Goal: Task Accomplishment & Management: Use online tool/utility

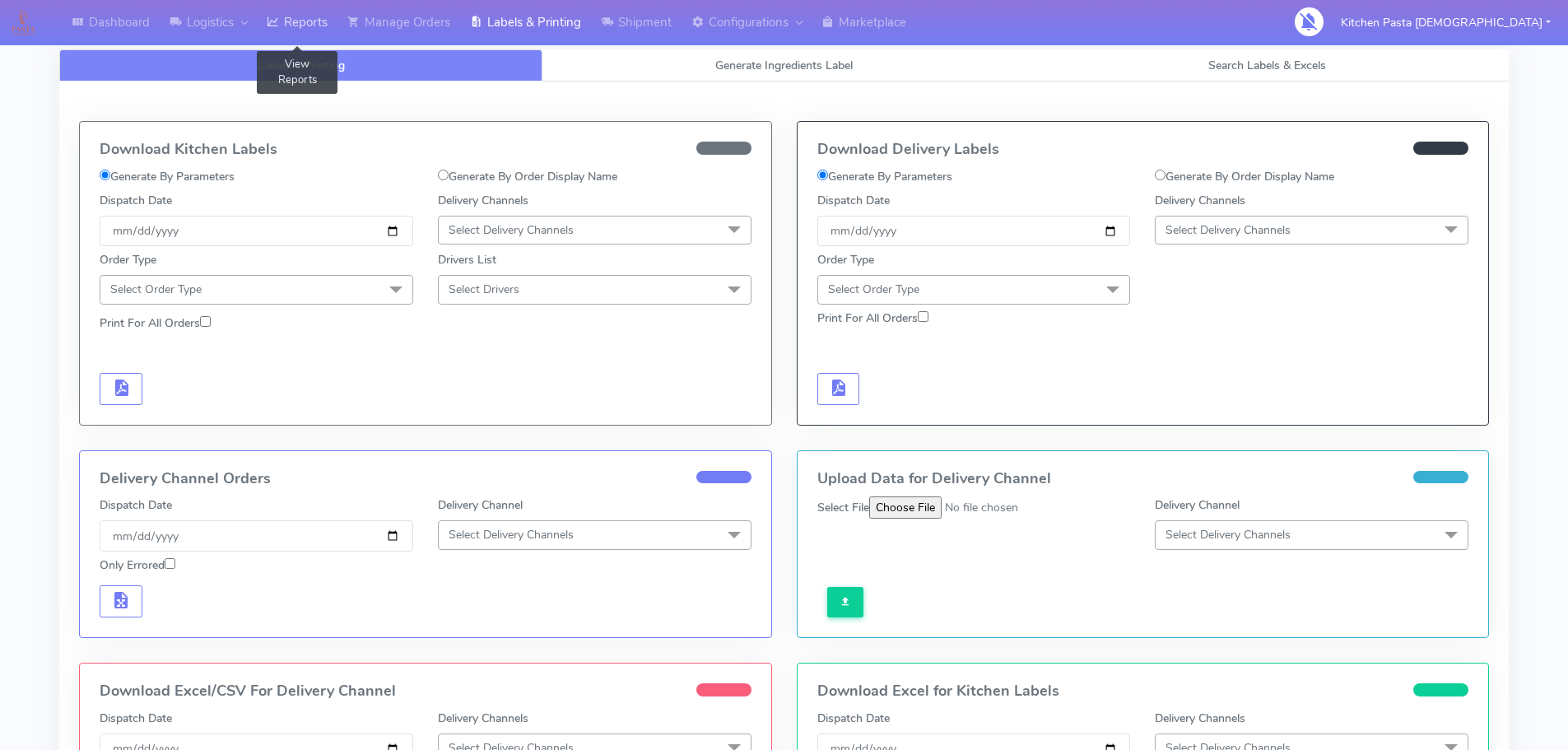
click at [301, 13] on link "Reports" at bounding box center [297, 23] width 81 height 46
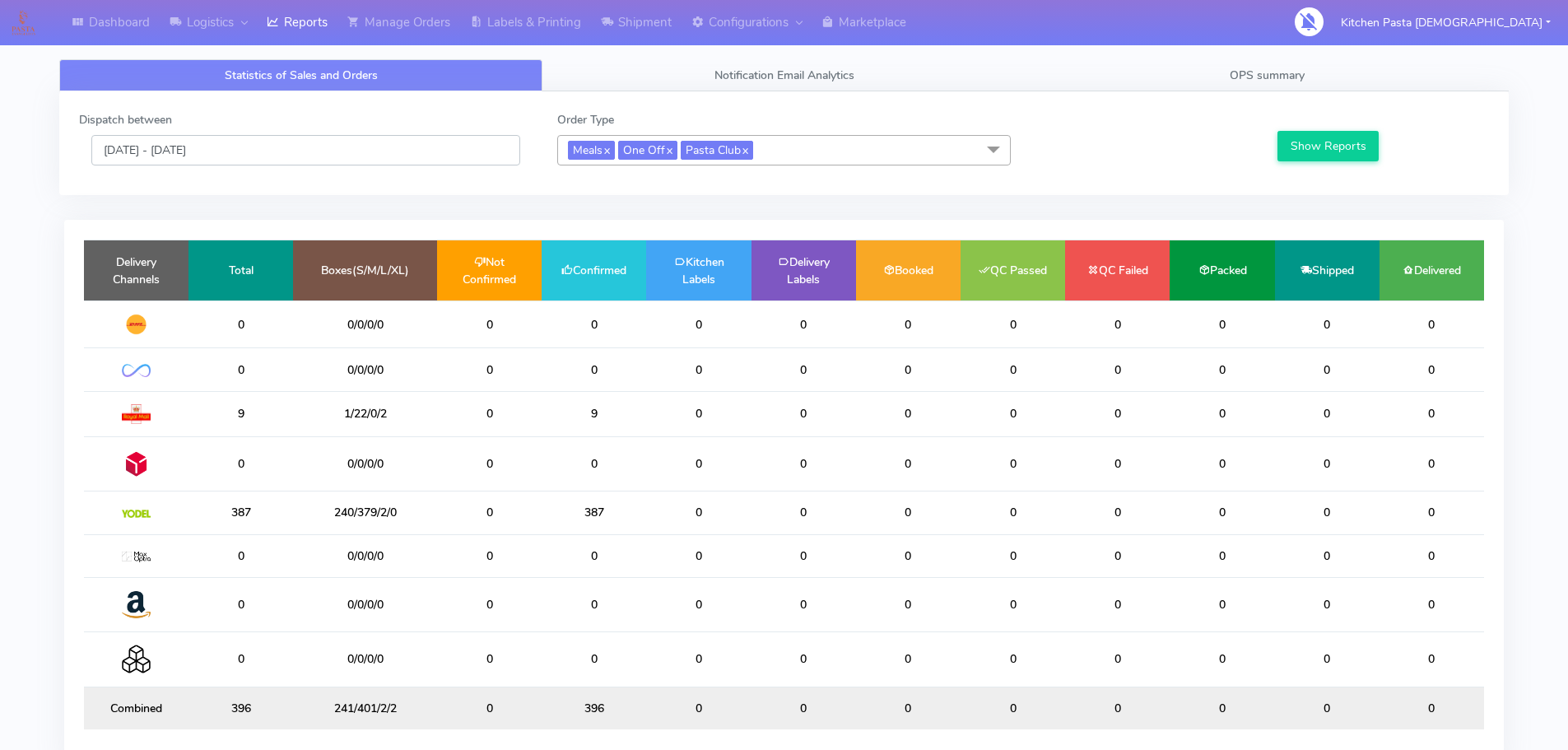
click at [256, 162] on input "12/09/2025 - 12/09/2025" at bounding box center [305, 150] width 428 height 30
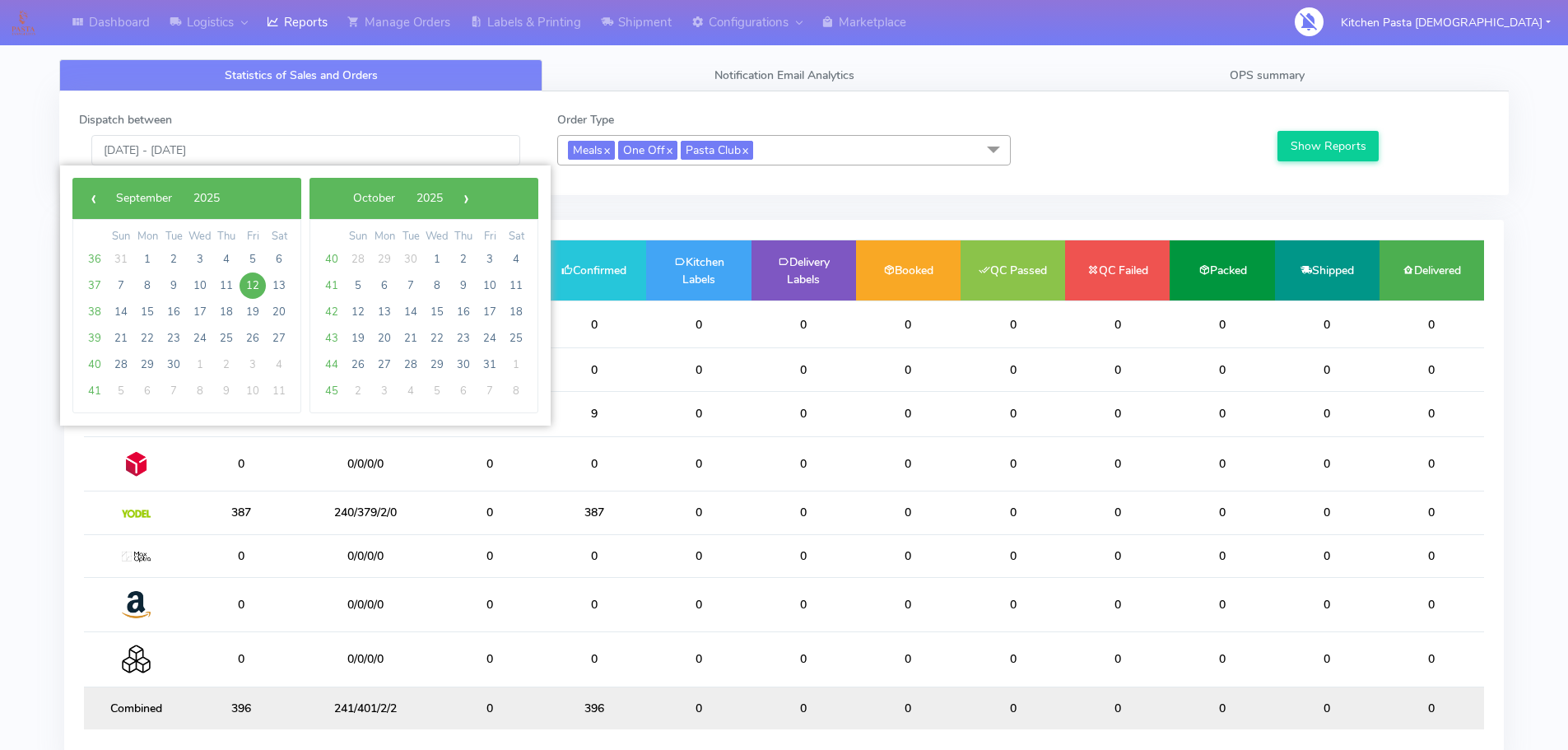
click at [0, 478] on div "Dashboard Logistics London Logistics Reports Manage Orders Labels & Printing Sh…" at bounding box center [784, 411] width 1568 height 763
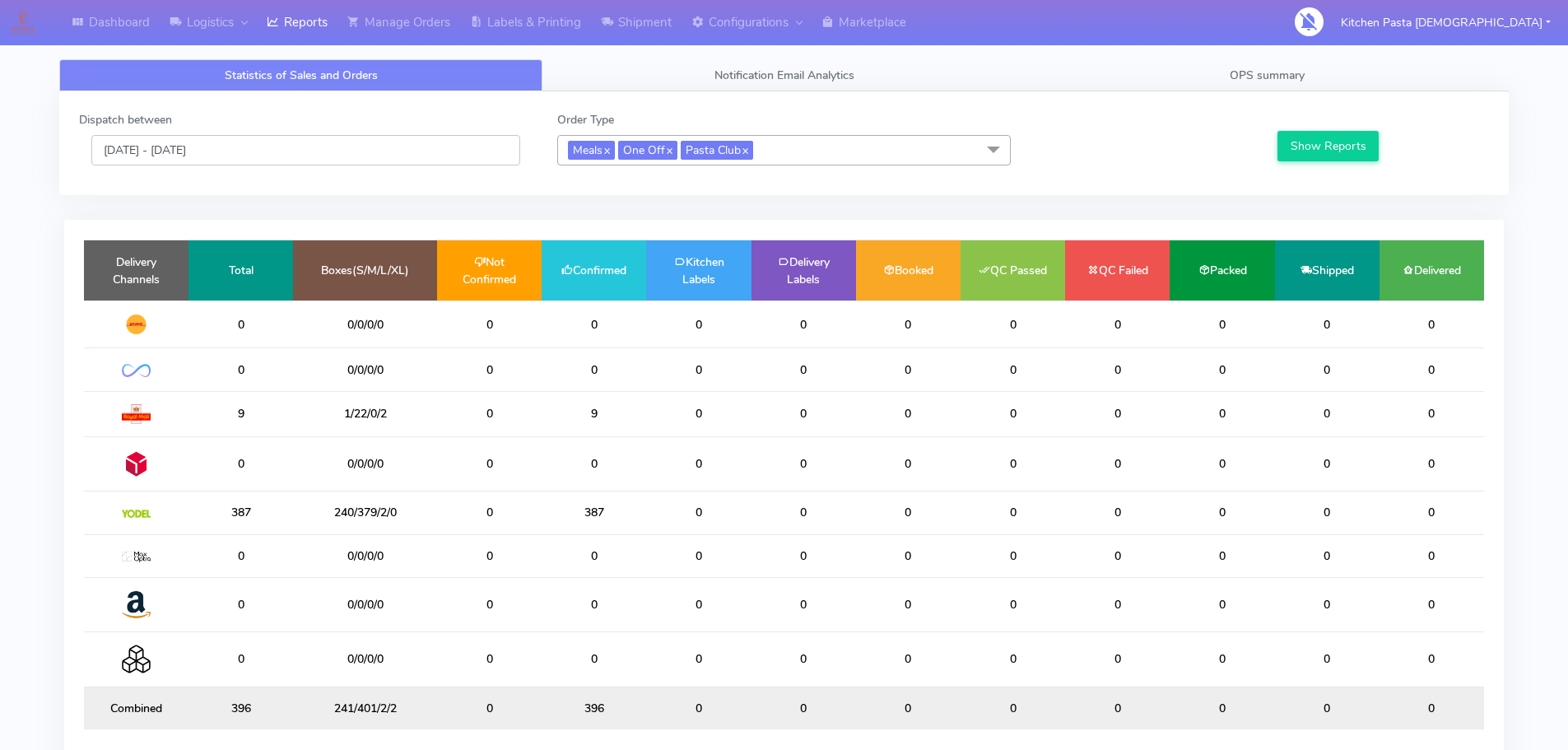
click at [297, 142] on input "12/09/2025 - 12/09/2025" at bounding box center [305, 150] width 428 height 30
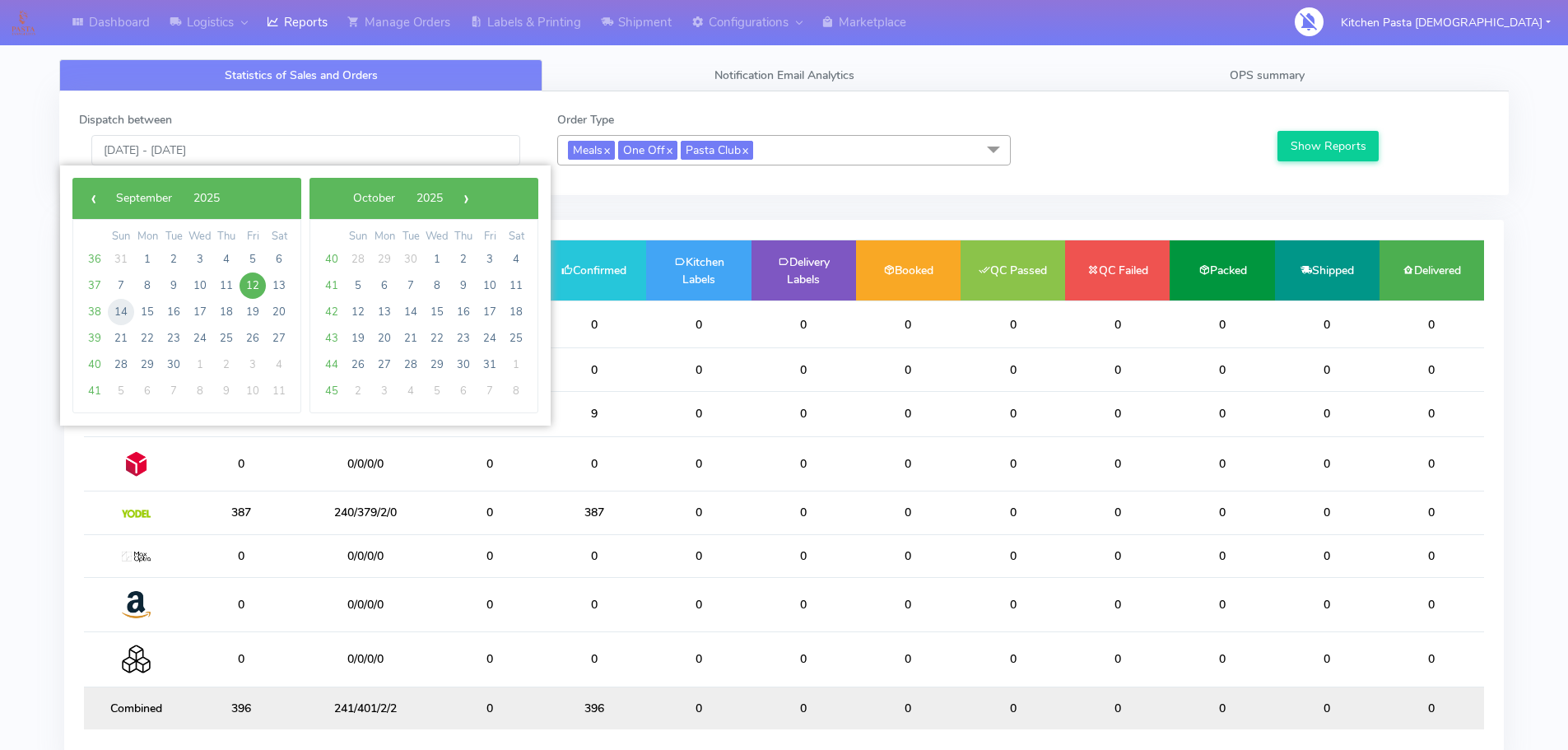
click at [127, 316] on span "14" at bounding box center [121, 311] width 26 height 26
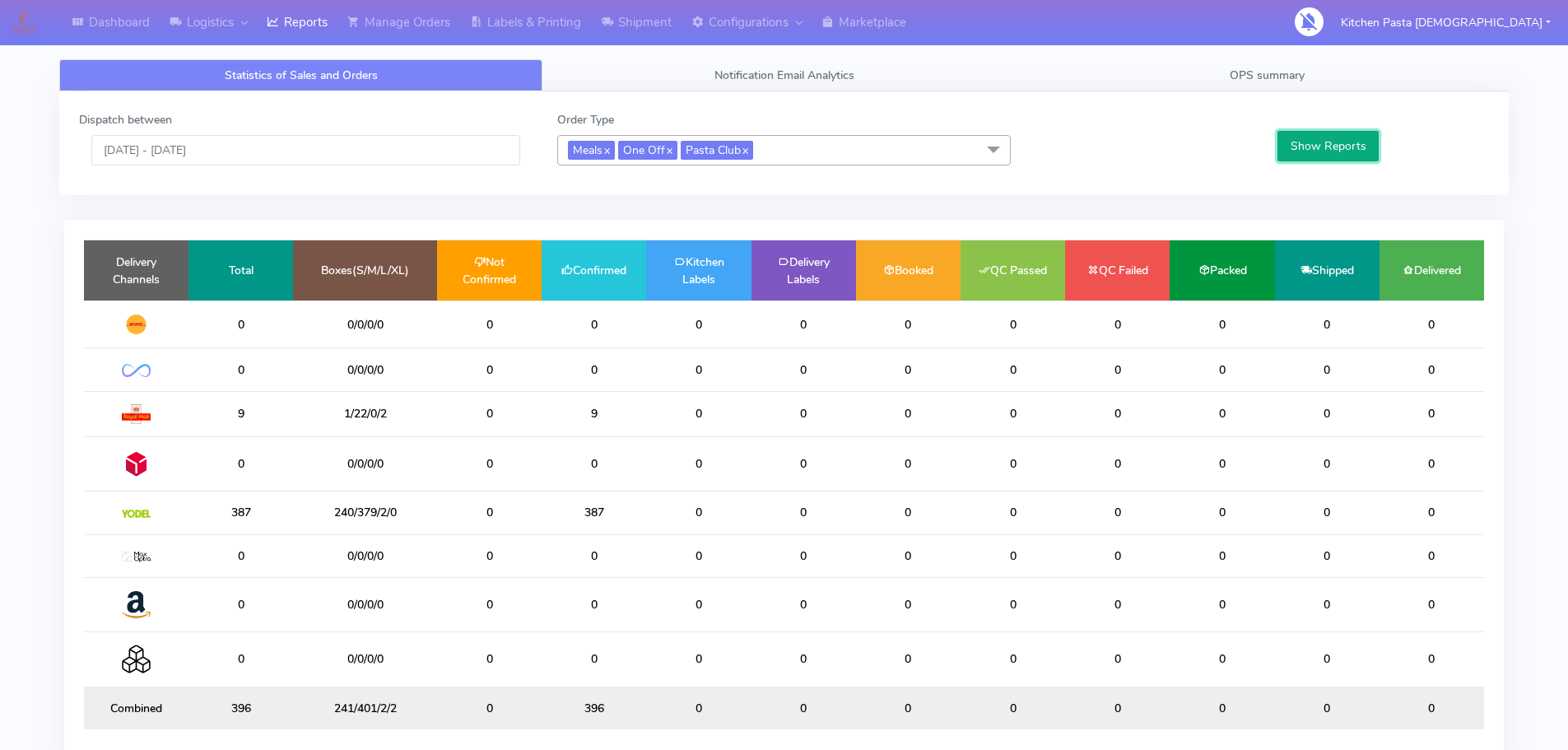
click at [1333, 142] on button "Show Reports" at bounding box center [1328, 146] width 101 height 30
click at [298, 145] on input "14/09/2025 - 14/09/2025" at bounding box center [305, 150] width 428 height 30
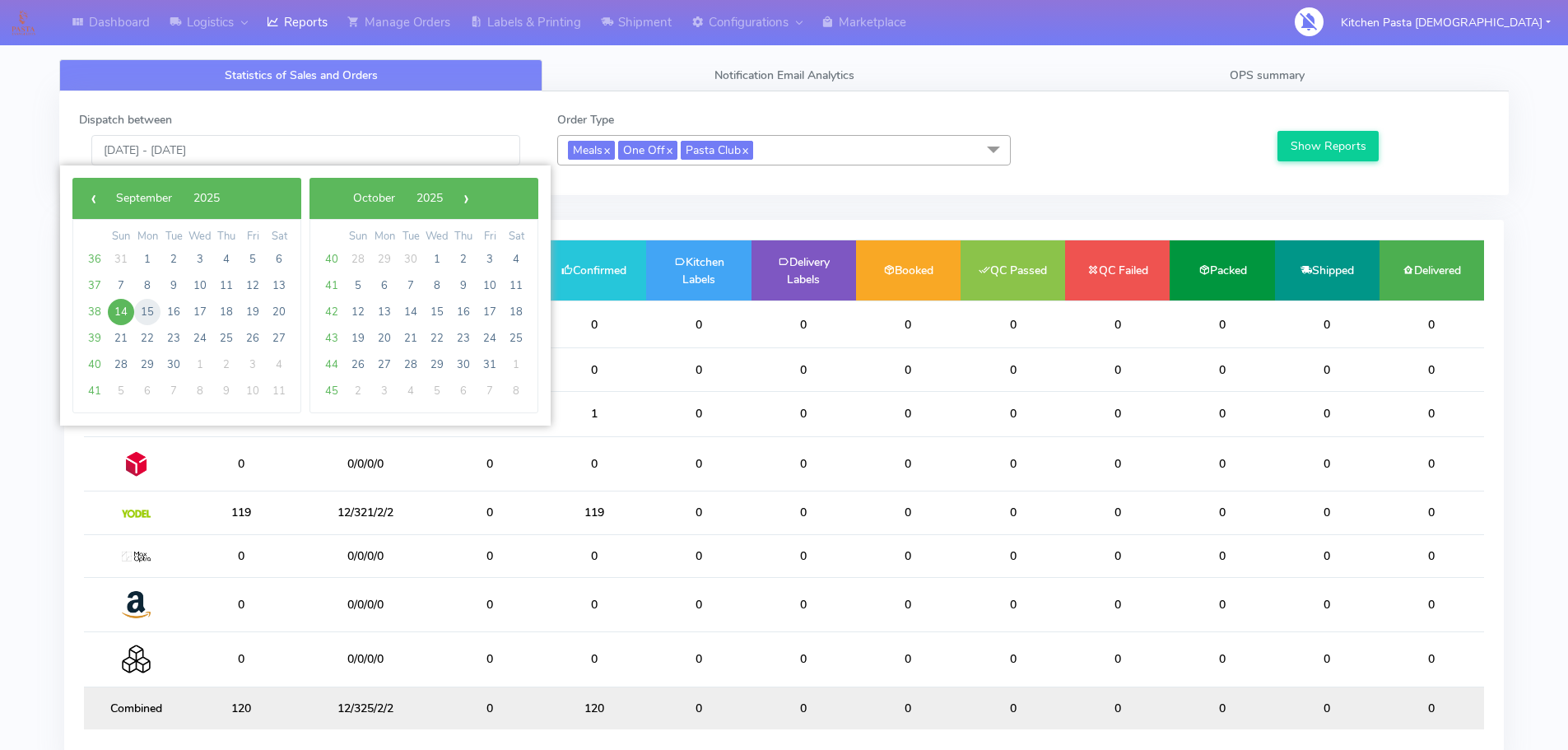
click at [148, 308] on span "15" at bounding box center [147, 311] width 26 height 26
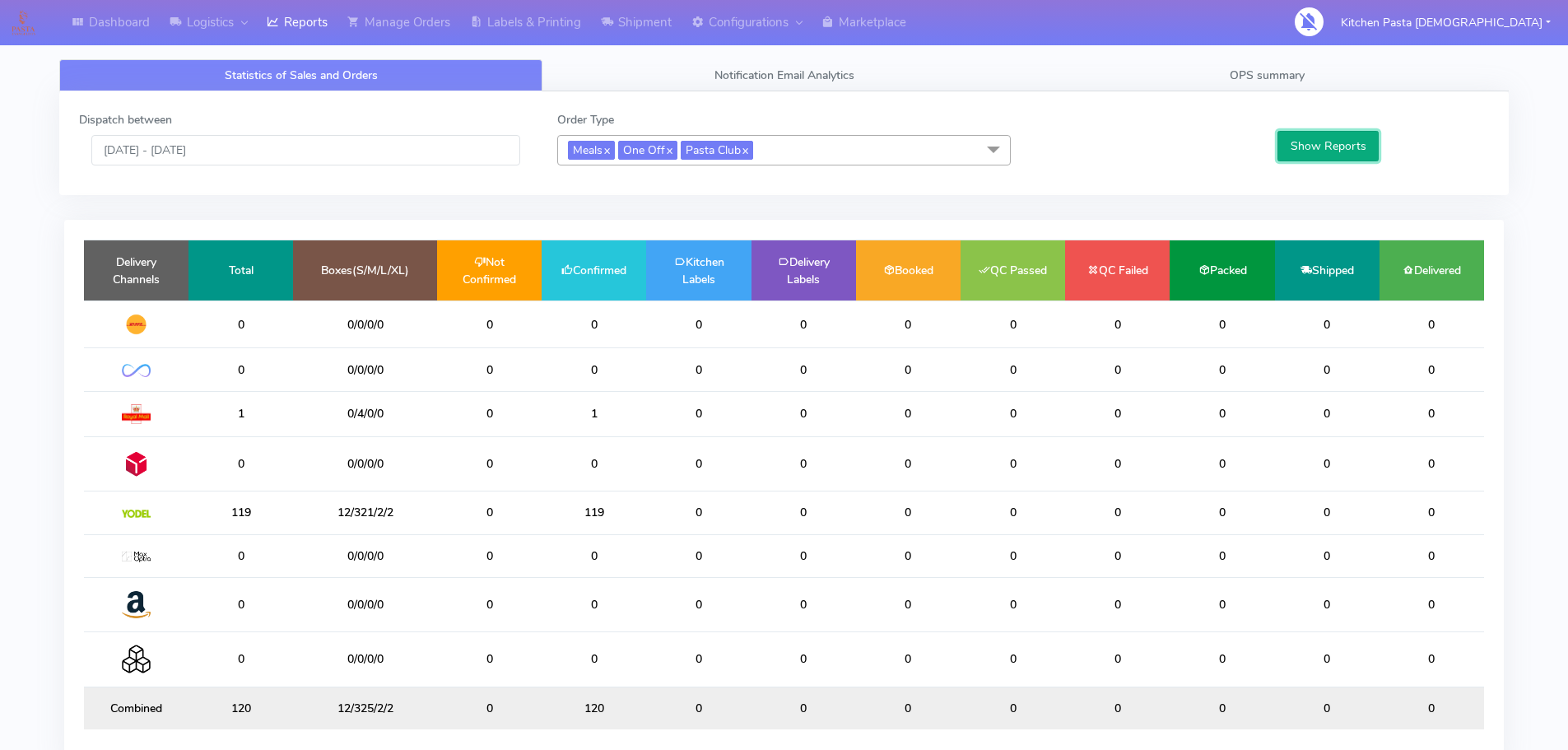
click at [1323, 147] on button "Show Reports" at bounding box center [1328, 146] width 101 height 30
click at [377, 170] on div "Dispatch between 15/09/2025 - 15/09/2025 Order Type Meals x One Off x Pasta Clu…" at bounding box center [784, 143] width 1434 height 64
click at [344, 170] on div "Dispatch between 15/09/2025 - 15/09/2025 Order Type Meals x One Off x Pasta Clu…" at bounding box center [784, 143] width 1434 height 64
click at [353, 144] on input "15/09/2025 - 15/09/2025" at bounding box center [305, 150] width 428 height 30
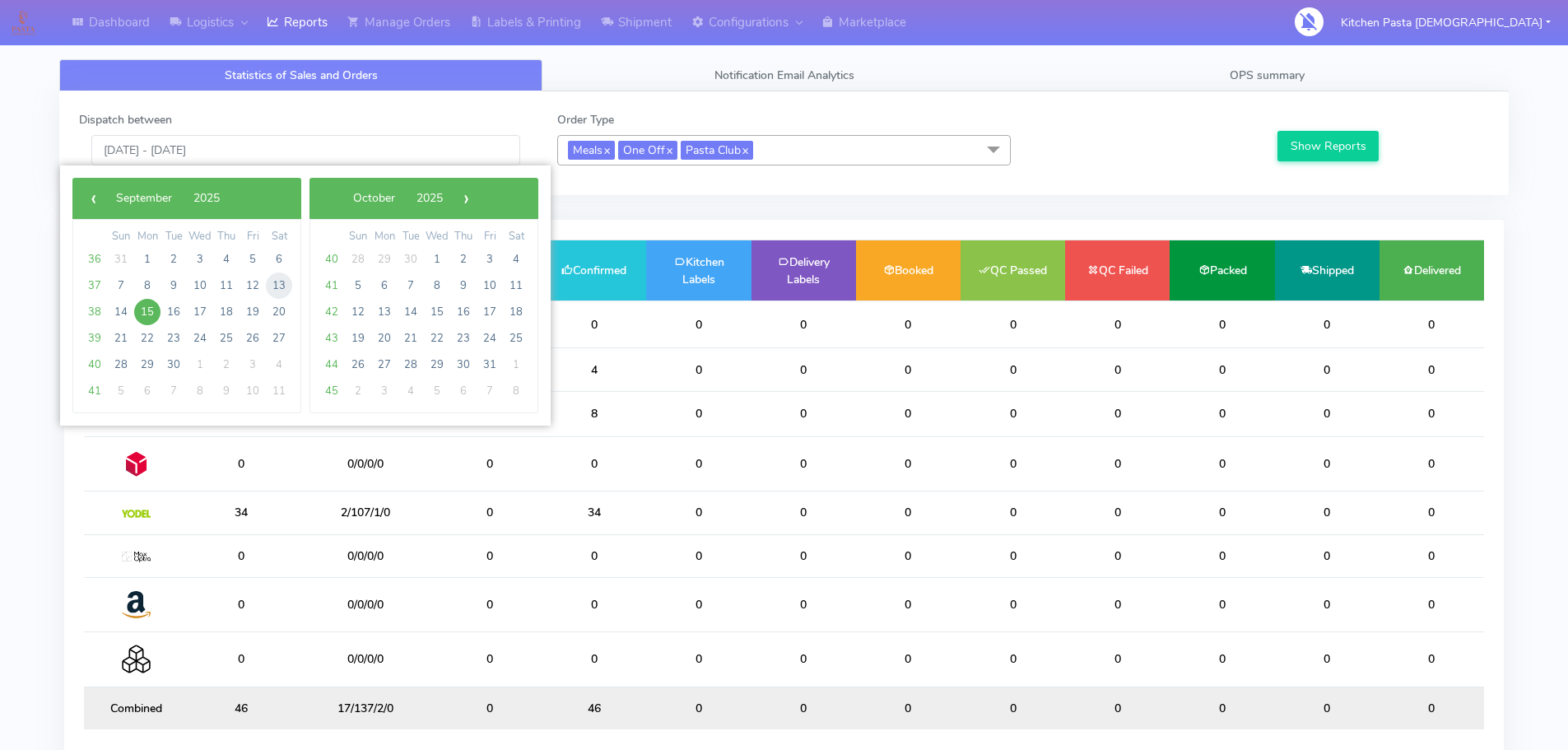
click at [276, 288] on span "13" at bounding box center [278, 285] width 26 height 26
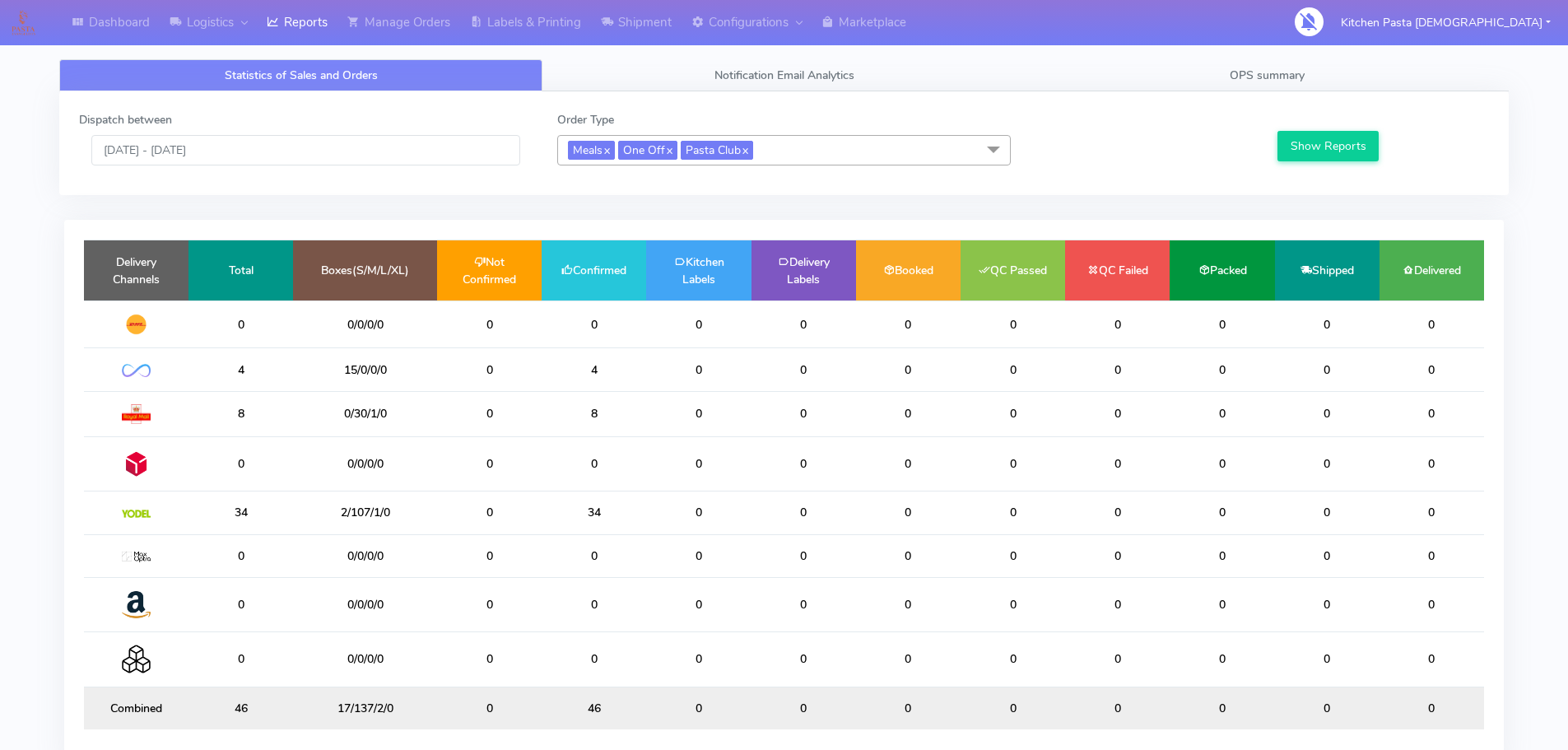
click at [423, 165] on div "Dispatch between 13/09/2025 - 13/09/2025 Order Type Meals x One Off x Pasta Clu…" at bounding box center [784, 143] width 1434 height 64
click at [431, 157] on input "13/09/2025 - 13/09/2025" at bounding box center [305, 150] width 428 height 30
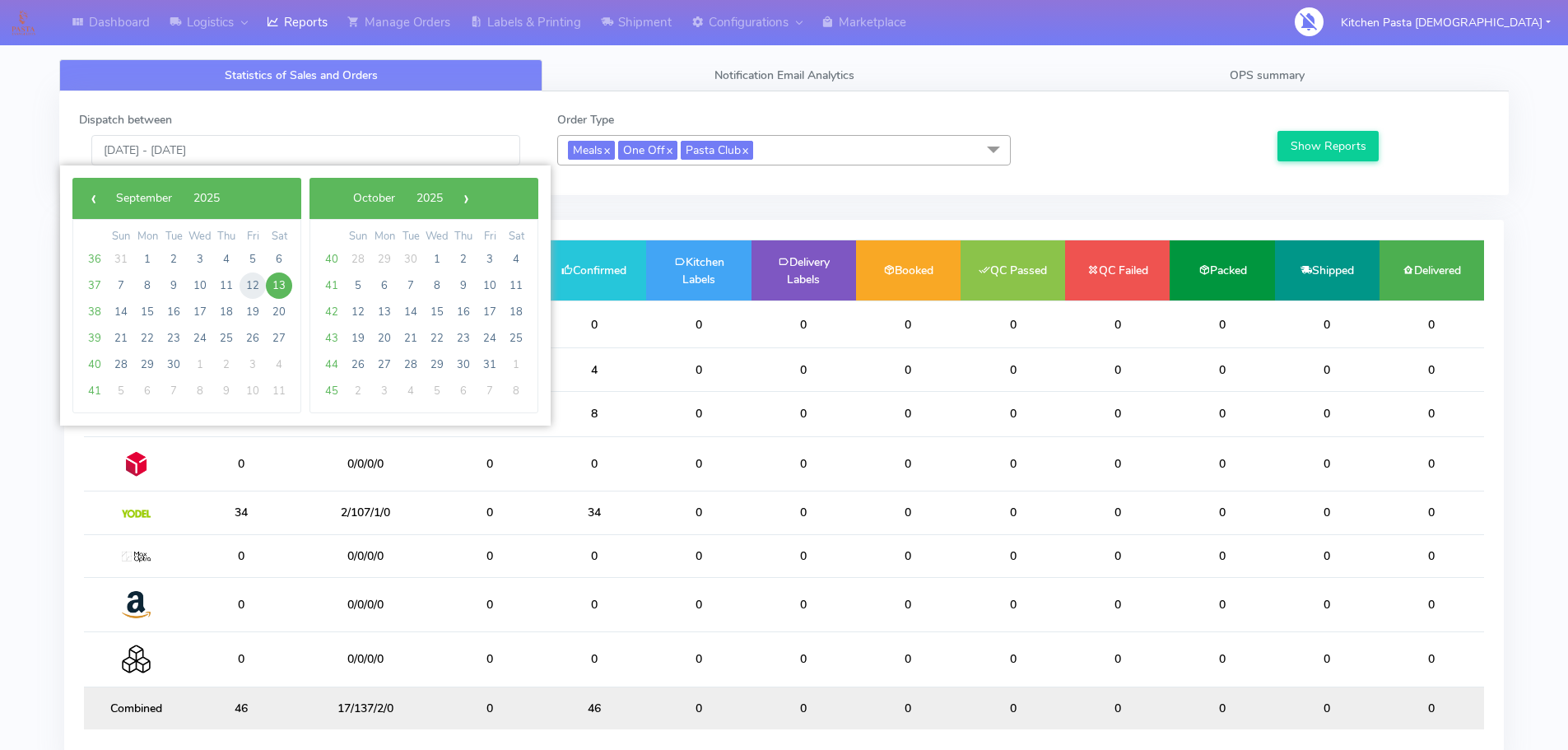
click at [244, 288] on span "12" at bounding box center [252, 285] width 26 height 26
type input "12/09/2025 - 12/09/2025"
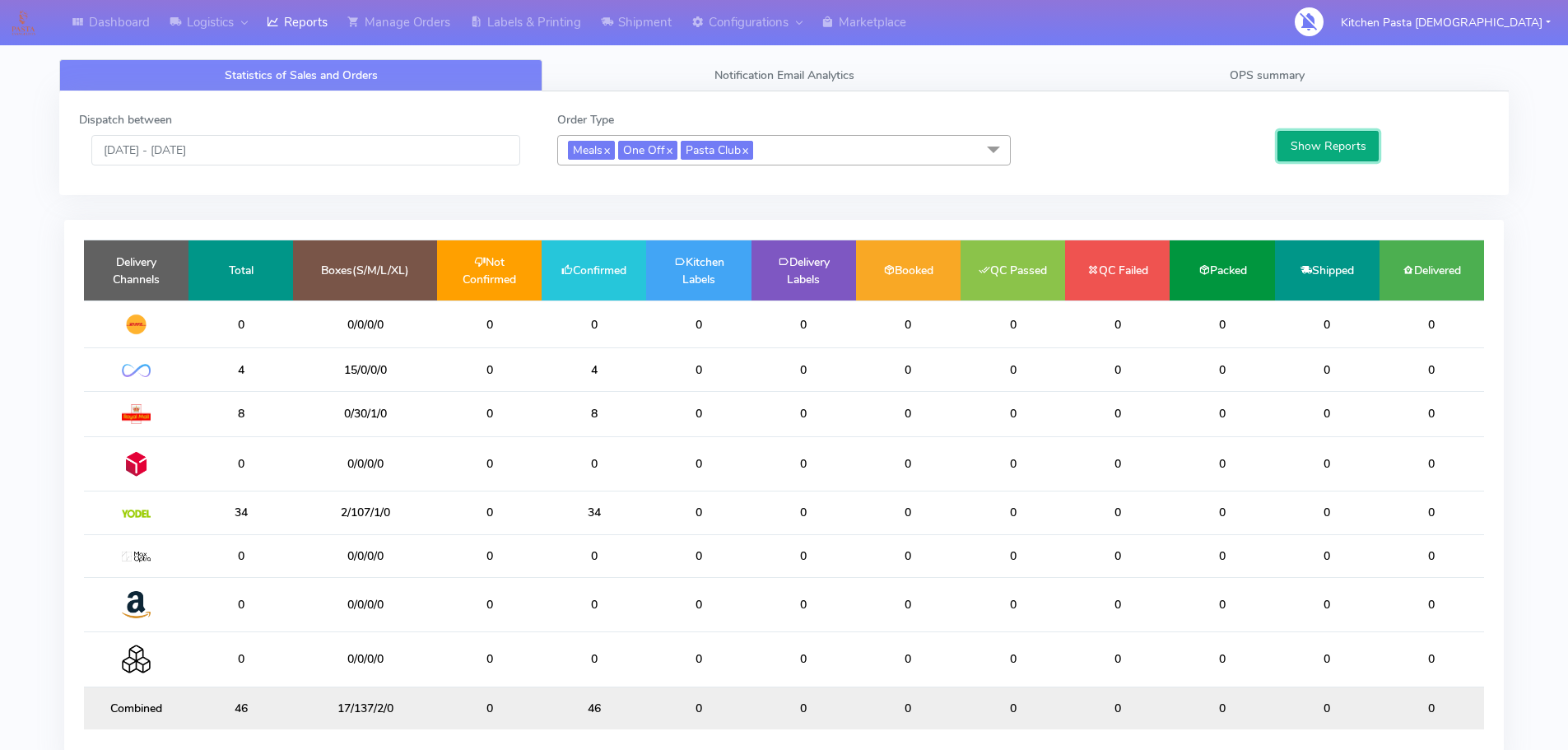
click at [1357, 143] on button "Show Reports" at bounding box center [1328, 146] width 101 height 30
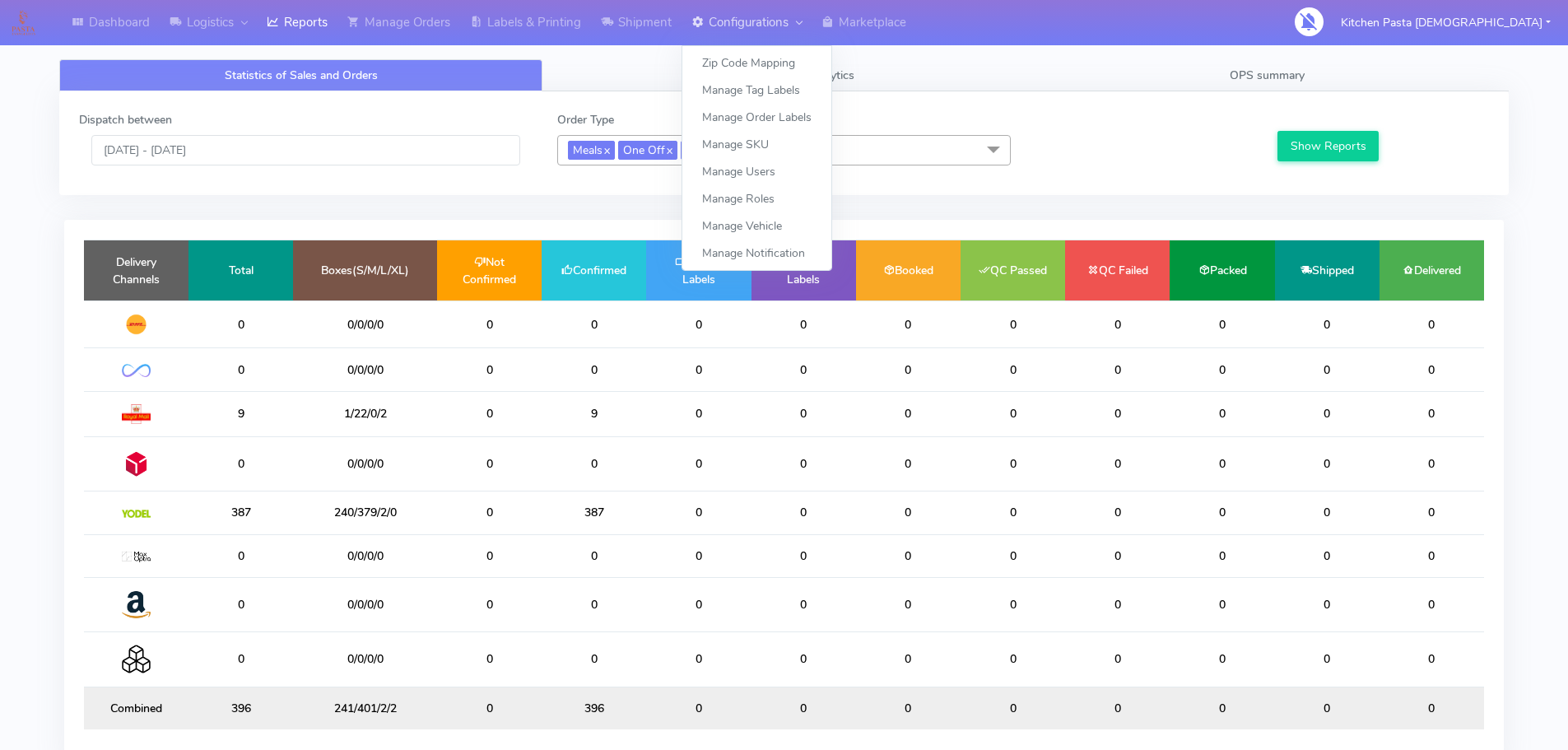
click at [709, 34] on link "Configurations" at bounding box center [746, 23] width 130 height 46
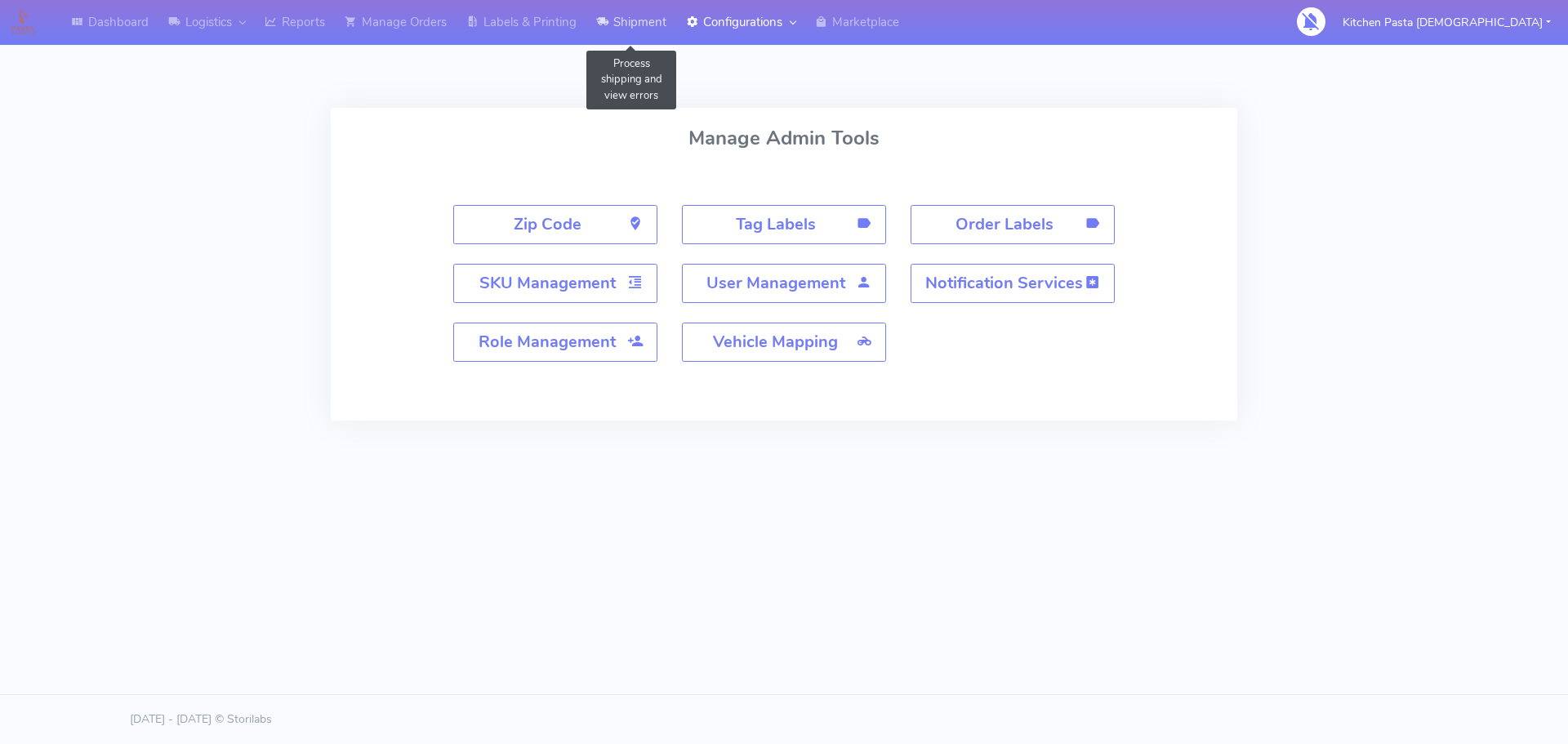
click at [663, 8] on link "Shipment" at bounding box center [630, 23] width 90 height 45
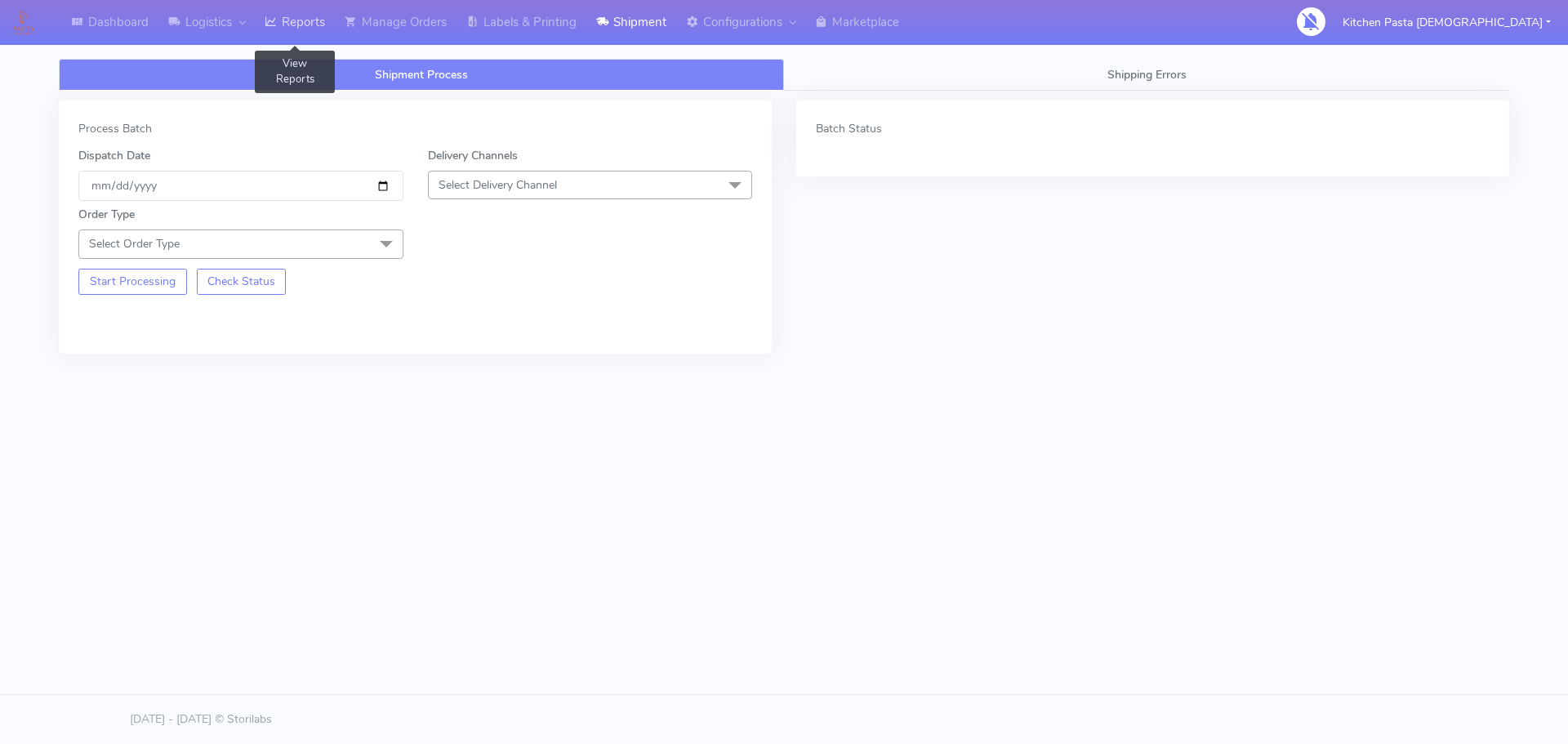
click at [291, 24] on link "Reports" at bounding box center [295, 23] width 80 height 45
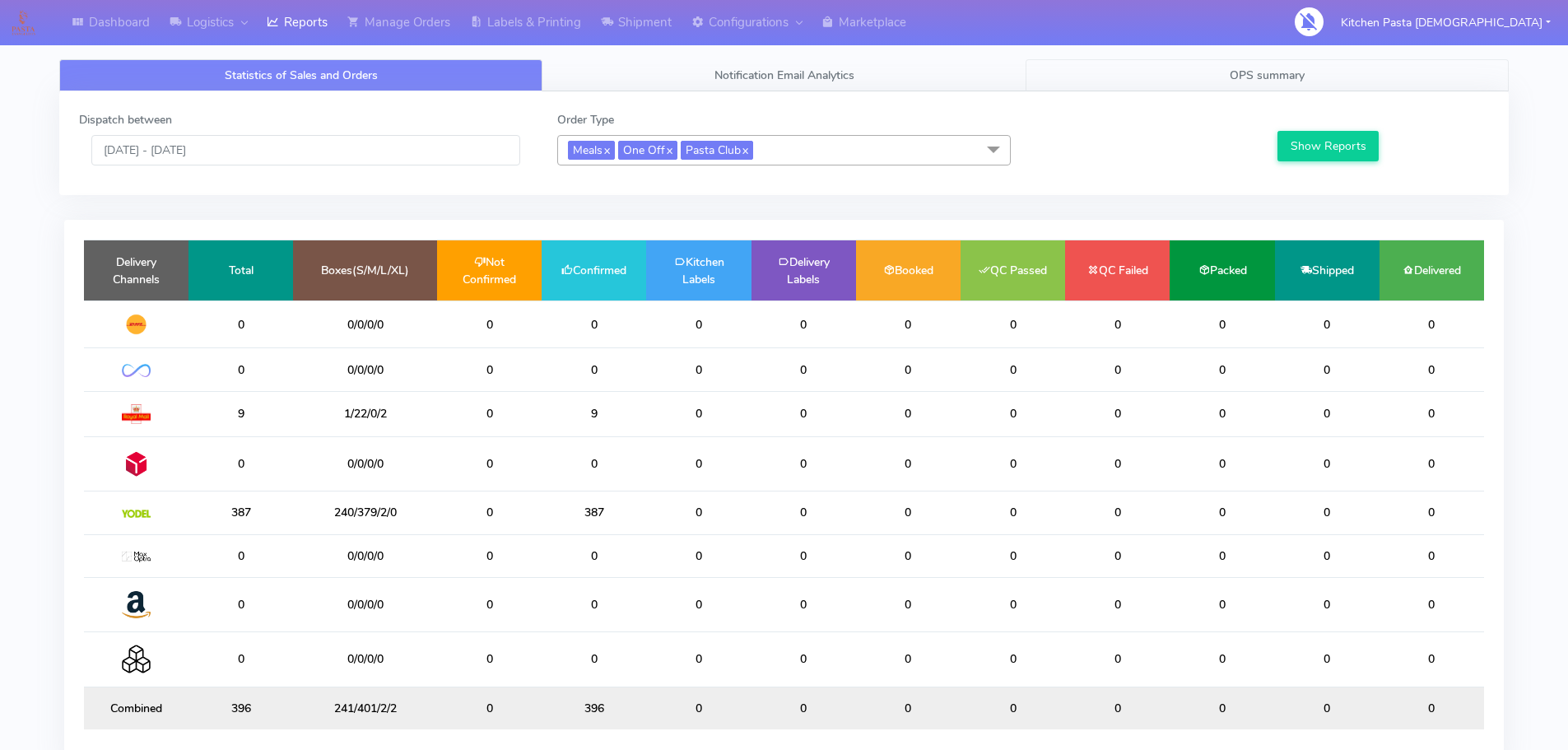
click at [1216, 65] on link "OPS summary" at bounding box center [1267, 75] width 483 height 32
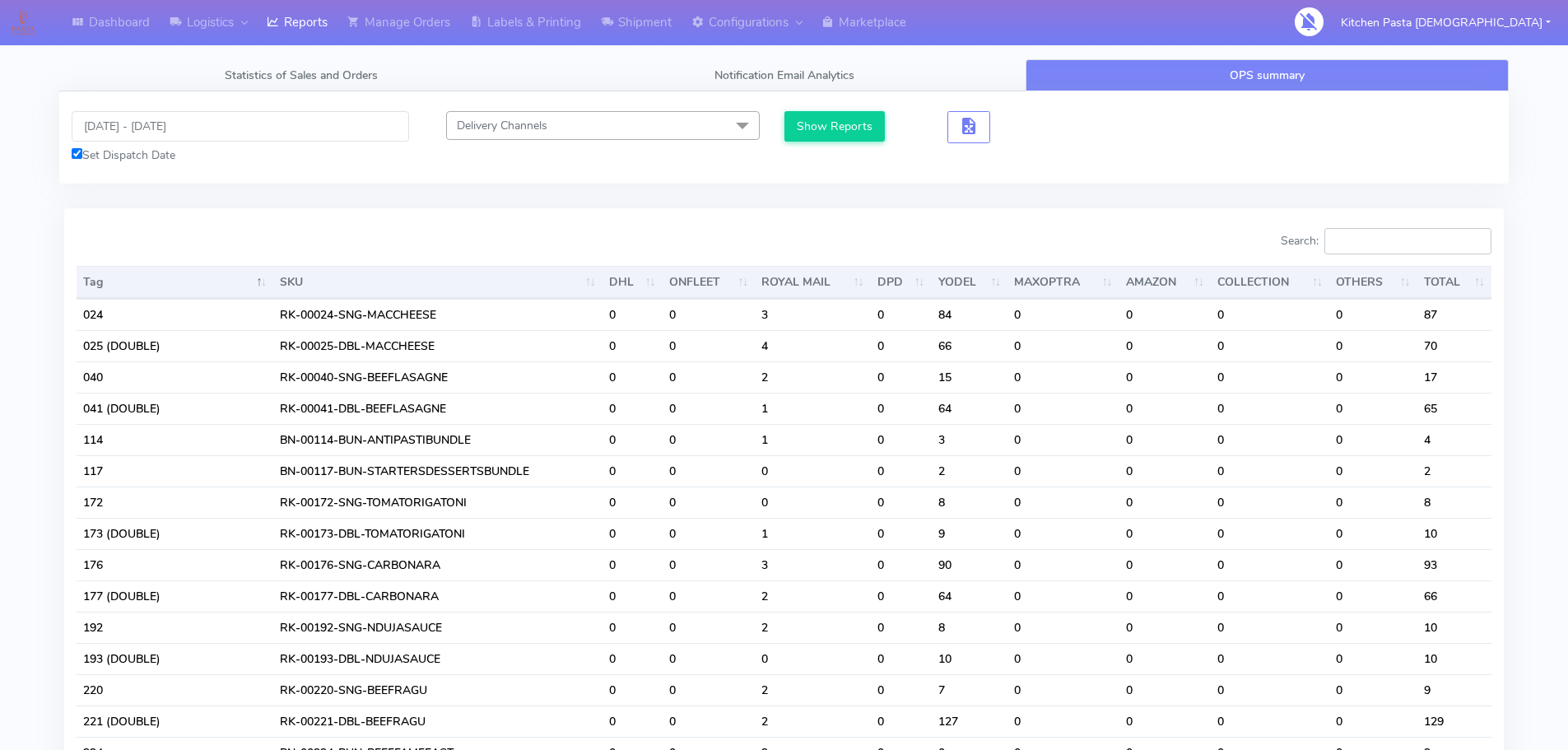
click at [1358, 244] on input "Search:" at bounding box center [1408, 240] width 167 height 26
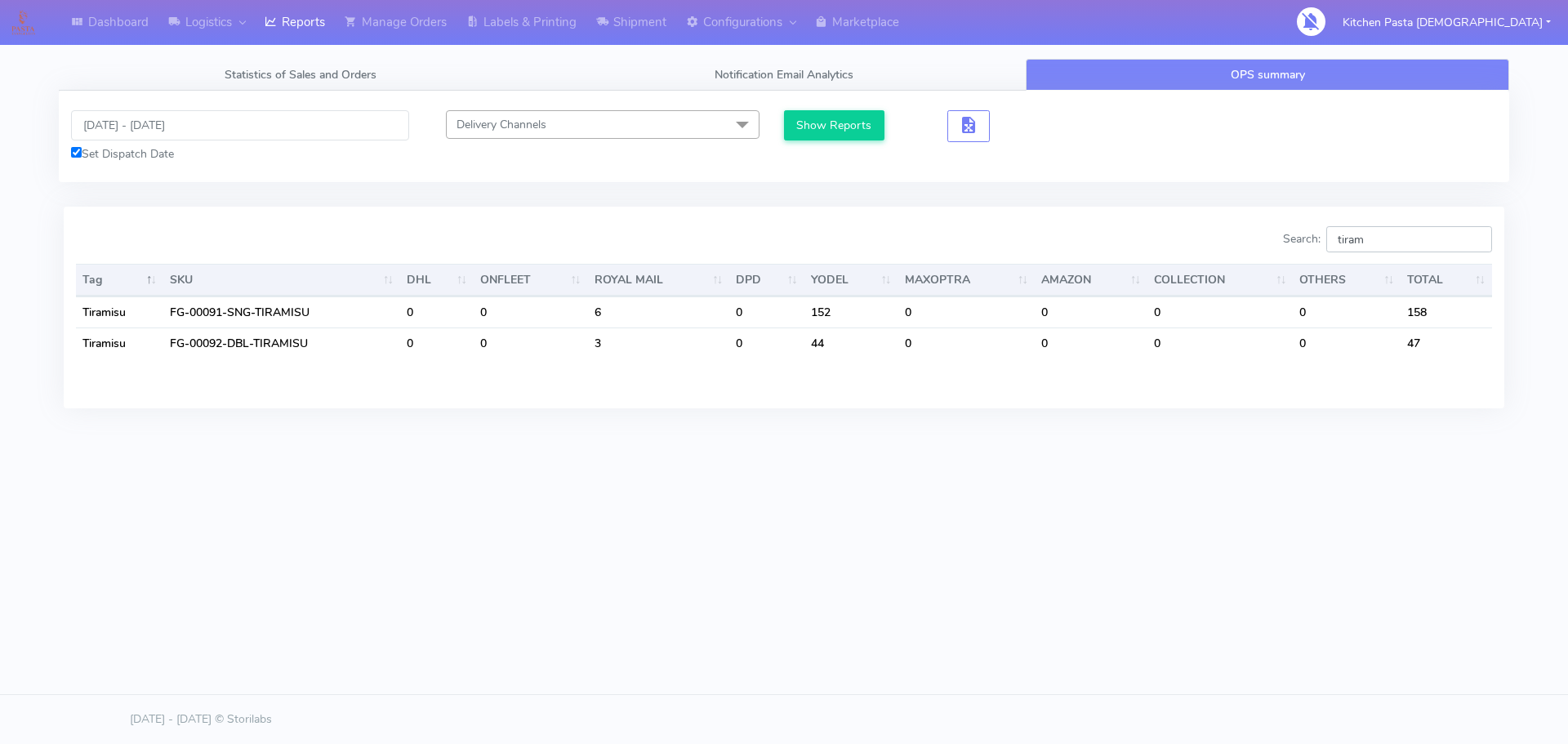
type input "tirami"
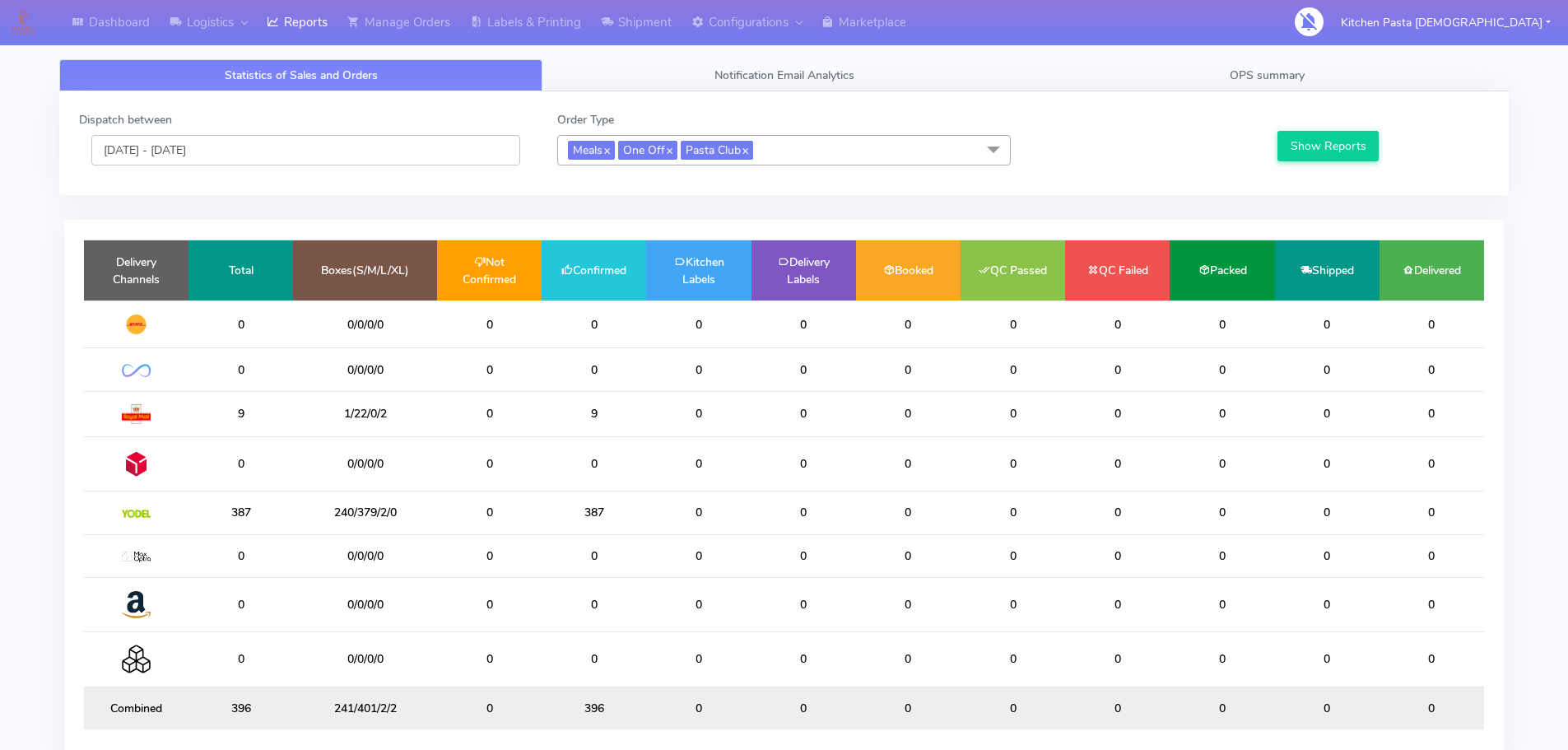
drag, startPoint x: 312, startPoint y: 148, endPoint x: 321, endPoint y: 164, distance: 18.4
click at [321, 164] on input "[DATE] - [DATE]" at bounding box center [305, 150] width 428 height 30
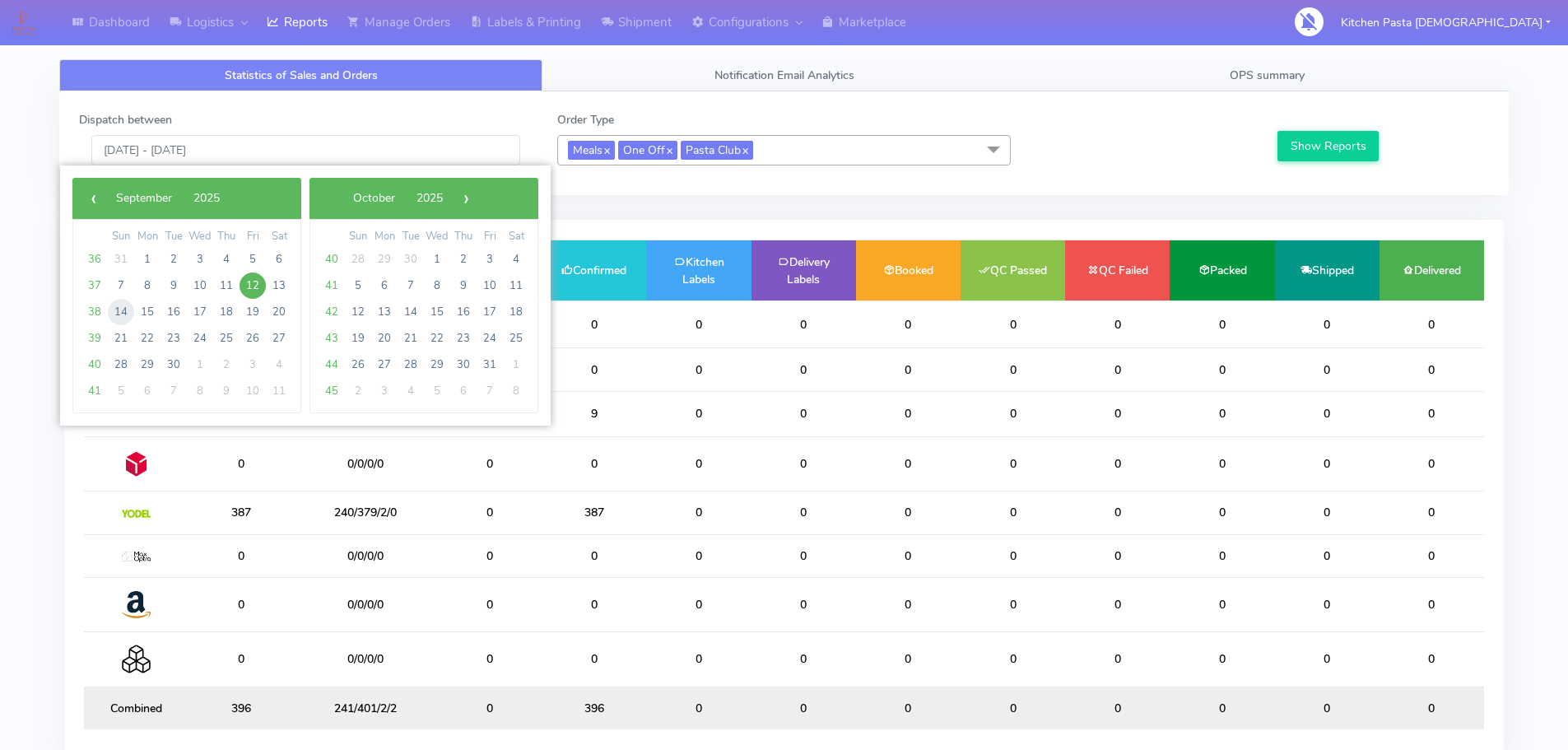
click at [121, 309] on span "14" at bounding box center [121, 311] width 26 height 26
click at [121, 312] on span "14" at bounding box center [121, 311] width 26 height 26
type input "[DATE] - [DATE]"
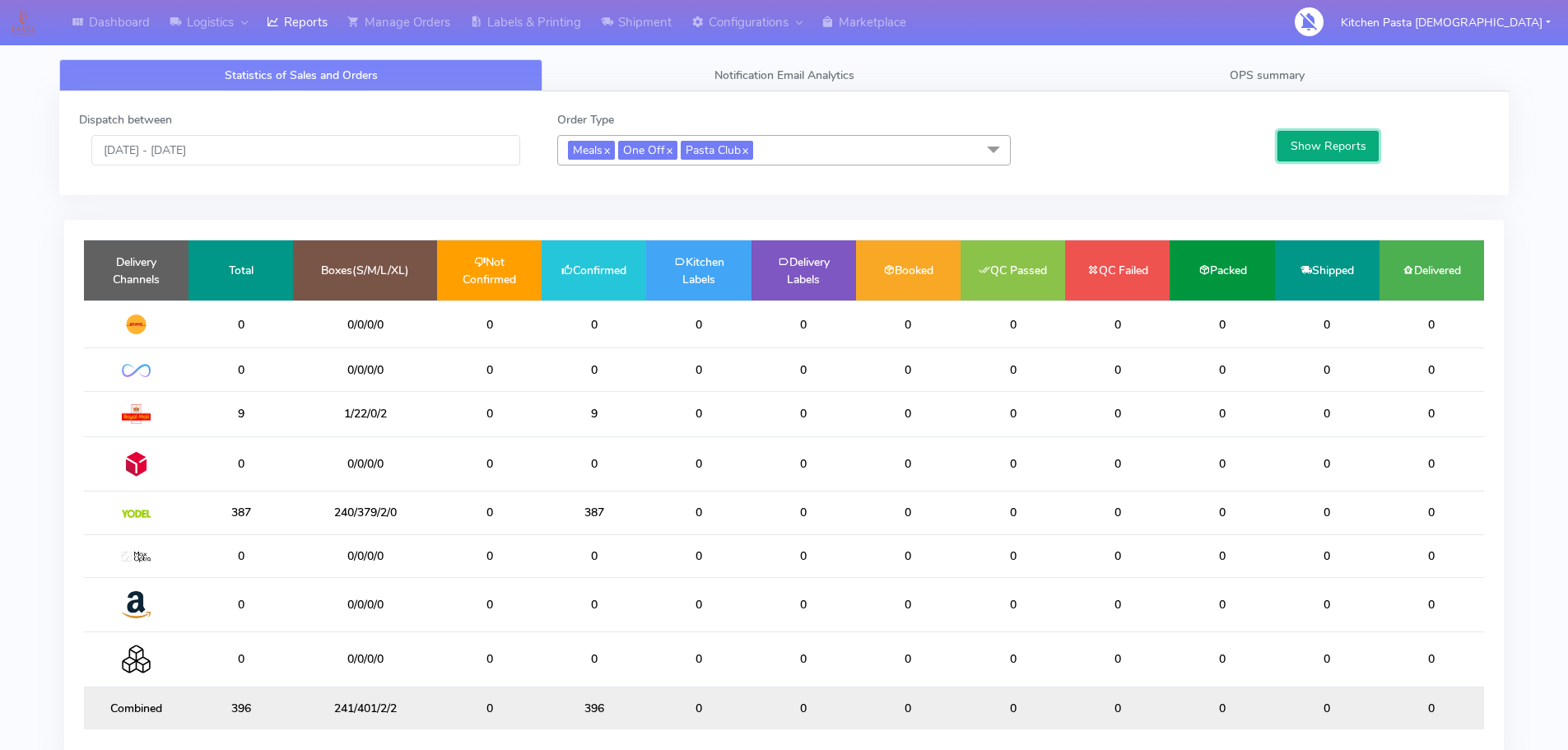
drag, startPoint x: 1355, startPoint y: 135, endPoint x: 1331, endPoint y: 128, distance: 25.0
click at [1354, 135] on button "Show Reports" at bounding box center [1328, 146] width 101 height 30
click at [487, 35] on link "Labels & Printing" at bounding box center [525, 23] width 131 height 46
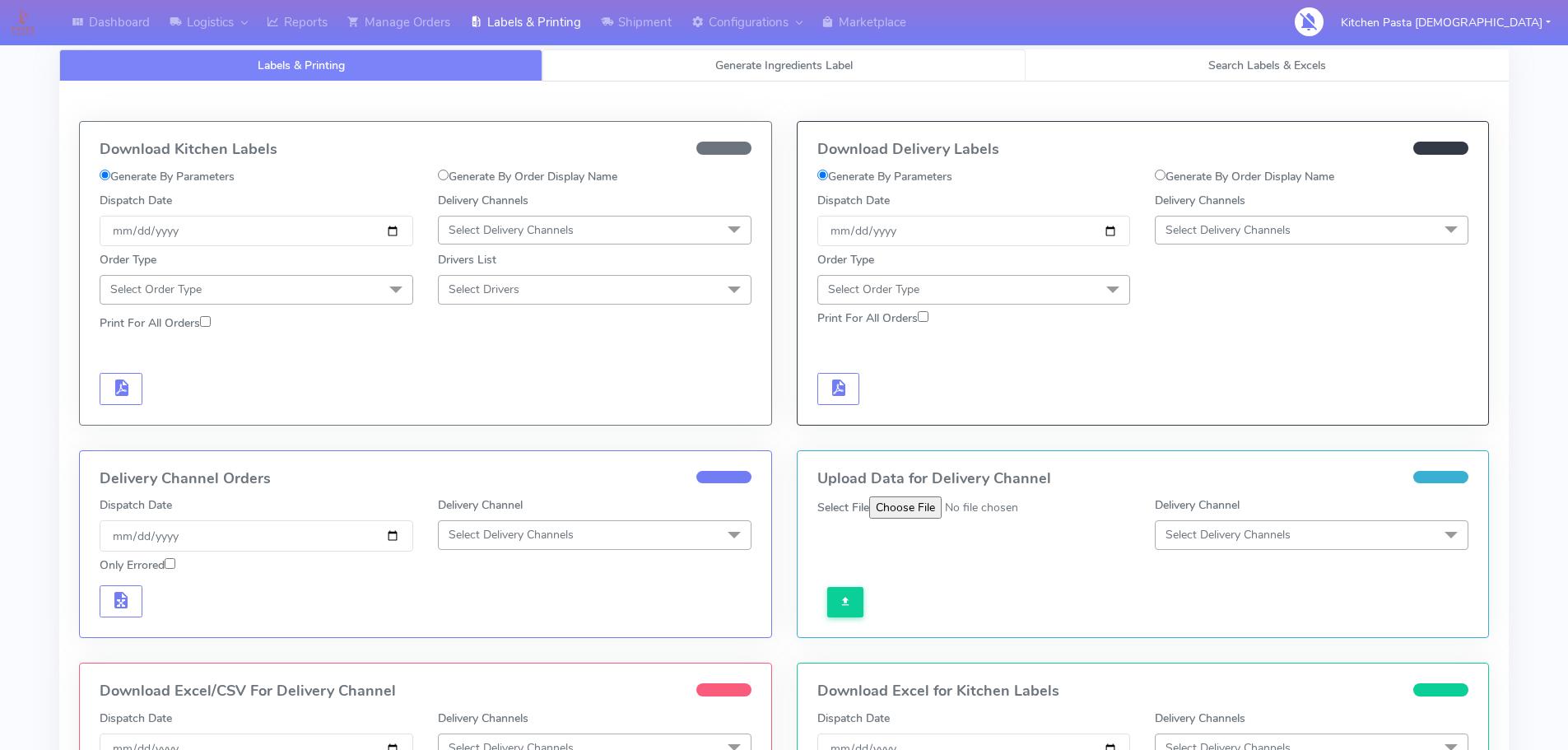
click at [680, 69] on link "Generate Ingredients Label" at bounding box center [784, 66] width 483 height 32
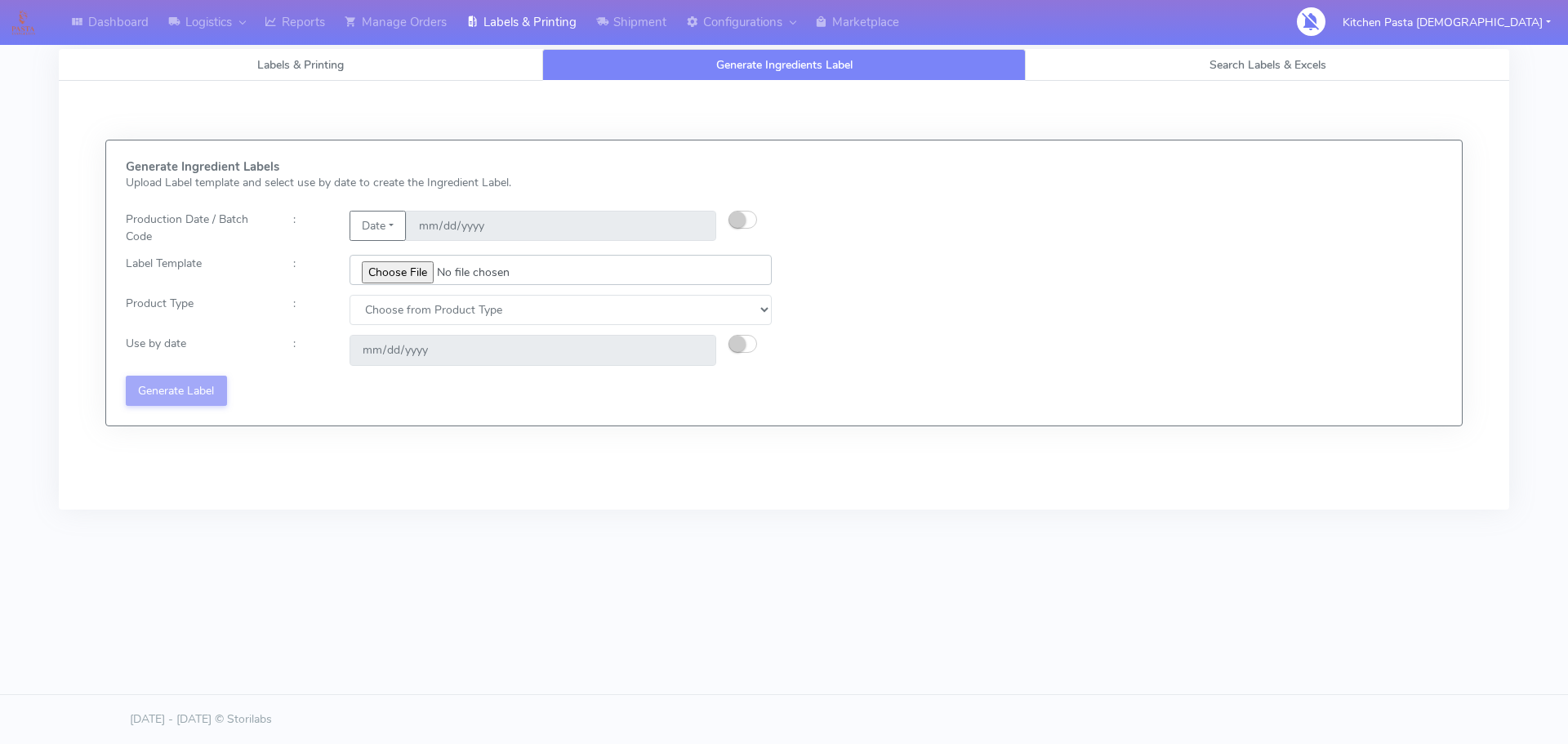
click at [406, 282] on input "file" at bounding box center [561, 269] width 422 height 30
type input "C:\fakepath\Classic Tiramisu V1.jpg"
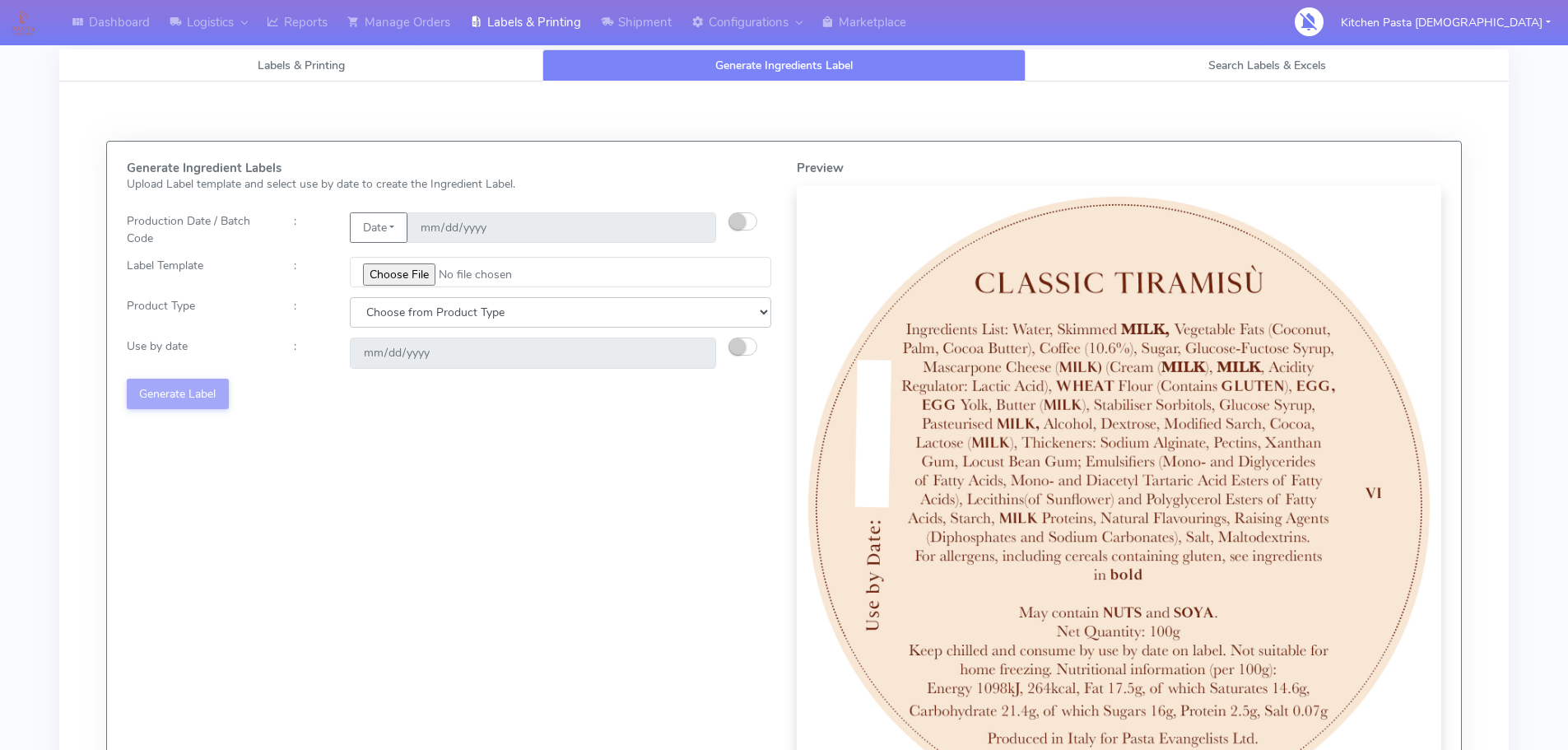
click at [490, 325] on select "Choose from Product Type ECOM ERETAIL CIRCULAR CIRC_DESERTS LASAGNE" at bounding box center [561, 312] width 422 height 30
select select "3"
click at [350, 297] on select "Choose from Product Type ECOM ERETAIL CIRCULAR CIRC_DESERTS LASAGNE" at bounding box center [561, 312] width 422 height 30
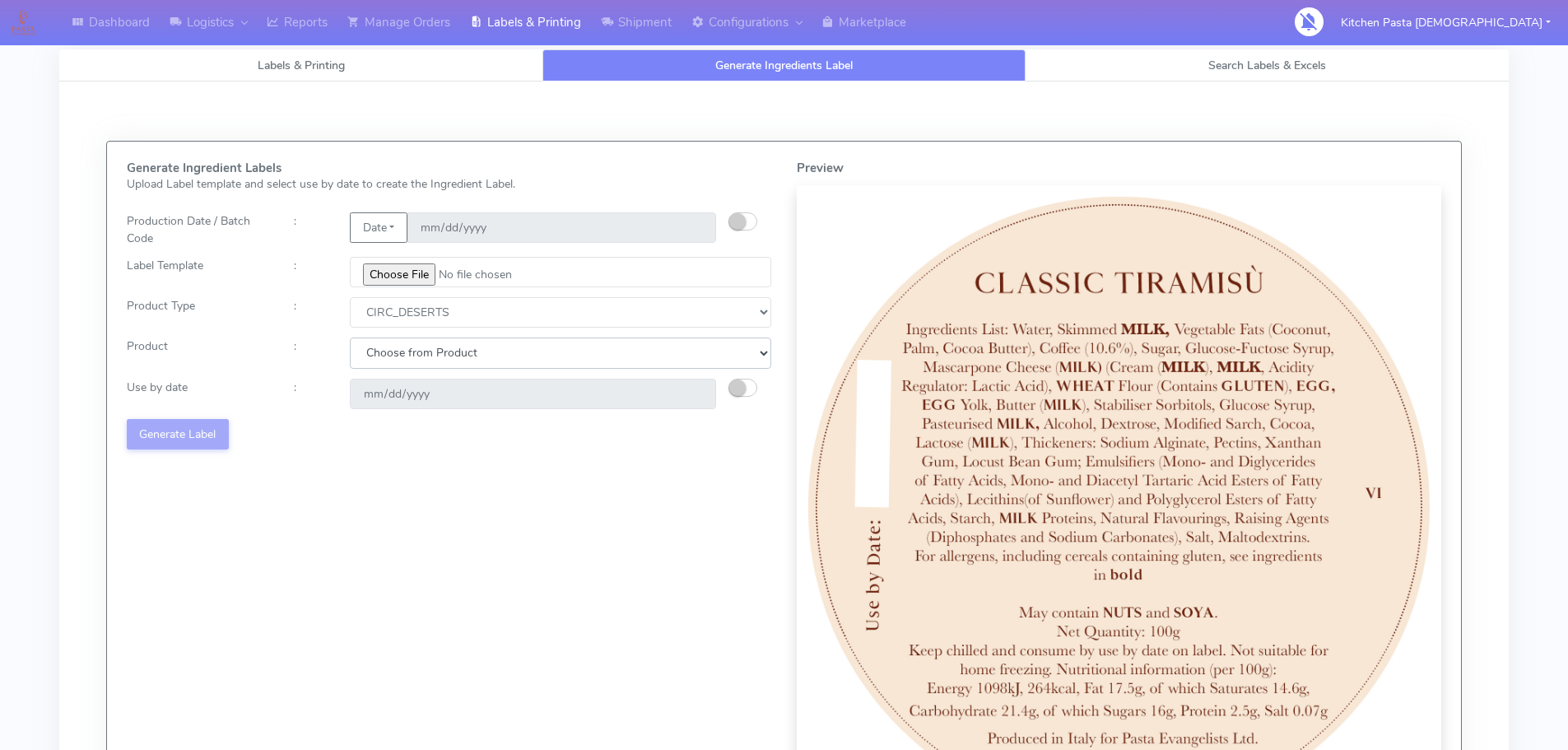
click at [464, 364] on select "Choose from Product CLASSIC_TIRAMISU CREMA_AMARENA PROFITEROLES" at bounding box center [561, 353] width 422 height 30
select select "2"
click at [350, 337] on select "Choose from Product CLASSIC_TIRAMISU CREMA_AMARENA PROFITEROLES" at bounding box center [561, 353] width 422 height 30
type input "2025-09-15"
click at [741, 391] on small "button" at bounding box center [737, 388] width 17 height 17
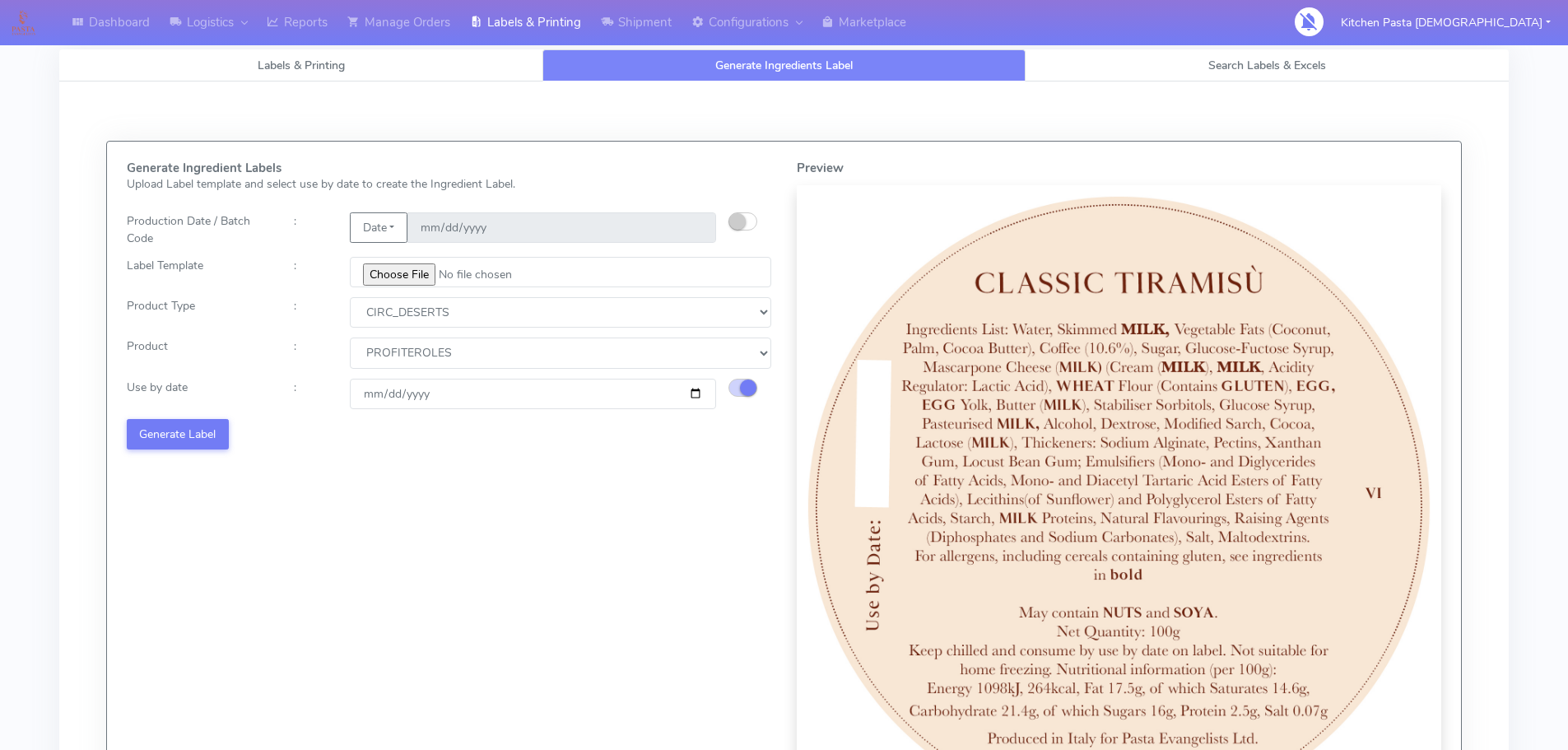
click at [223, 415] on div "Generate Ingredient Labels Upload Label template and select use by date to crea…" at bounding box center [450, 495] width 670 height 668
click at [199, 434] on button "Generate Label" at bounding box center [177, 434] width 102 height 30
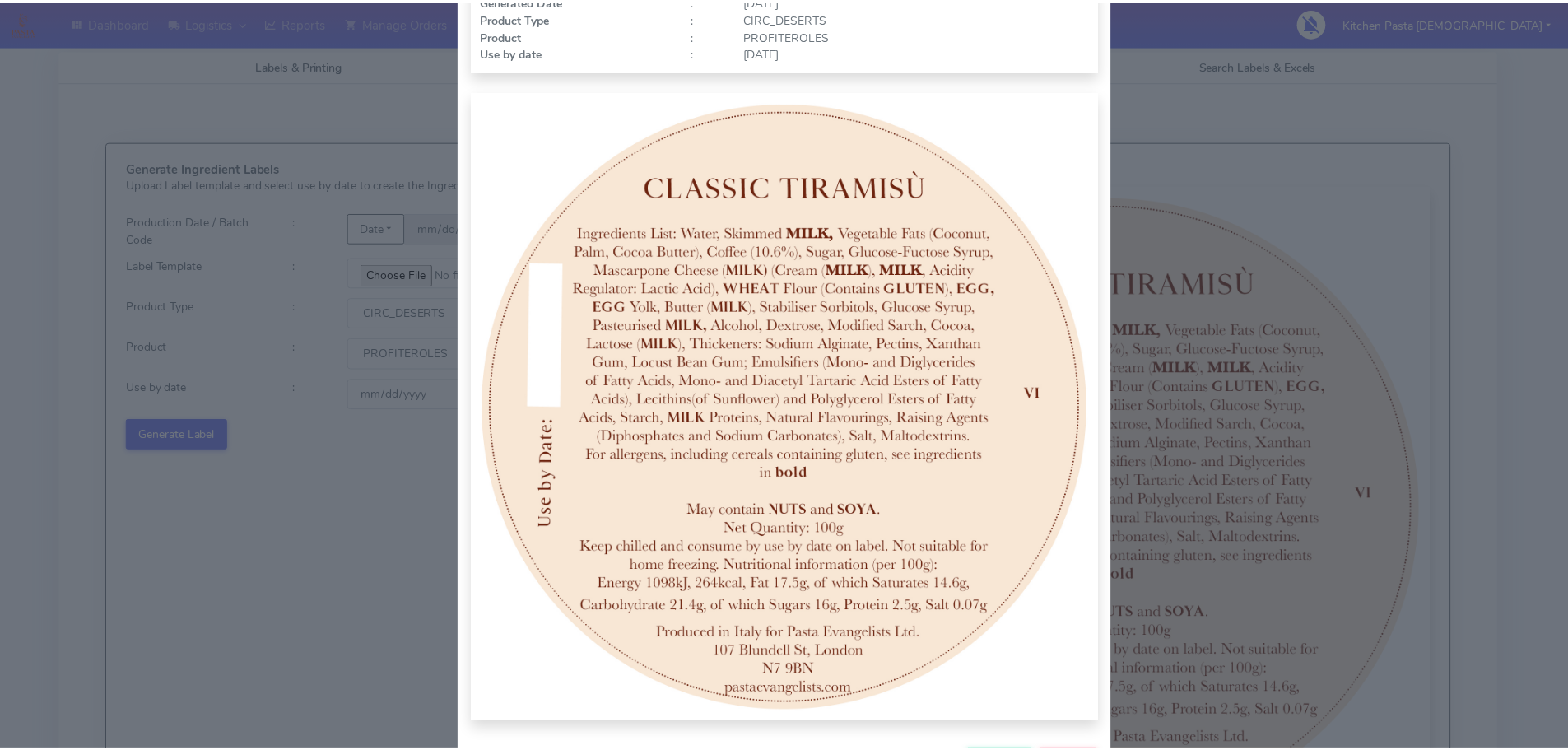
scroll to position [165, 0]
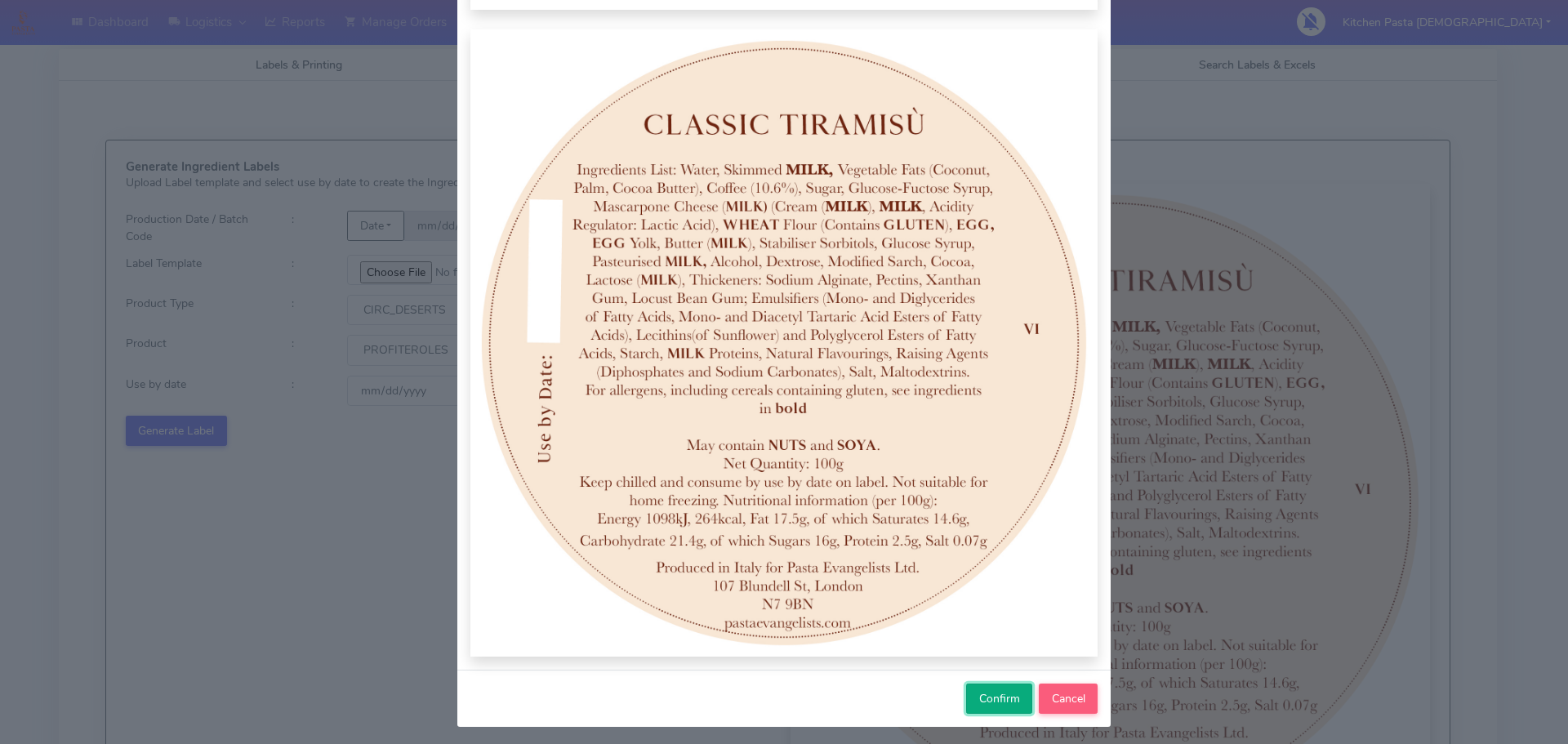
click at [991, 711] on button "Confirm" at bounding box center [999, 699] width 66 height 30
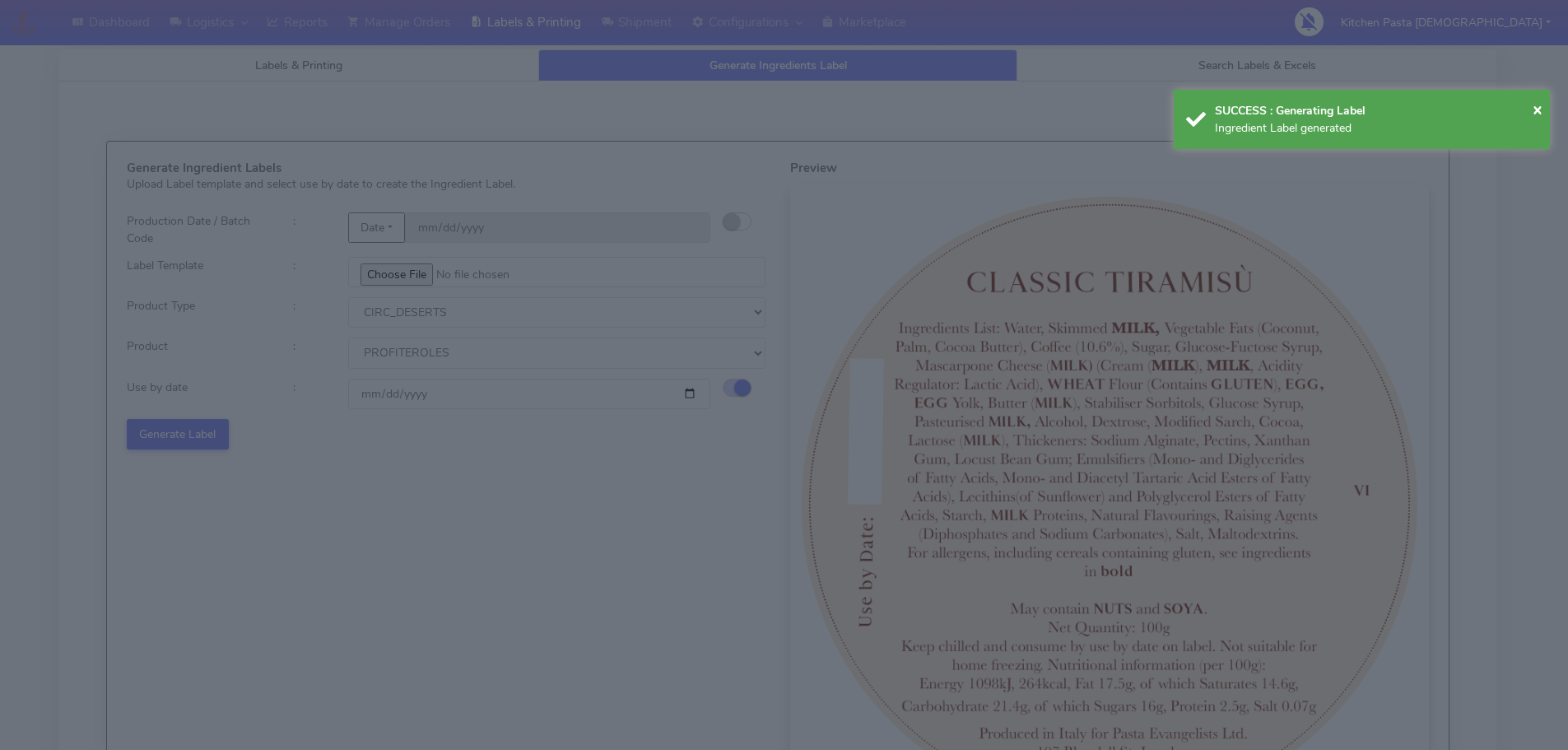
select select
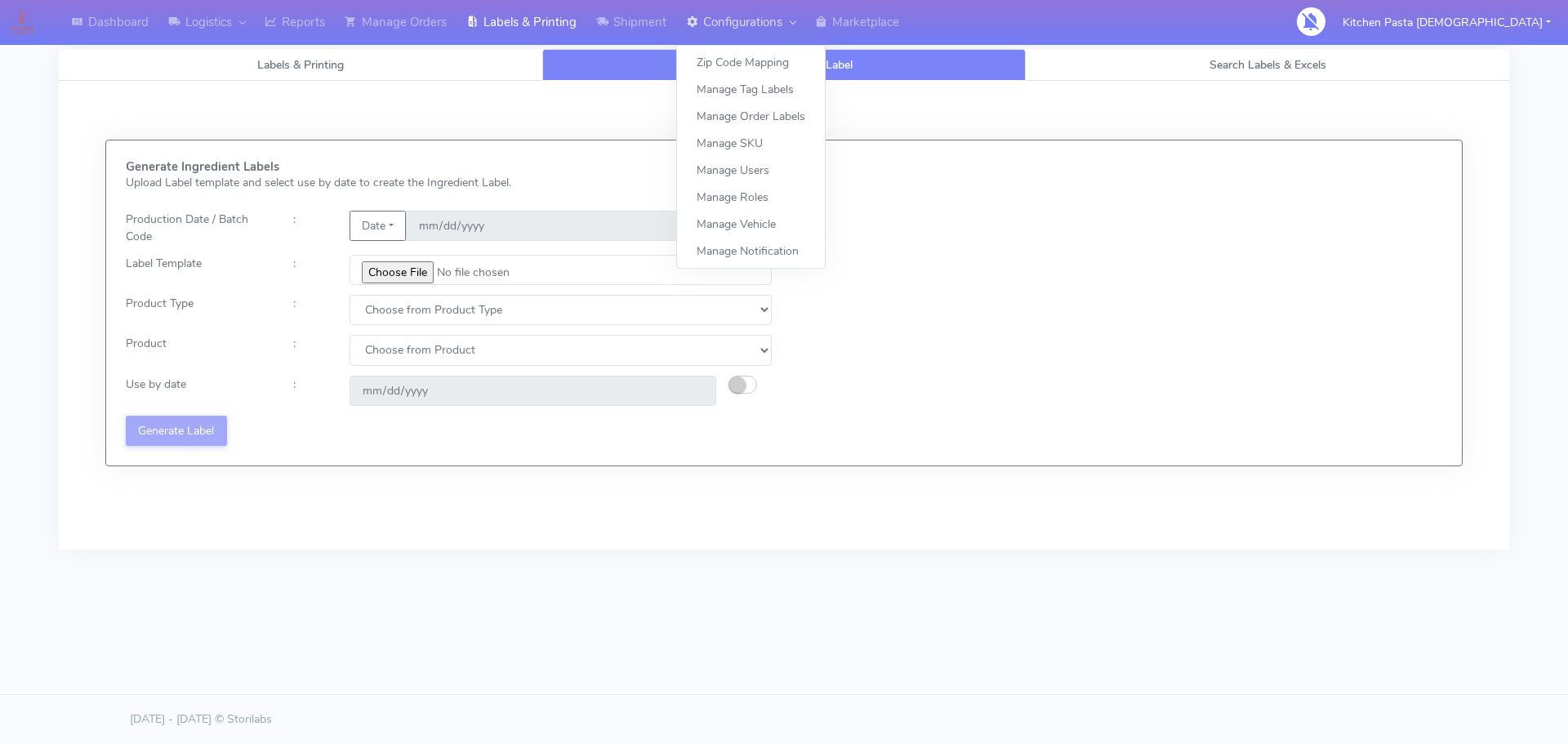
click at [718, 24] on link "Configurations" at bounding box center [741, 23] width 129 height 45
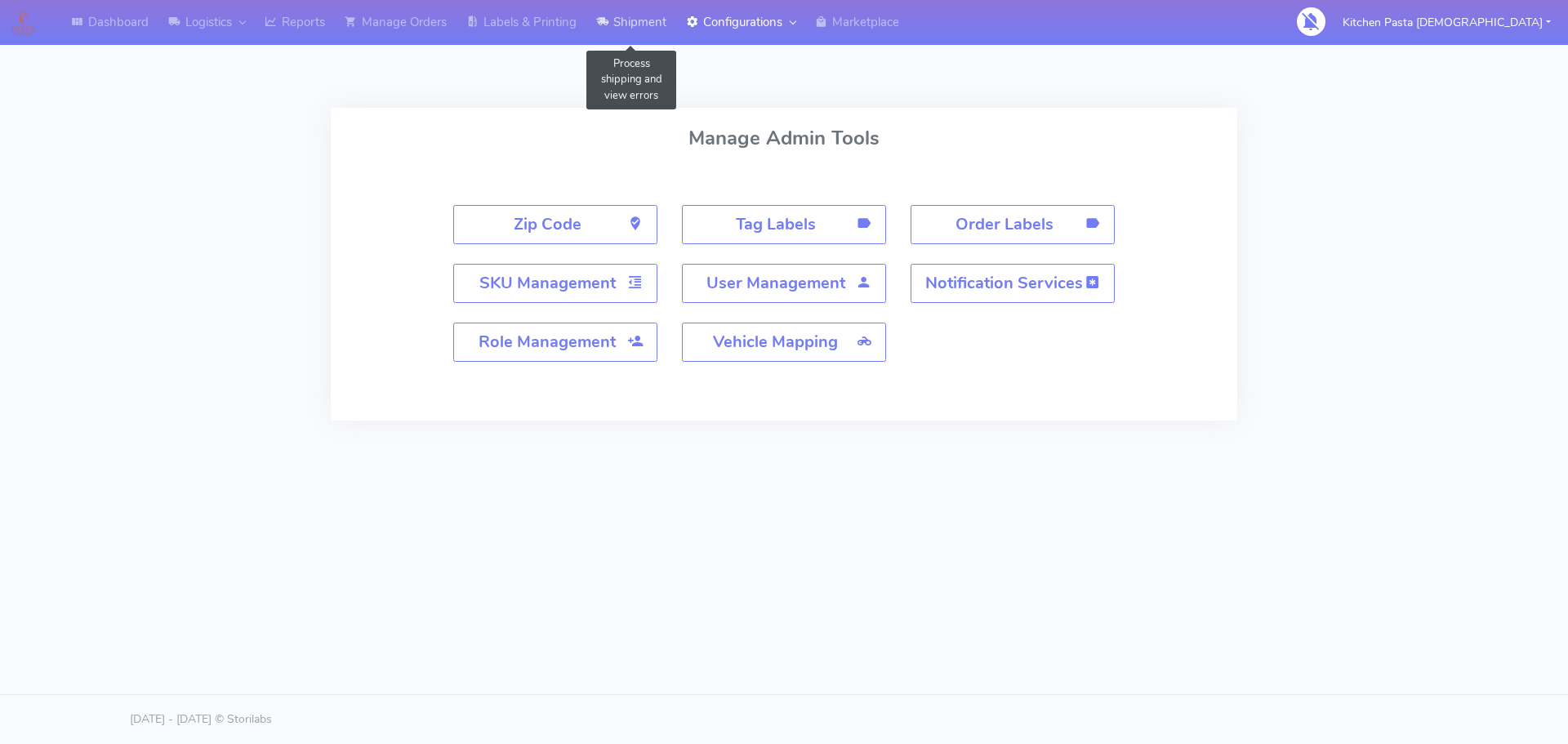
click at [643, 21] on link "Shipment" at bounding box center [630, 23] width 90 height 45
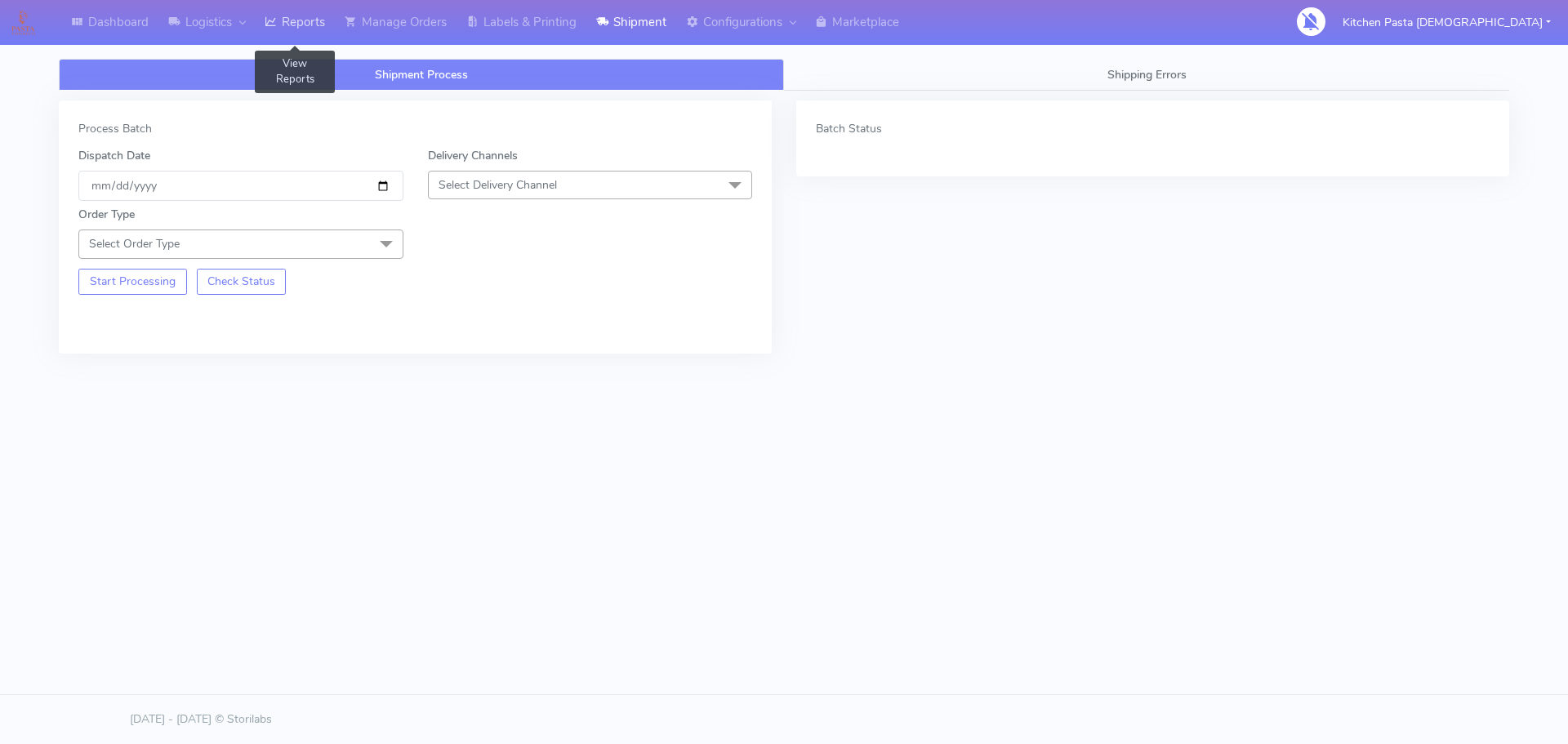
click at [311, 9] on link "Reports" at bounding box center [295, 23] width 80 height 45
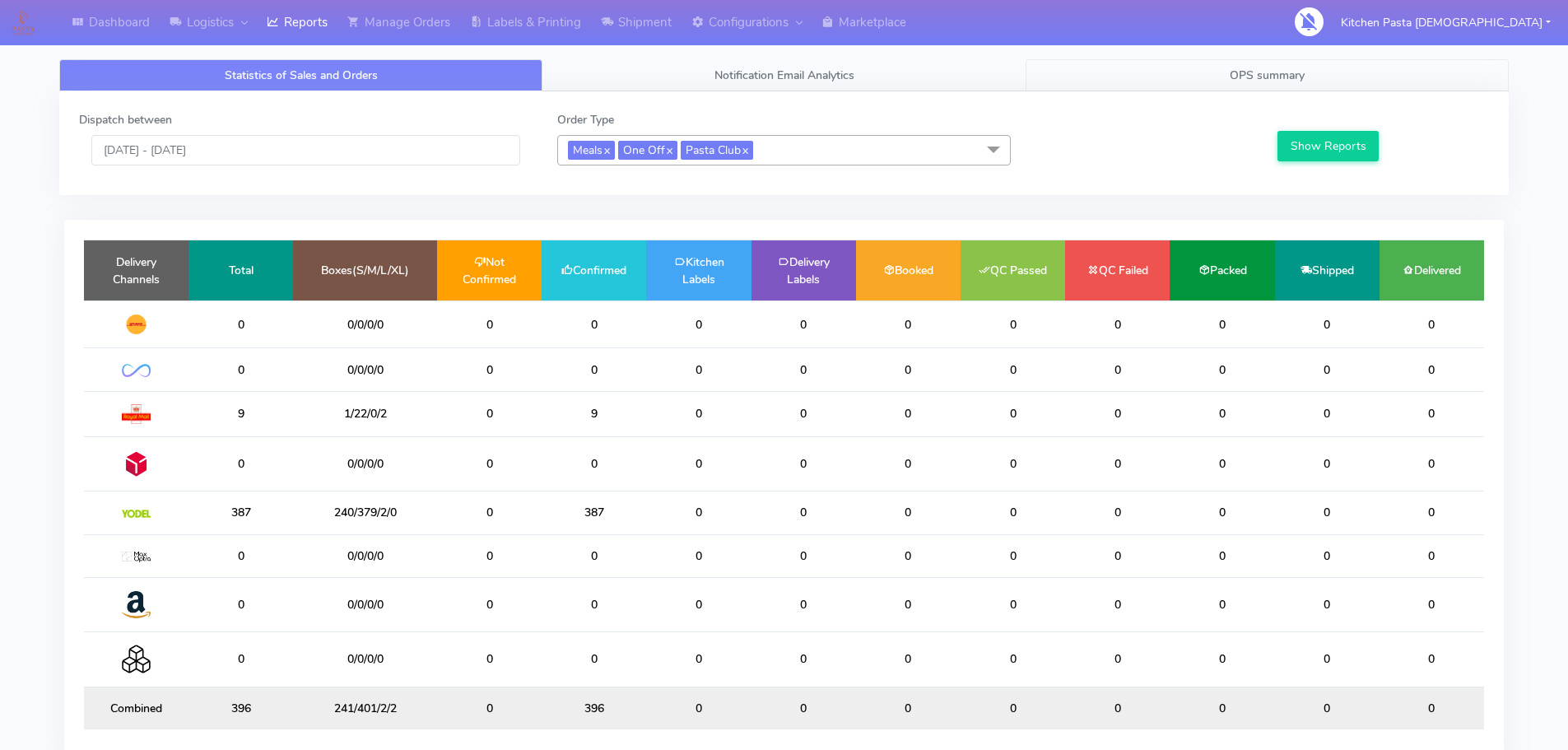
click at [1065, 63] on link "OPS summary" at bounding box center [1267, 75] width 483 height 32
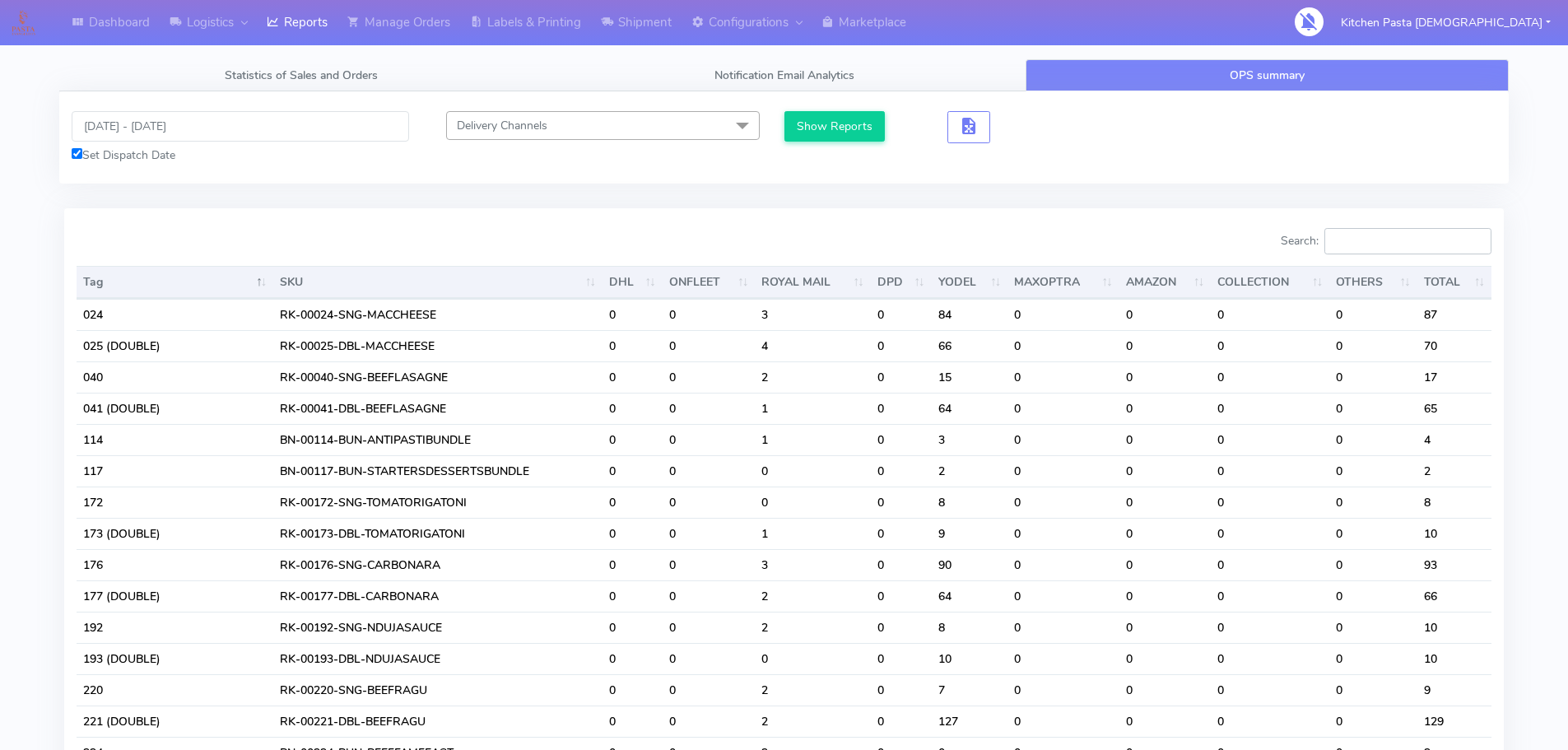
click at [1348, 248] on input "Search:" at bounding box center [1408, 240] width 167 height 26
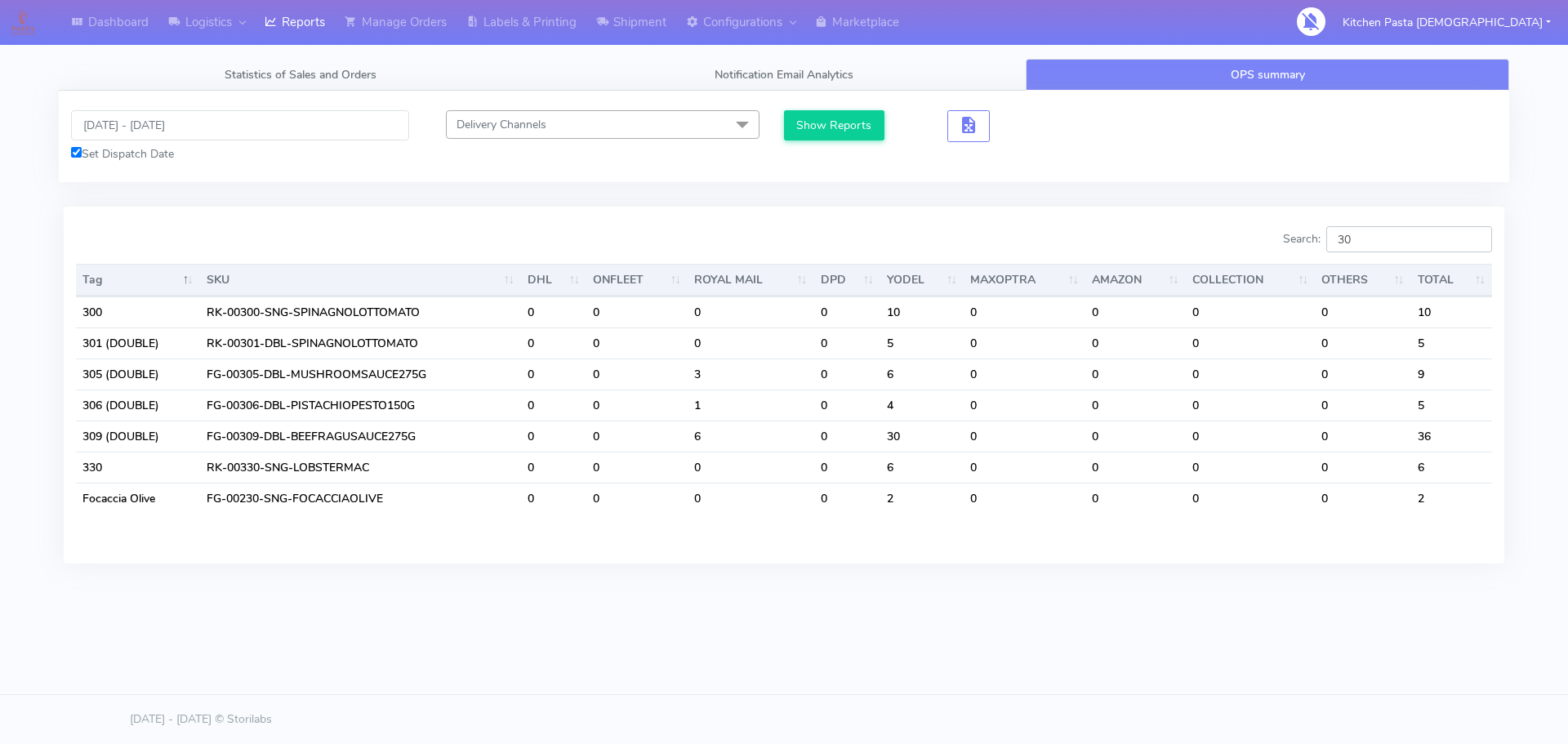
type input "309"
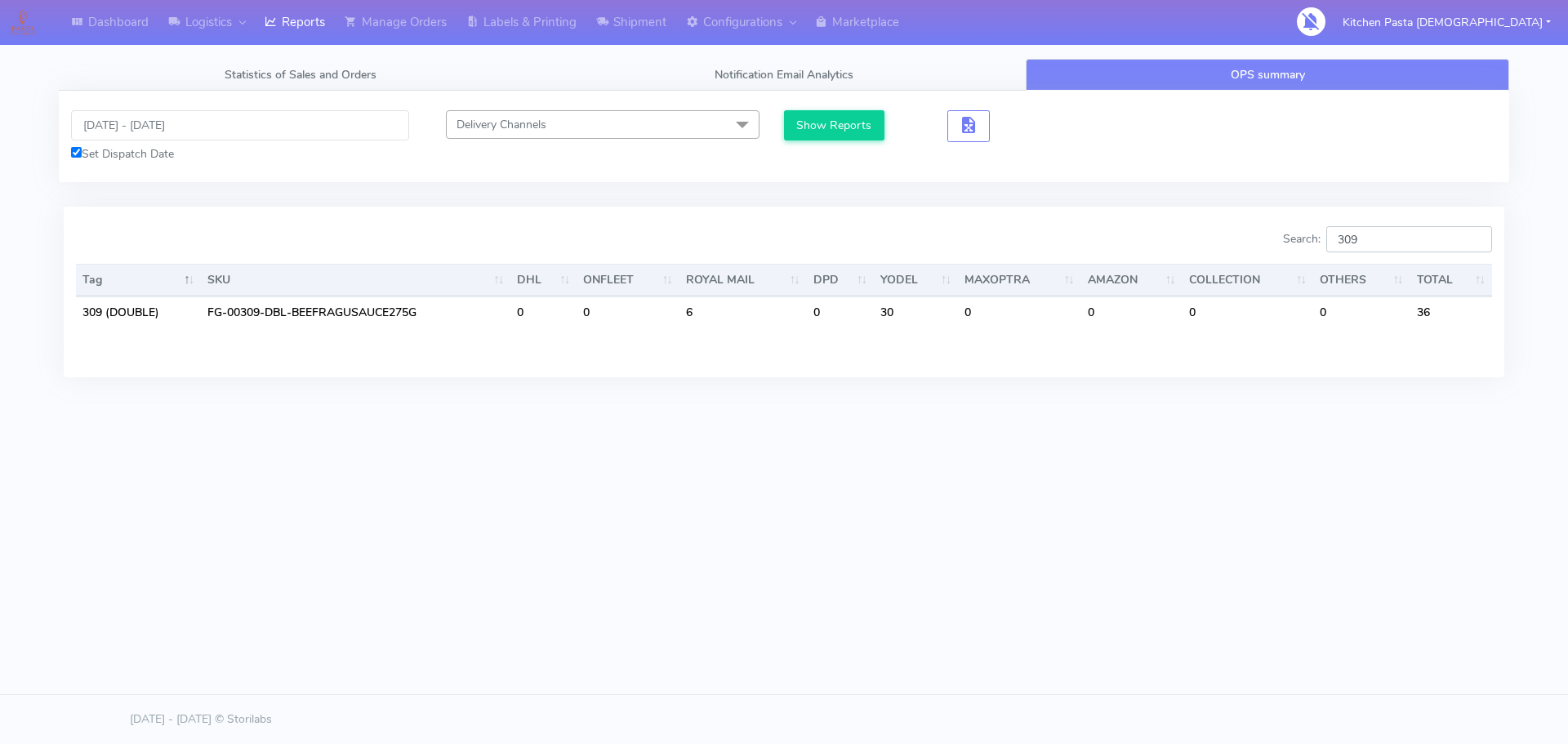
click at [1472, 237] on input "309" at bounding box center [1409, 239] width 166 height 26
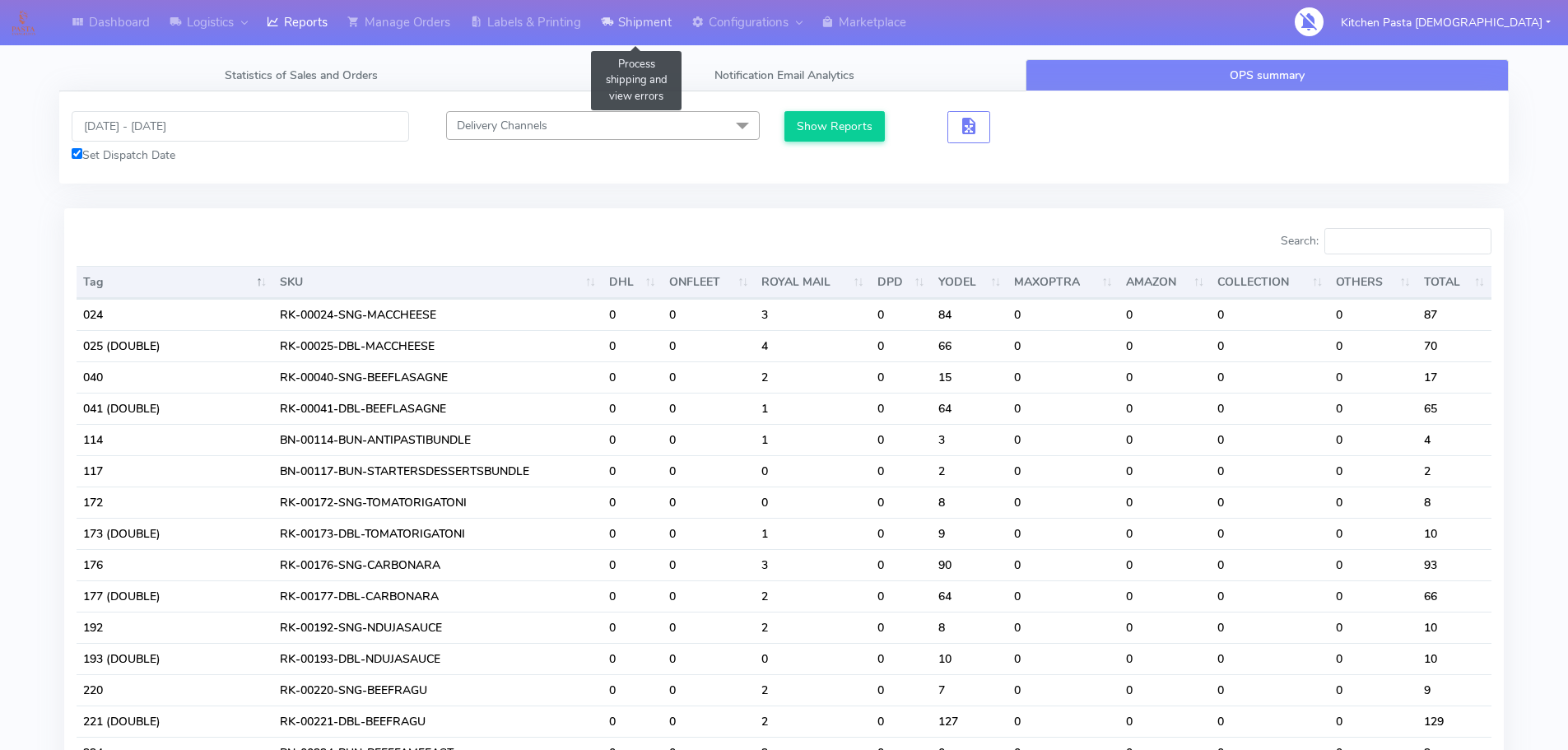
click at [633, 17] on link "Shipment" at bounding box center [635, 23] width 90 height 46
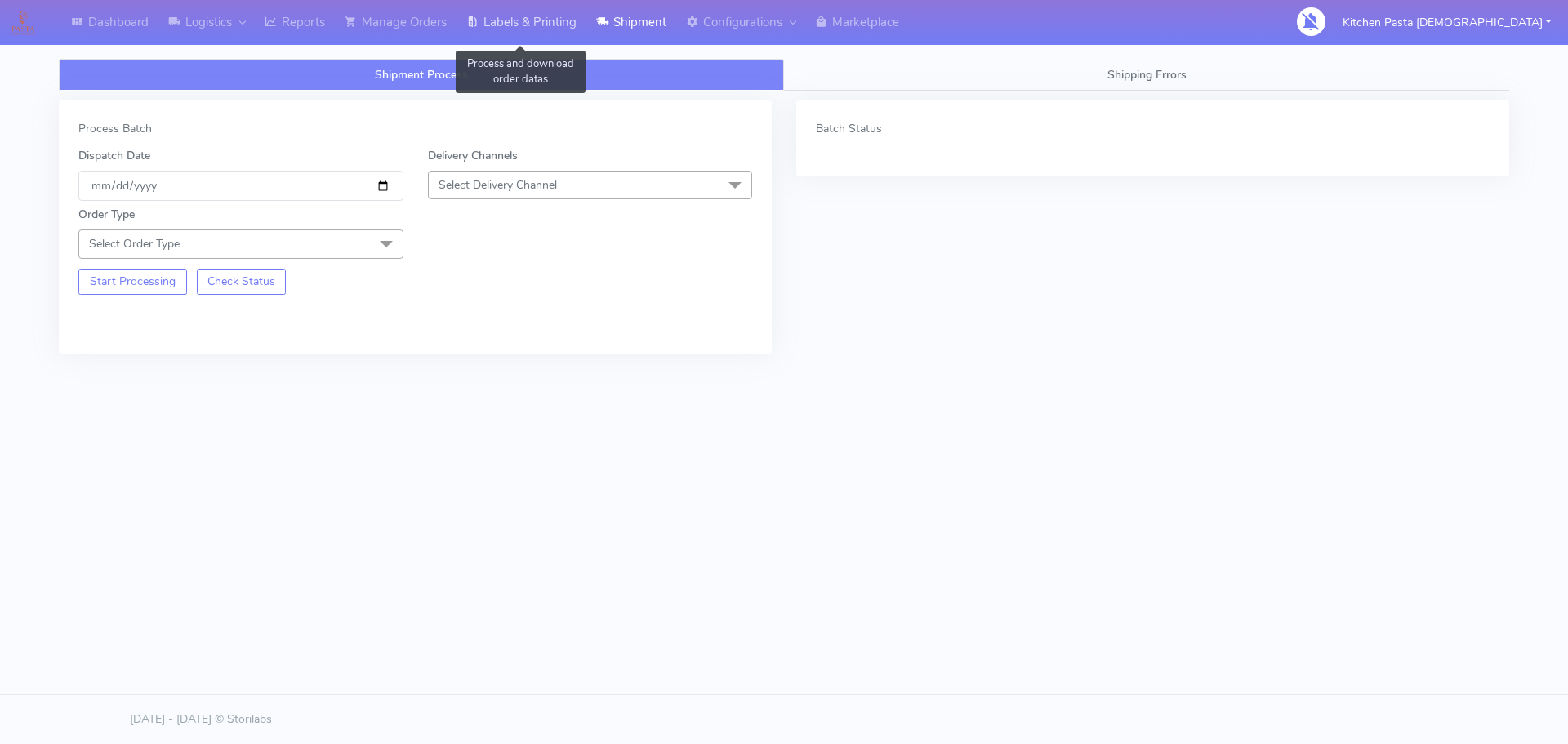
click at [532, 21] on link "Labels & Printing" at bounding box center [521, 23] width 130 height 45
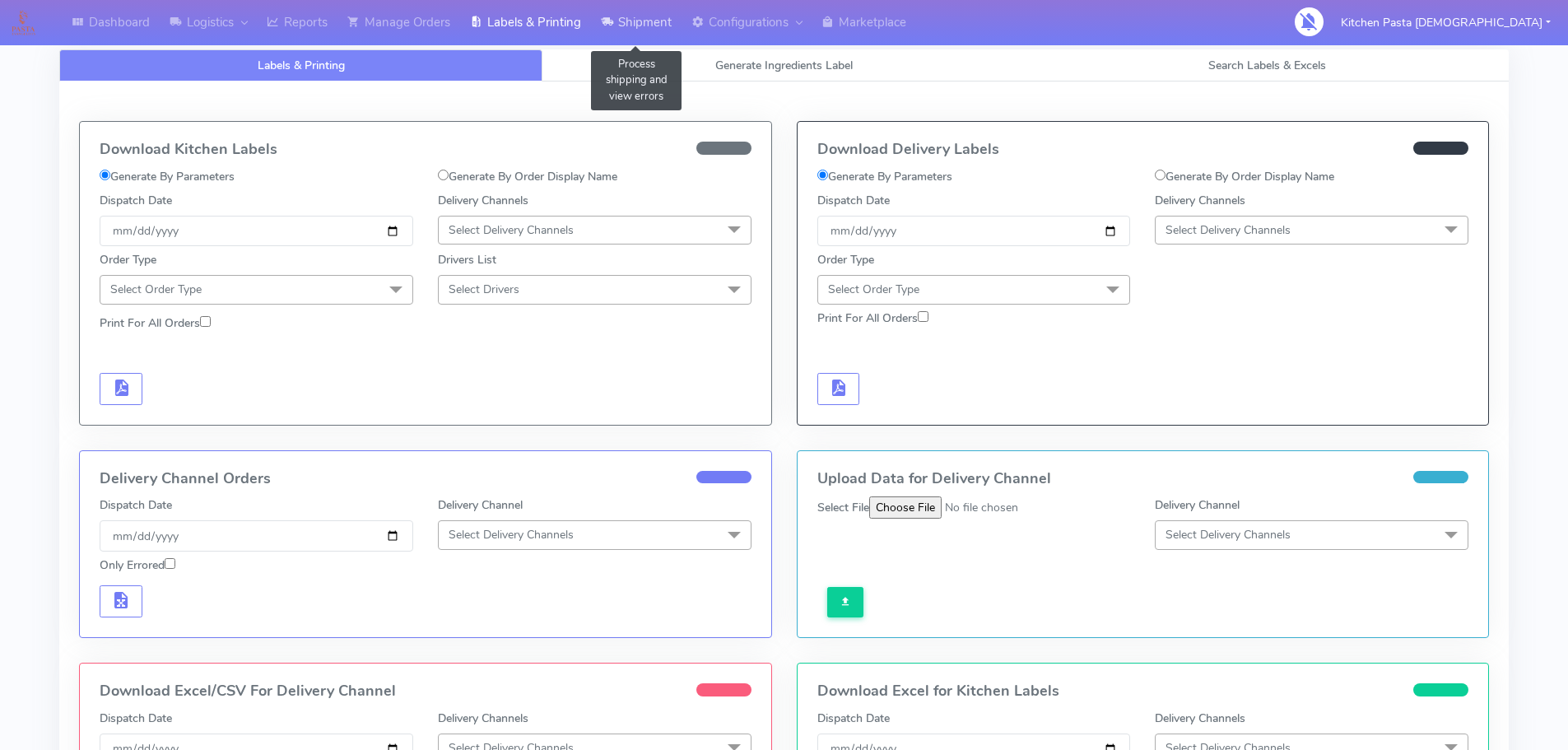
click at [640, 27] on link "Shipment" at bounding box center [635, 23] width 90 height 46
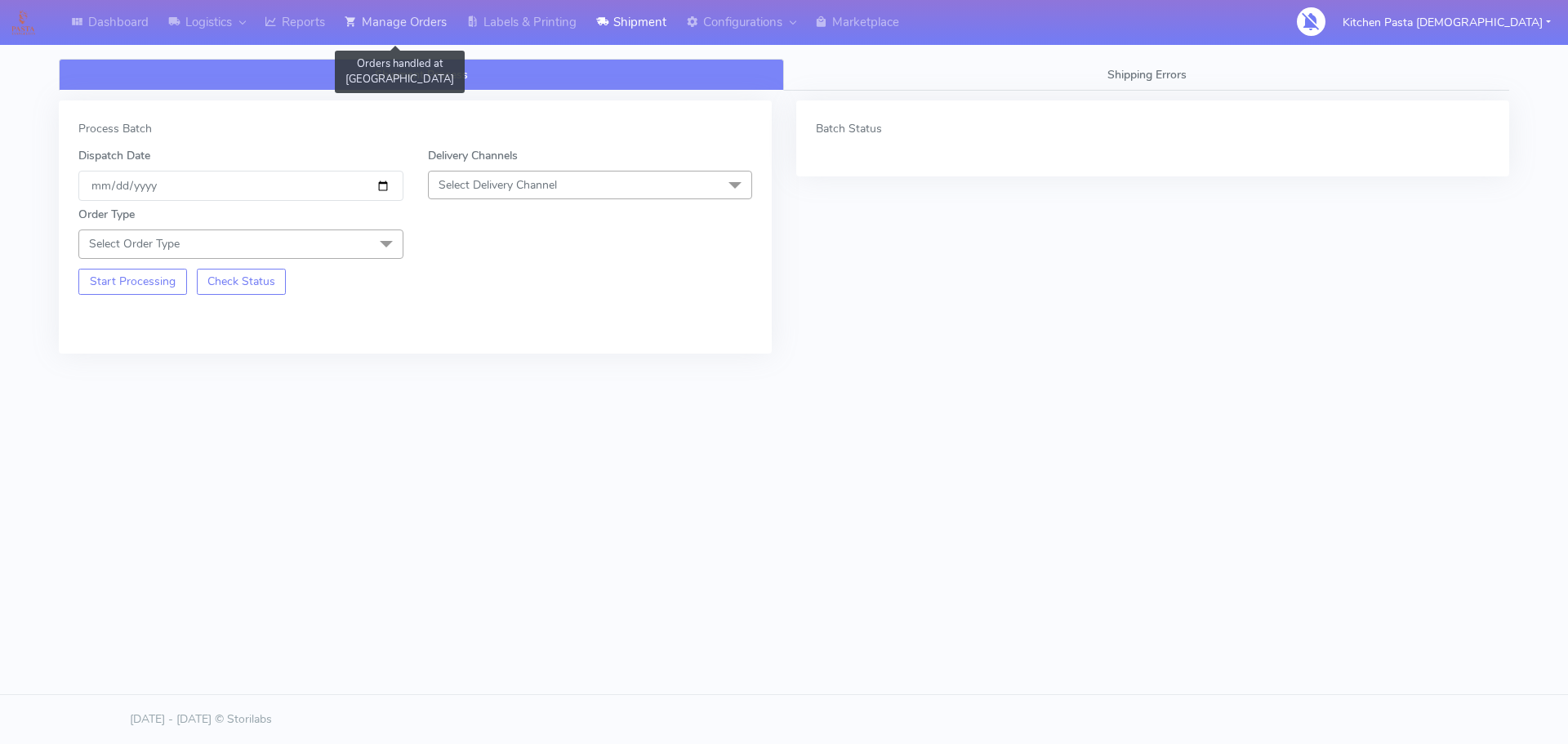
drag, startPoint x: 401, startPoint y: 9, endPoint x: 414, endPoint y: 11, distance: 13.2
click at [402, 9] on link "Manage Orders" at bounding box center [395, 23] width 121 height 45
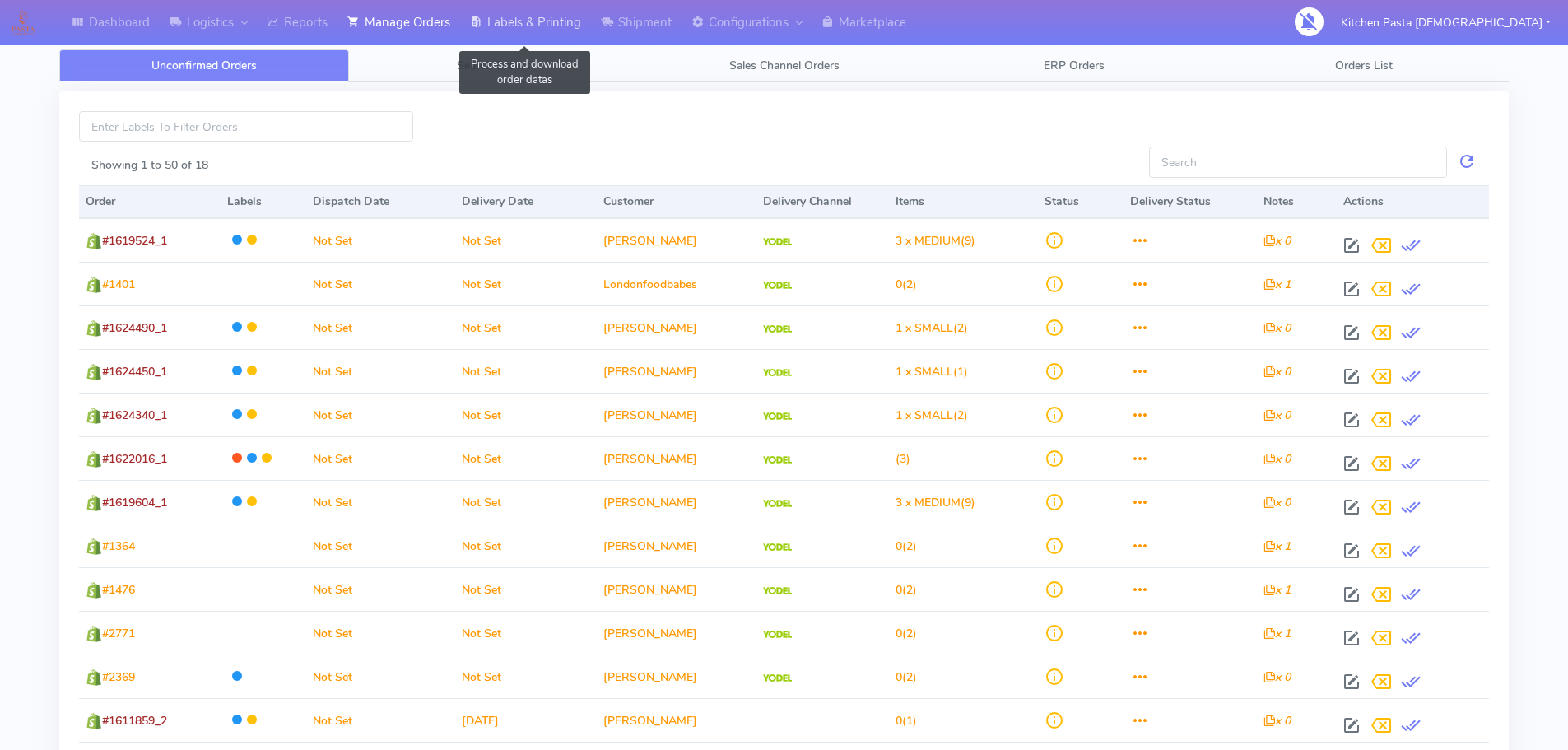
click at [531, 19] on link "Labels & Printing" at bounding box center [525, 23] width 131 height 46
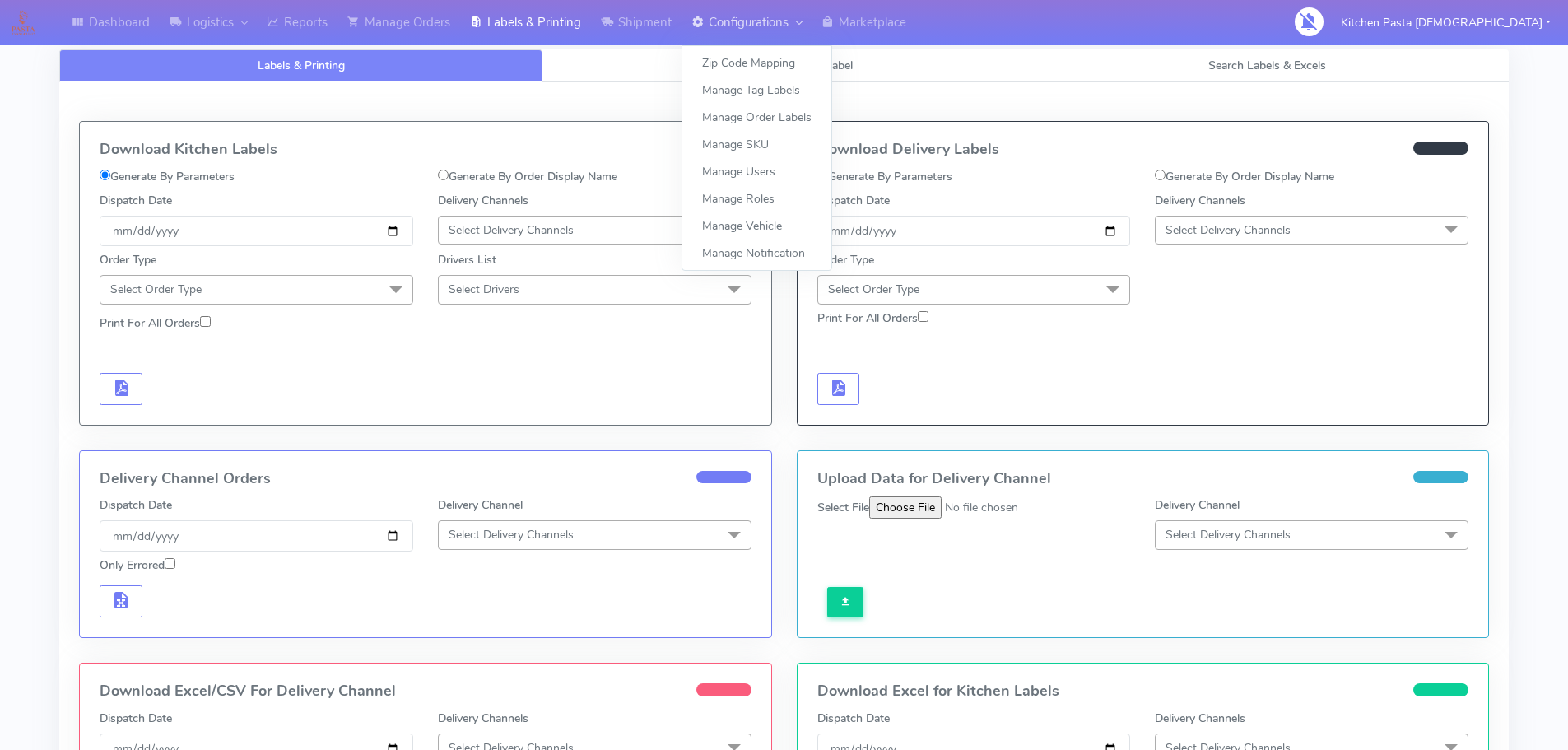
click at [748, 29] on link "Configurations" at bounding box center [746, 23] width 130 height 46
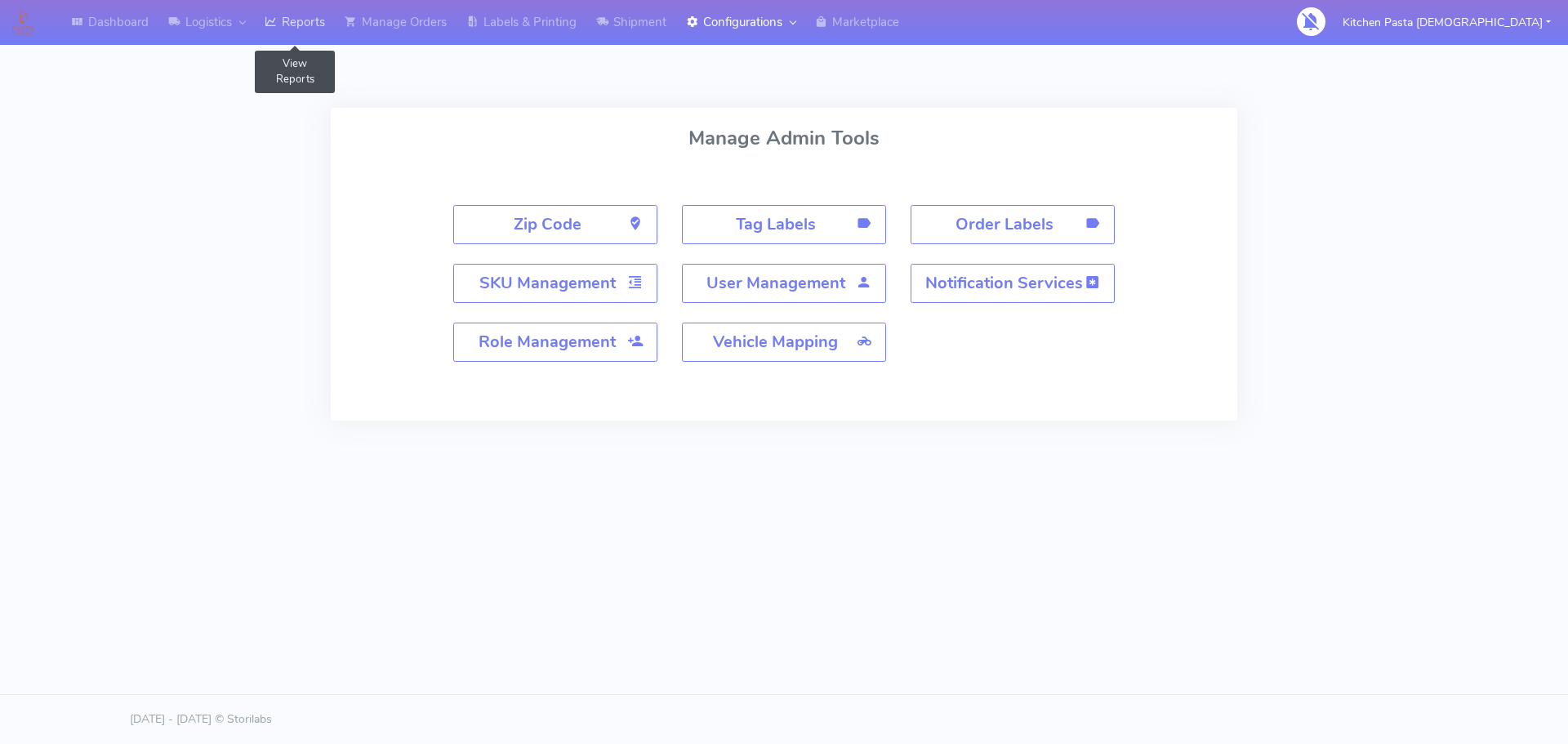
click at [332, 17] on link "Reports" at bounding box center [295, 23] width 80 height 45
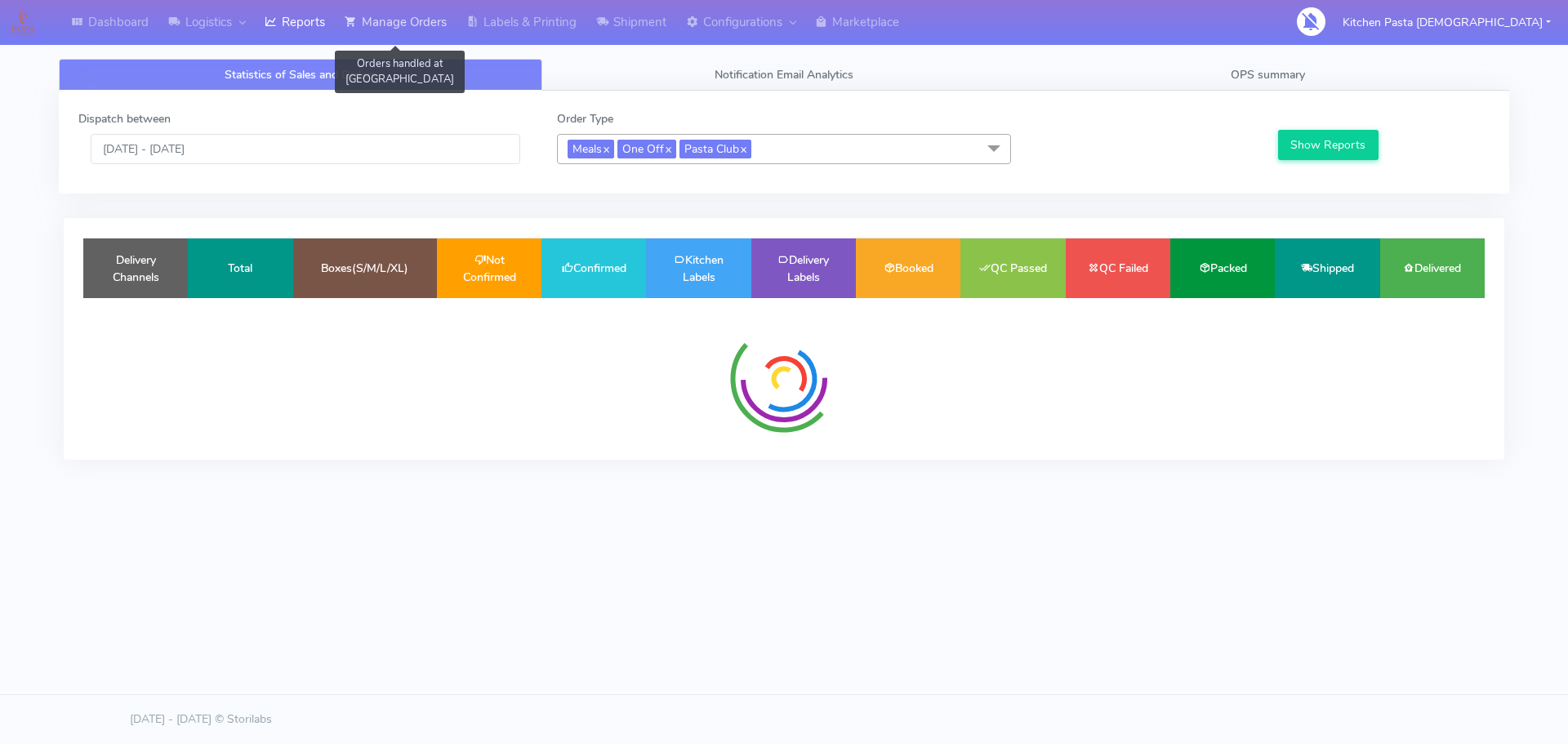
click at [395, 23] on link "Manage Orders" at bounding box center [395, 23] width 121 height 45
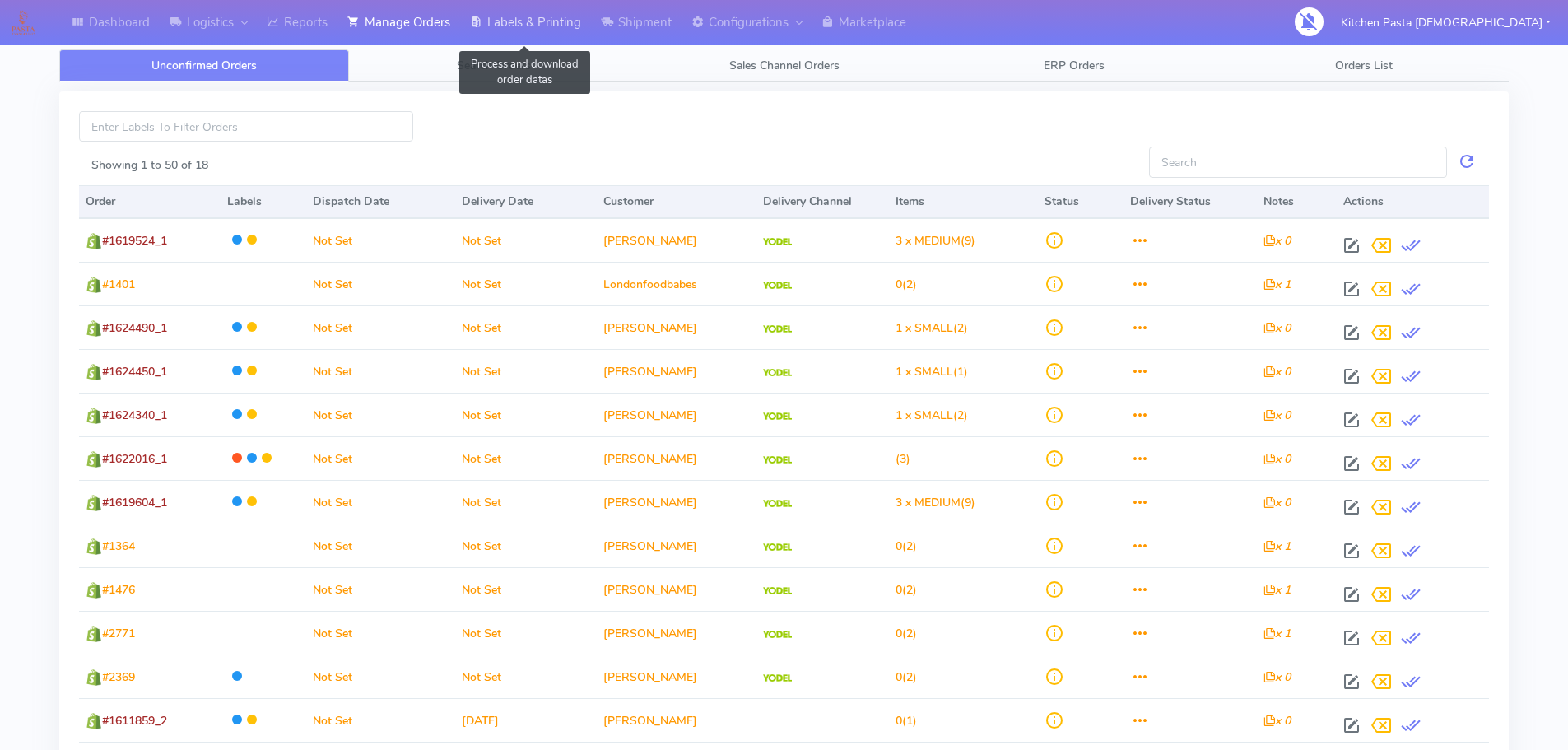
drag, startPoint x: 477, startPoint y: 17, endPoint x: 576, endPoint y: 1, distance: 100.3
click at [479, 17] on icon at bounding box center [476, 23] width 13 height 17
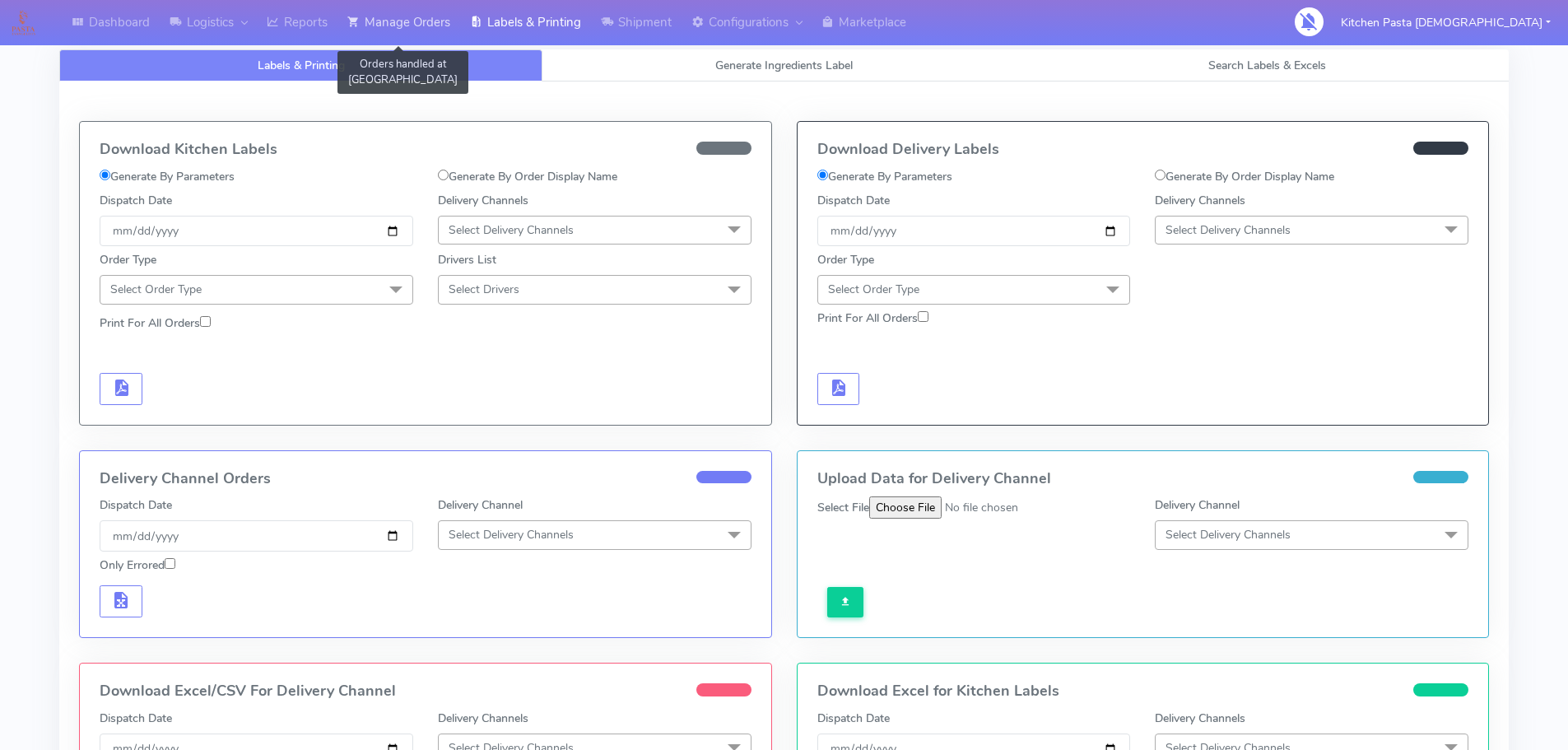
click at [411, 23] on link "Manage Orders" at bounding box center [398, 23] width 122 height 46
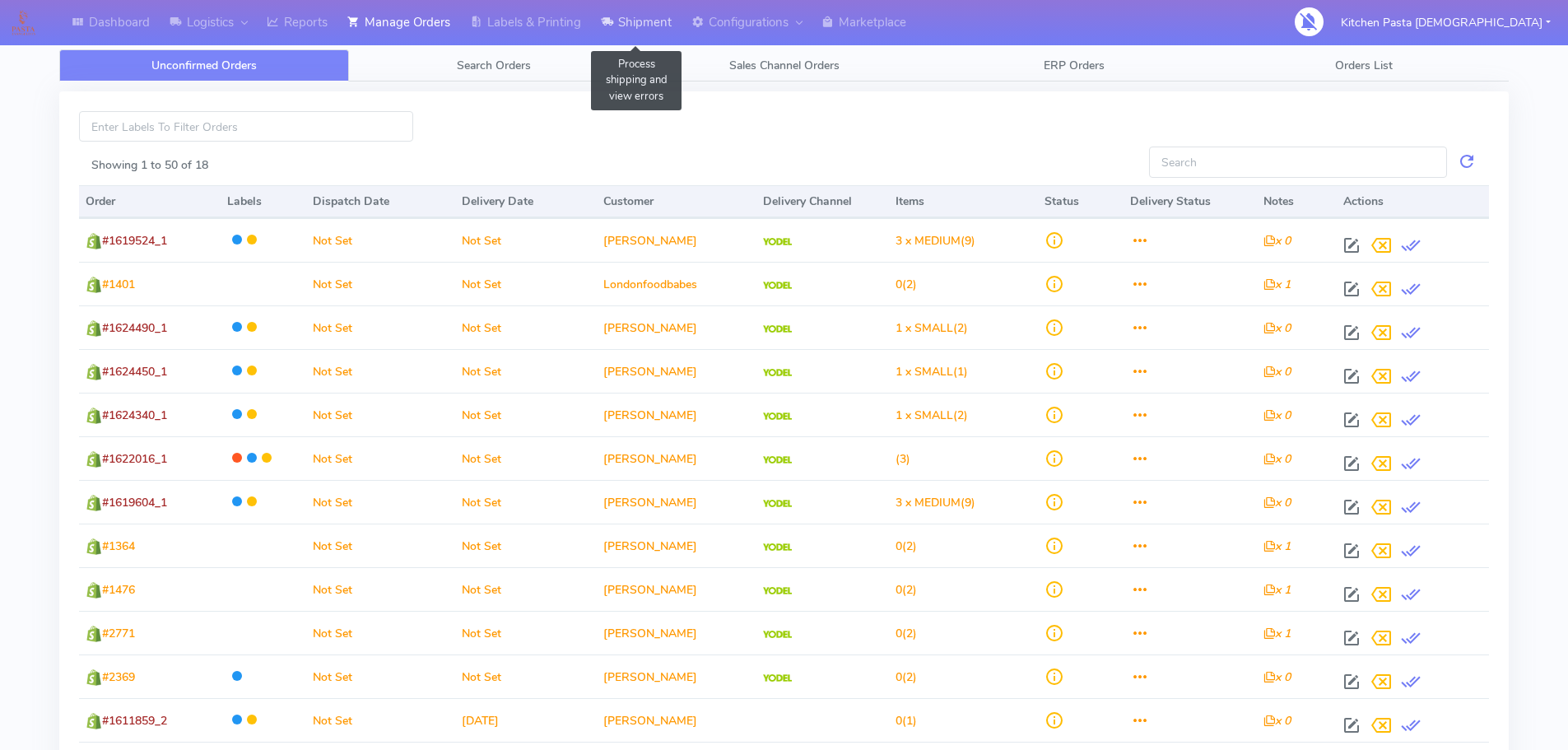
click at [649, 36] on link "Shipment" at bounding box center [635, 23] width 90 height 46
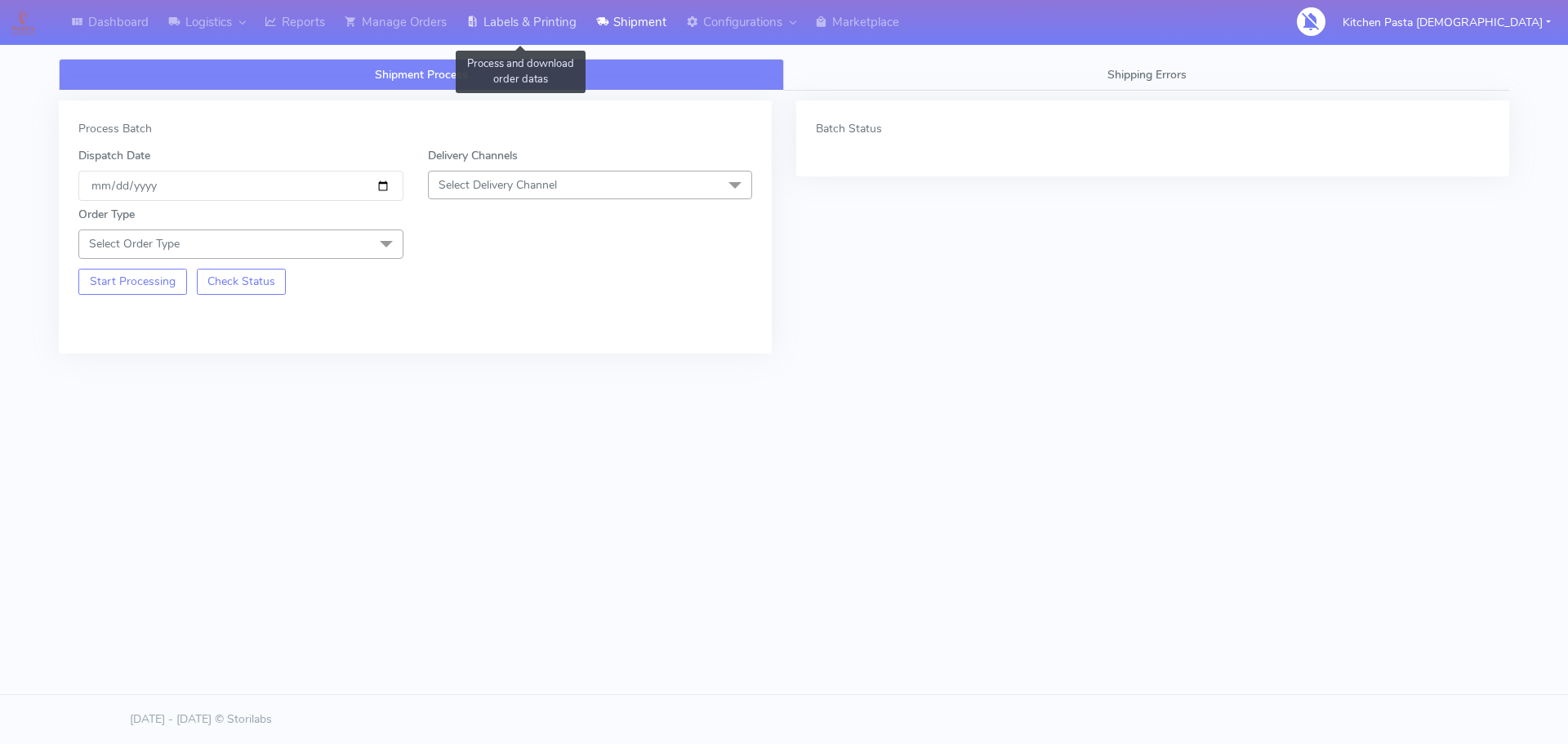
click at [468, 33] on link "Labels & Printing" at bounding box center [521, 23] width 130 height 45
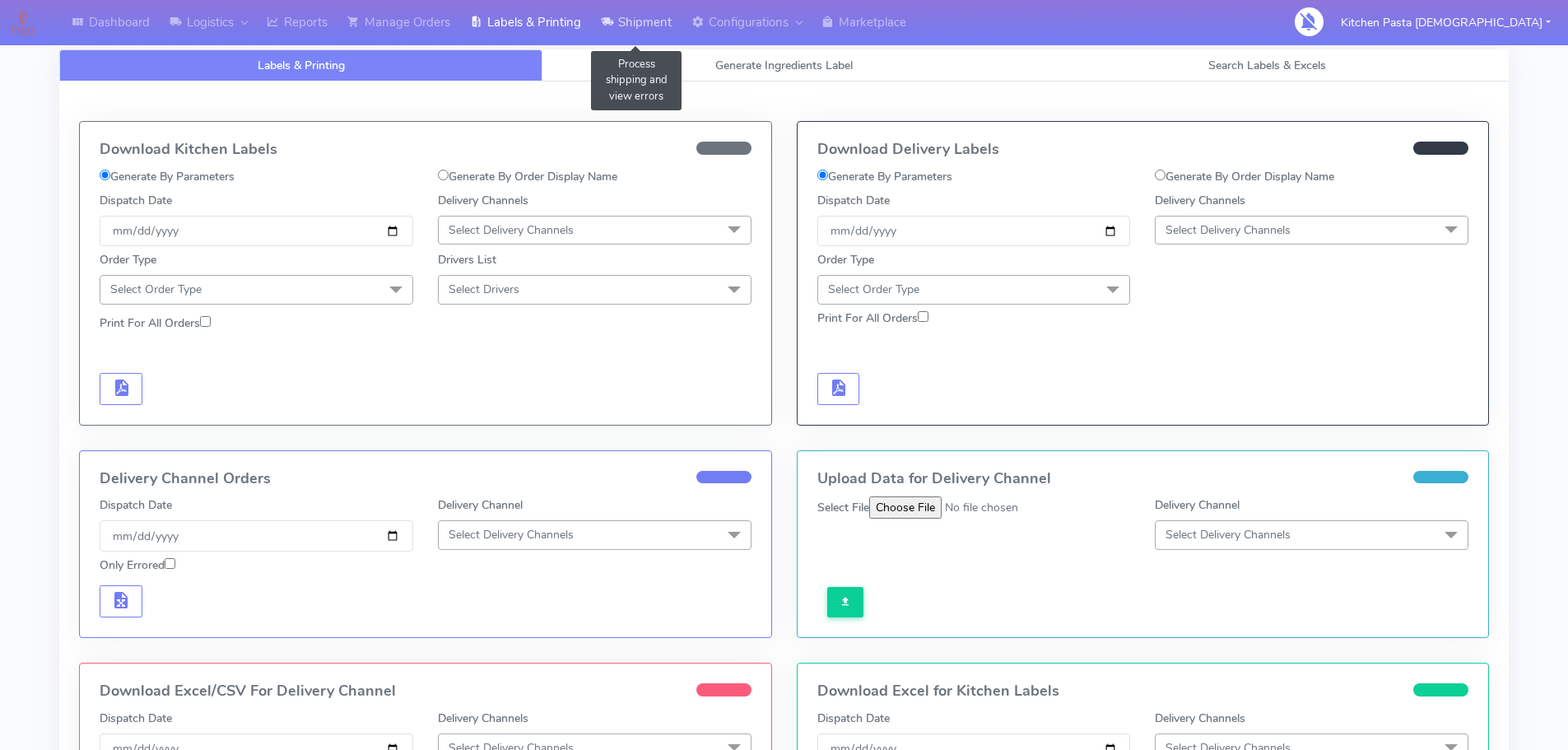
click at [627, 24] on link "Shipment" at bounding box center [635, 23] width 90 height 46
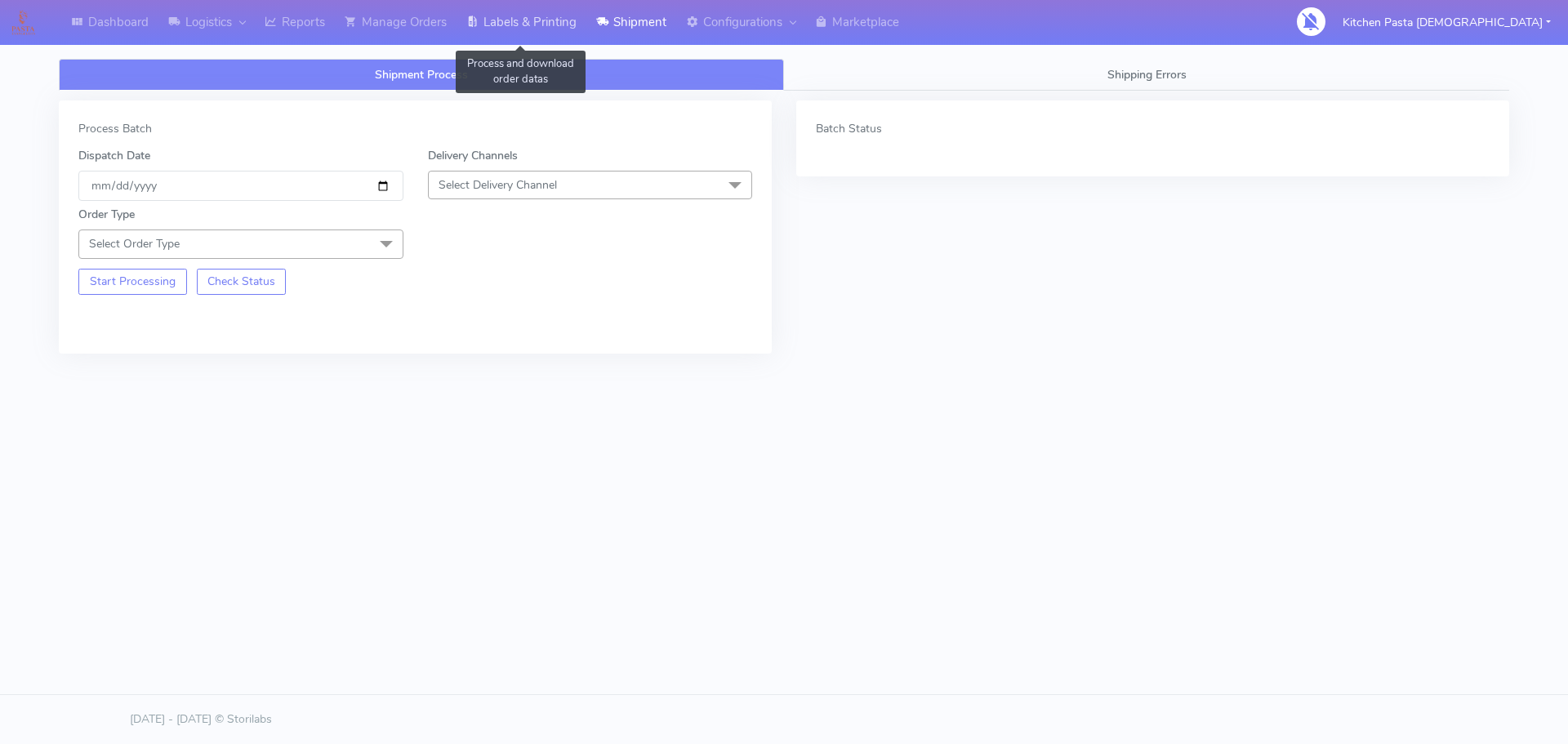
click at [519, 23] on link "Labels & Printing" at bounding box center [521, 23] width 130 height 45
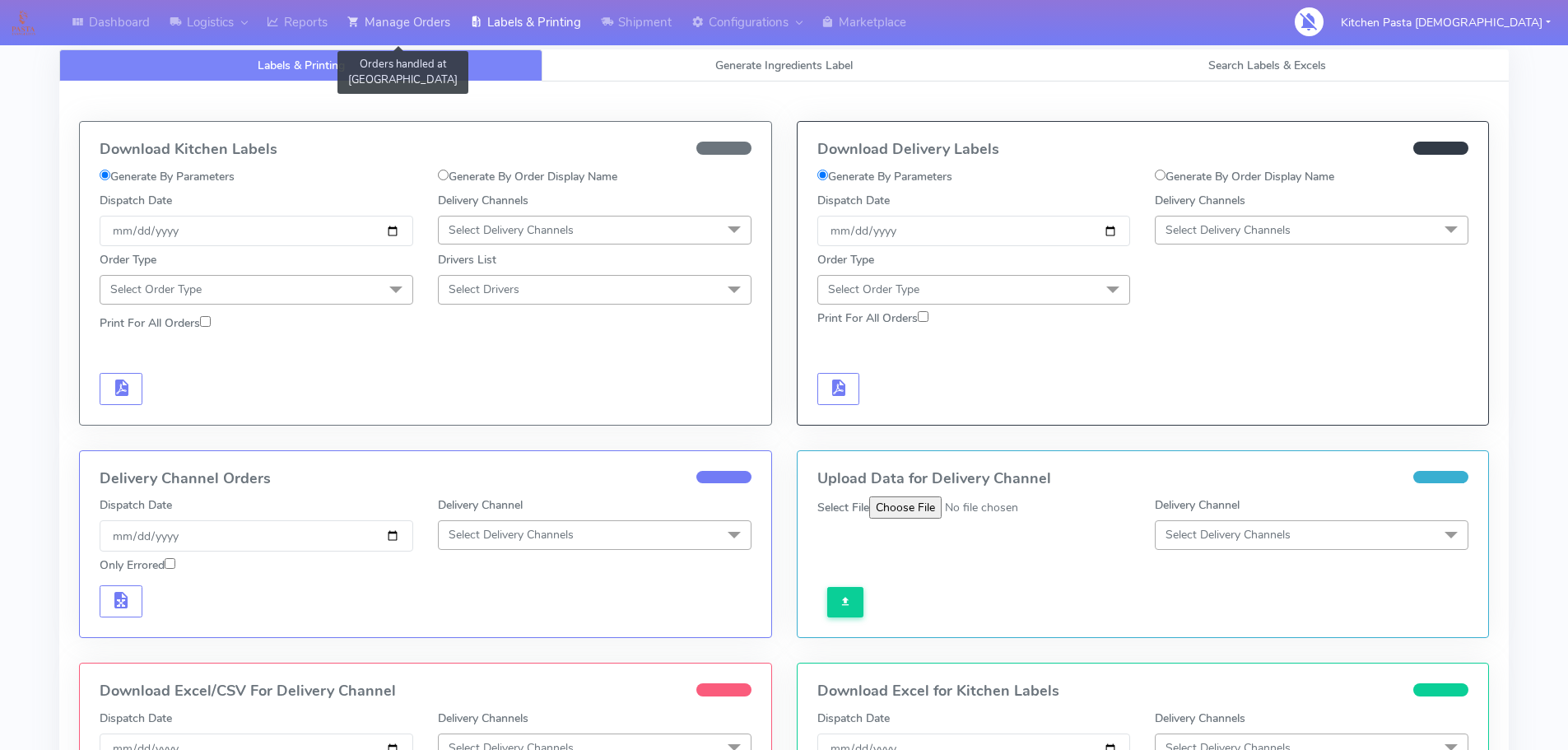
click at [379, 11] on link "Manage Orders" at bounding box center [398, 23] width 122 height 46
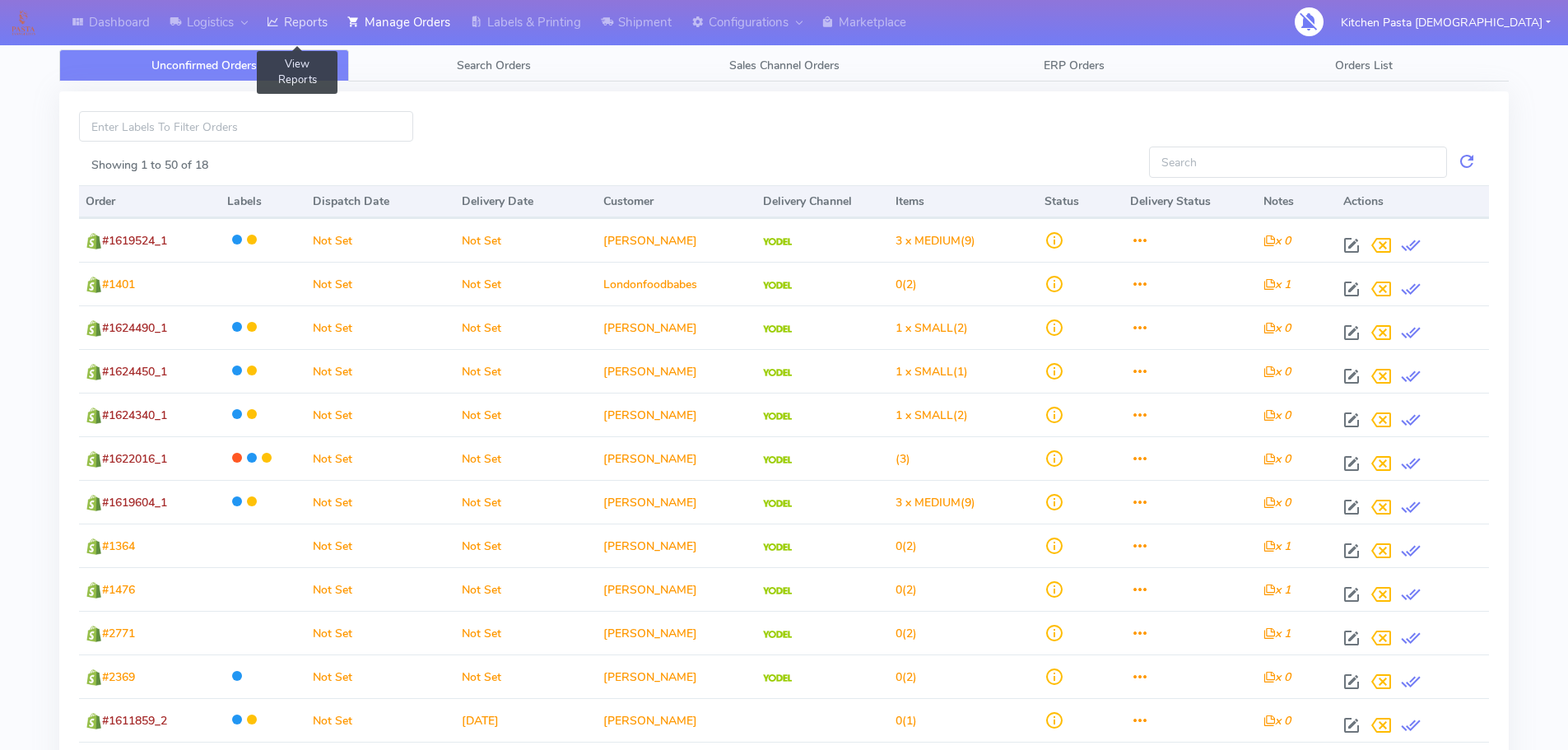
click at [294, 22] on link "Reports" at bounding box center [297, 23] width 81 height 46
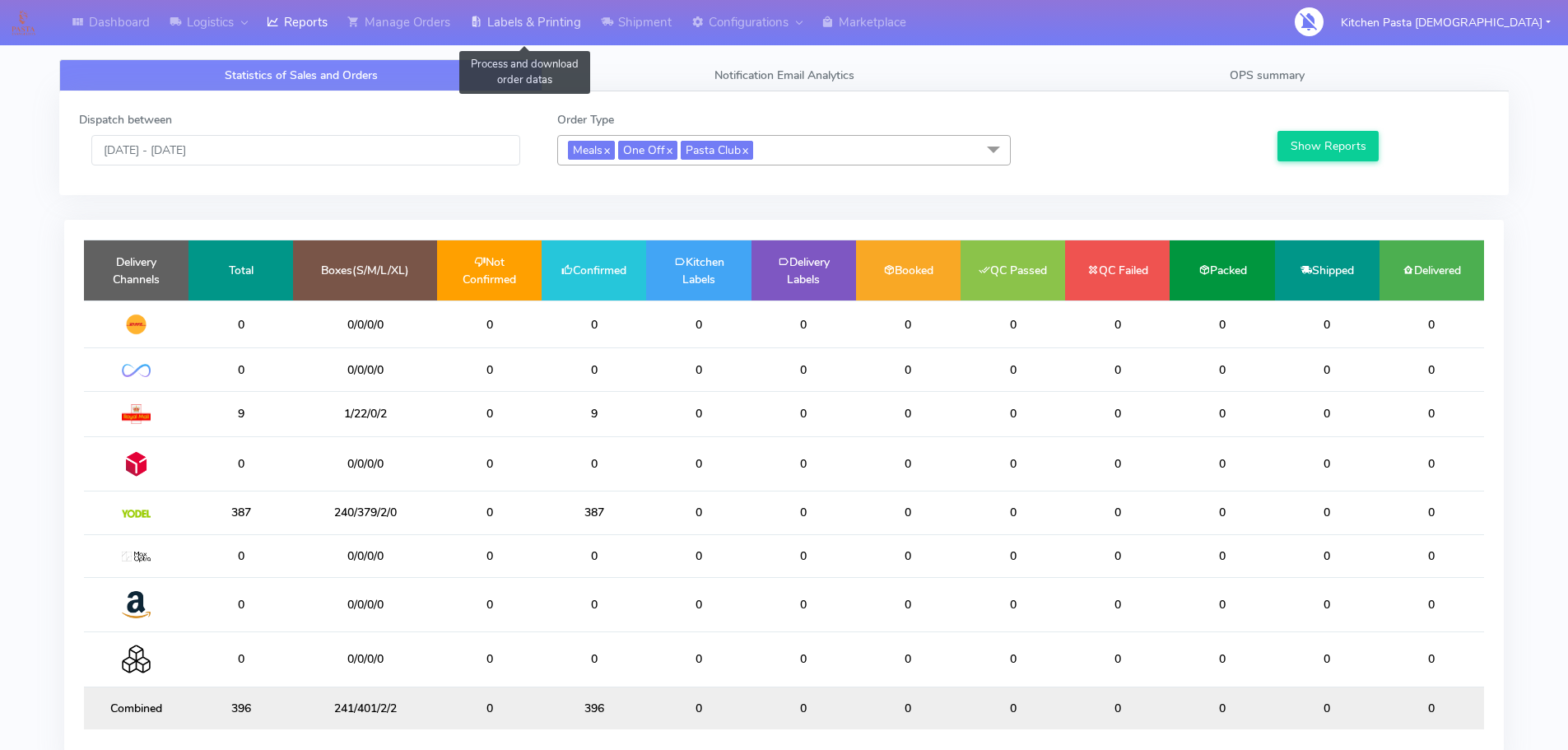
click at [559, 26] on link "Labels & Printing" at bounding box center [525, 23] width 131 height 46
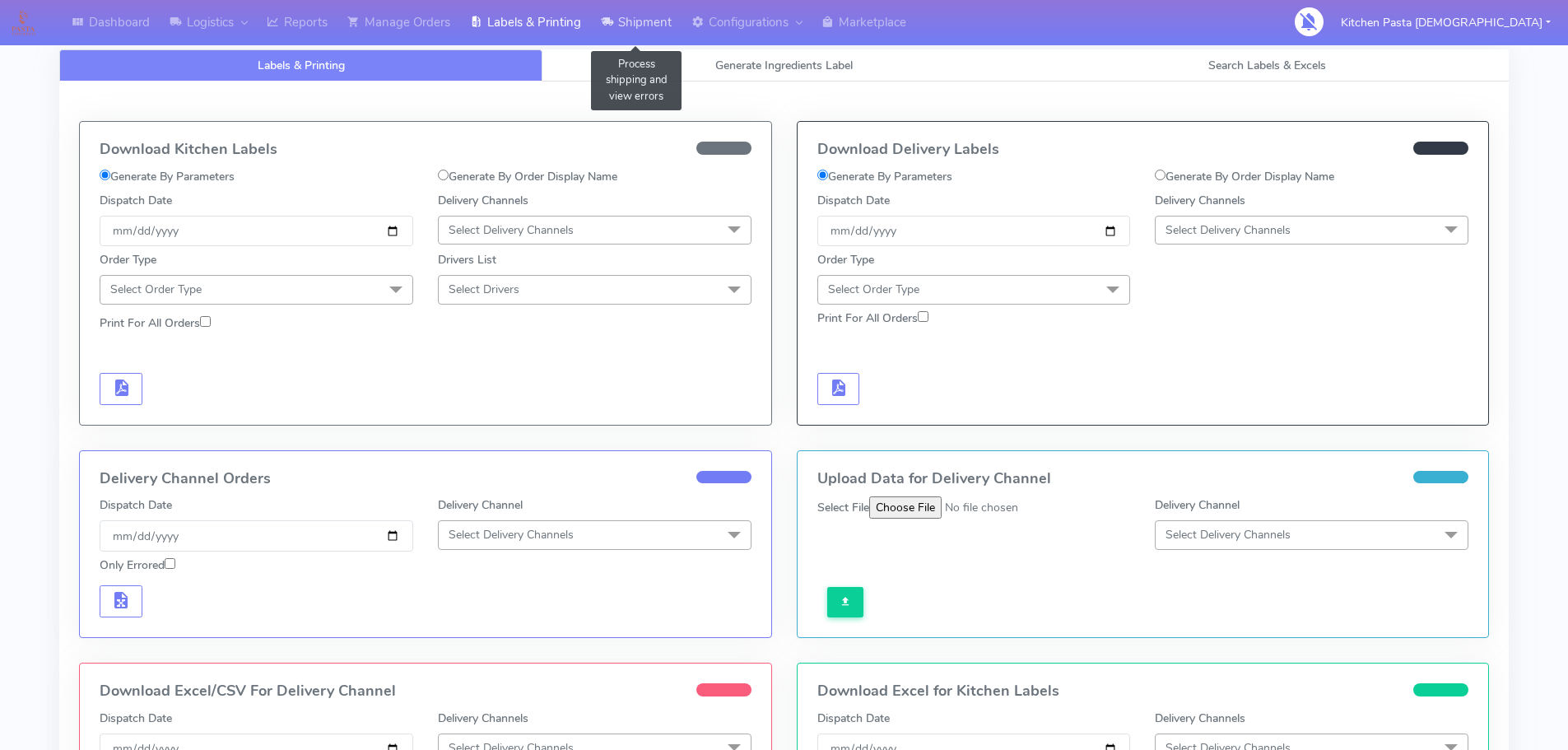
click at [640, 27] on link "Shipment" at bounding box center [635, 23] width 90 height 46
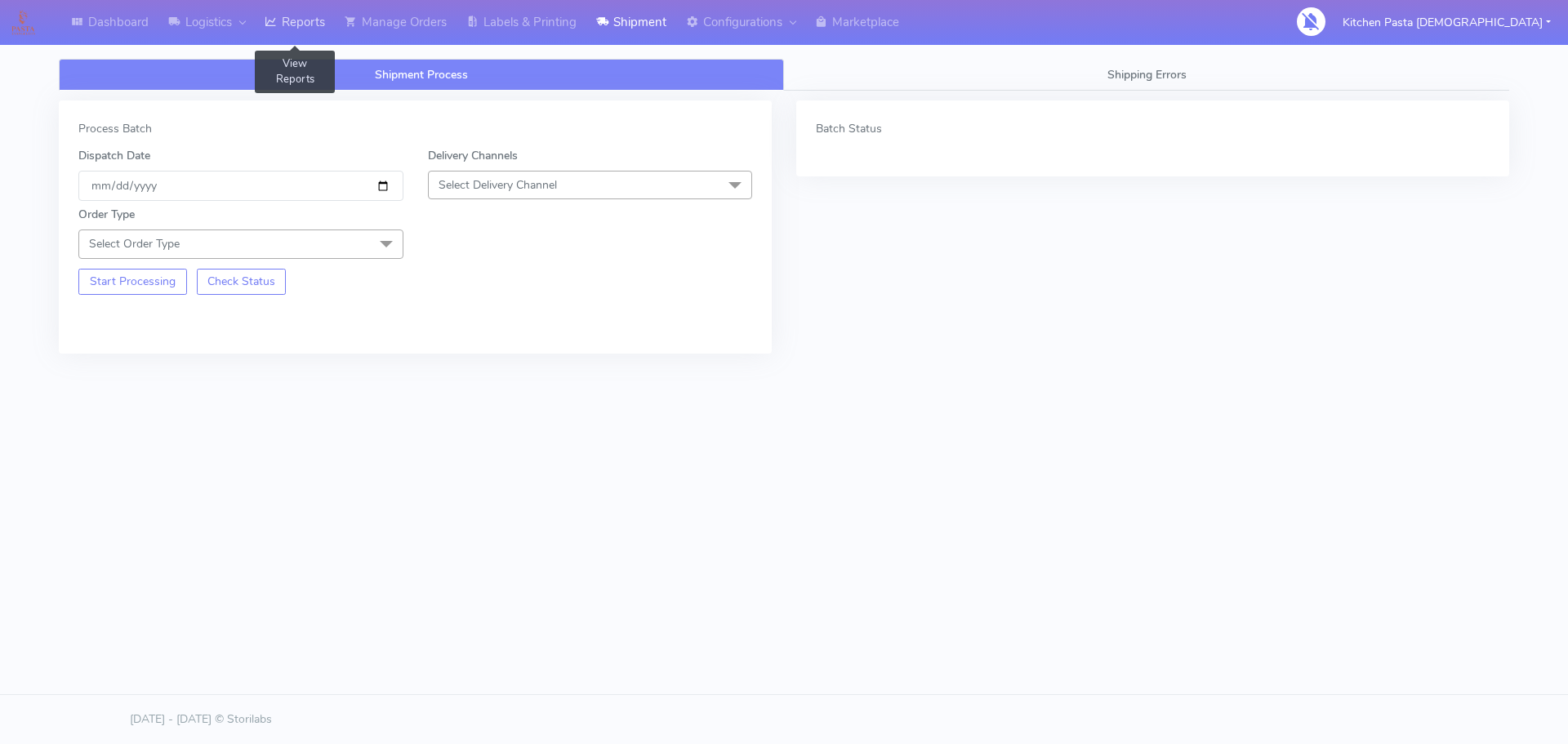
click at [308, 20] on link "Reports" at bounding box center [295, 23] width 80 height 45
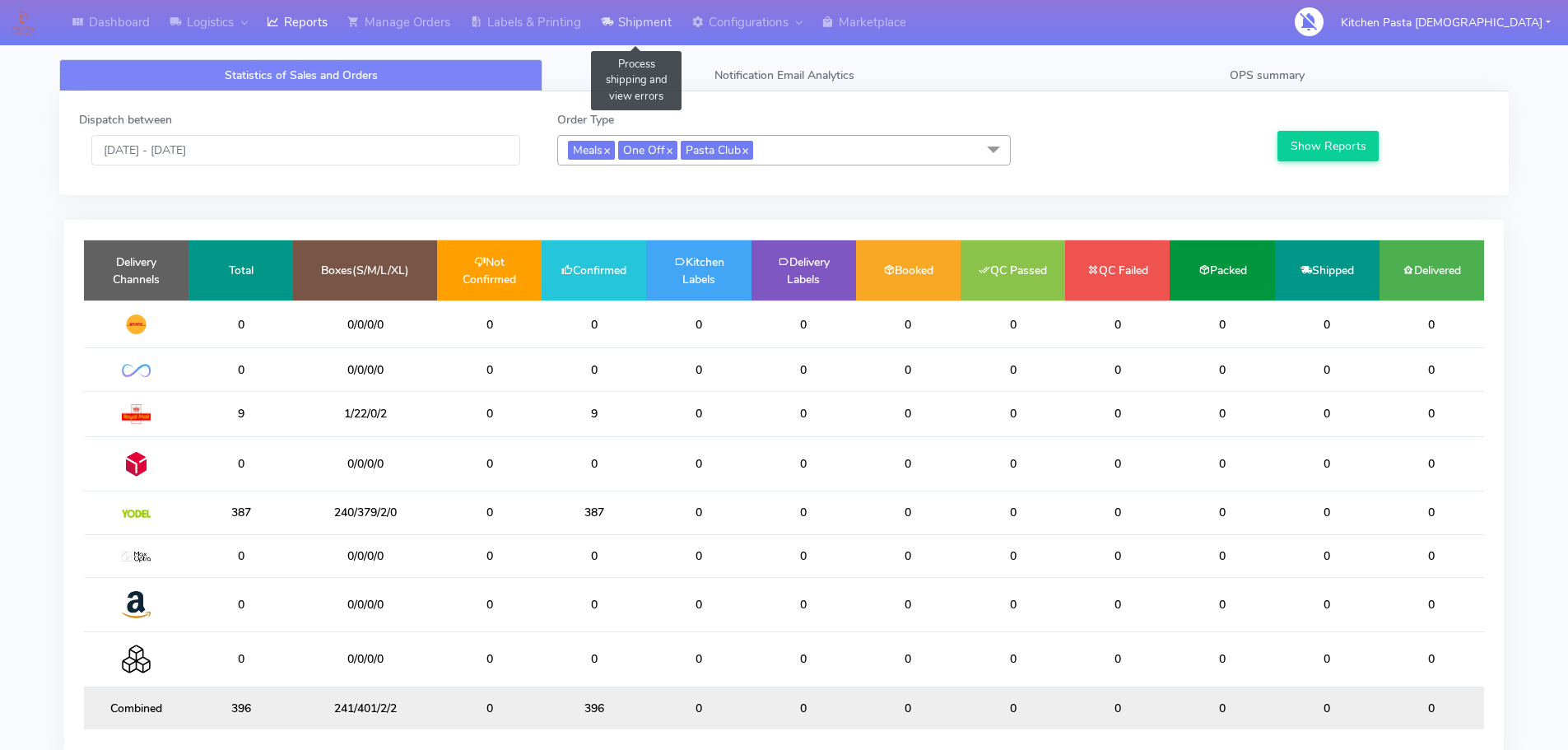
click at [600, 17] on link "Shipment" at bounding box center [635, 23] width 90 height 46
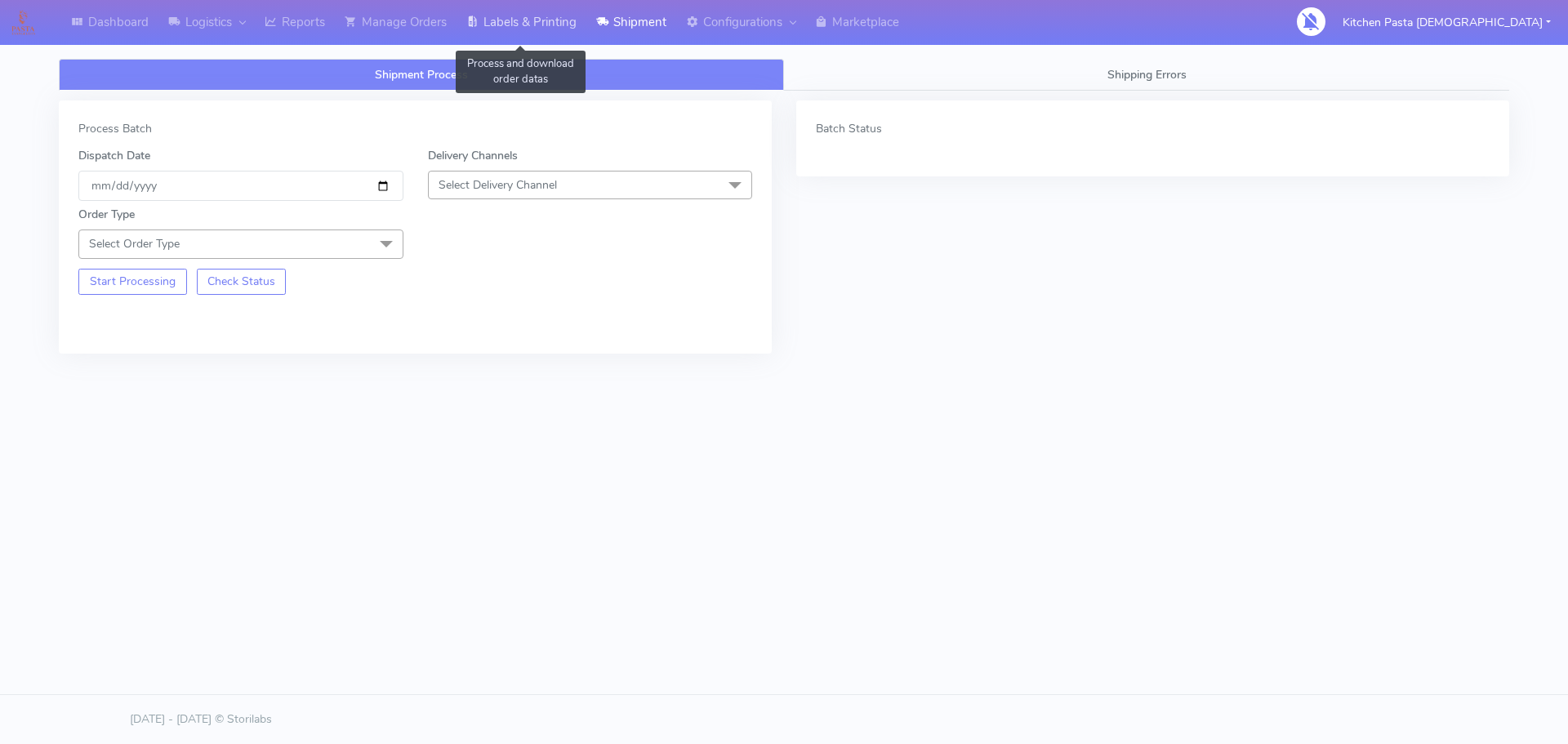
click at [546, 23] on link "Labels & Printing" at bounding box center [521, 23] width 130 height 45
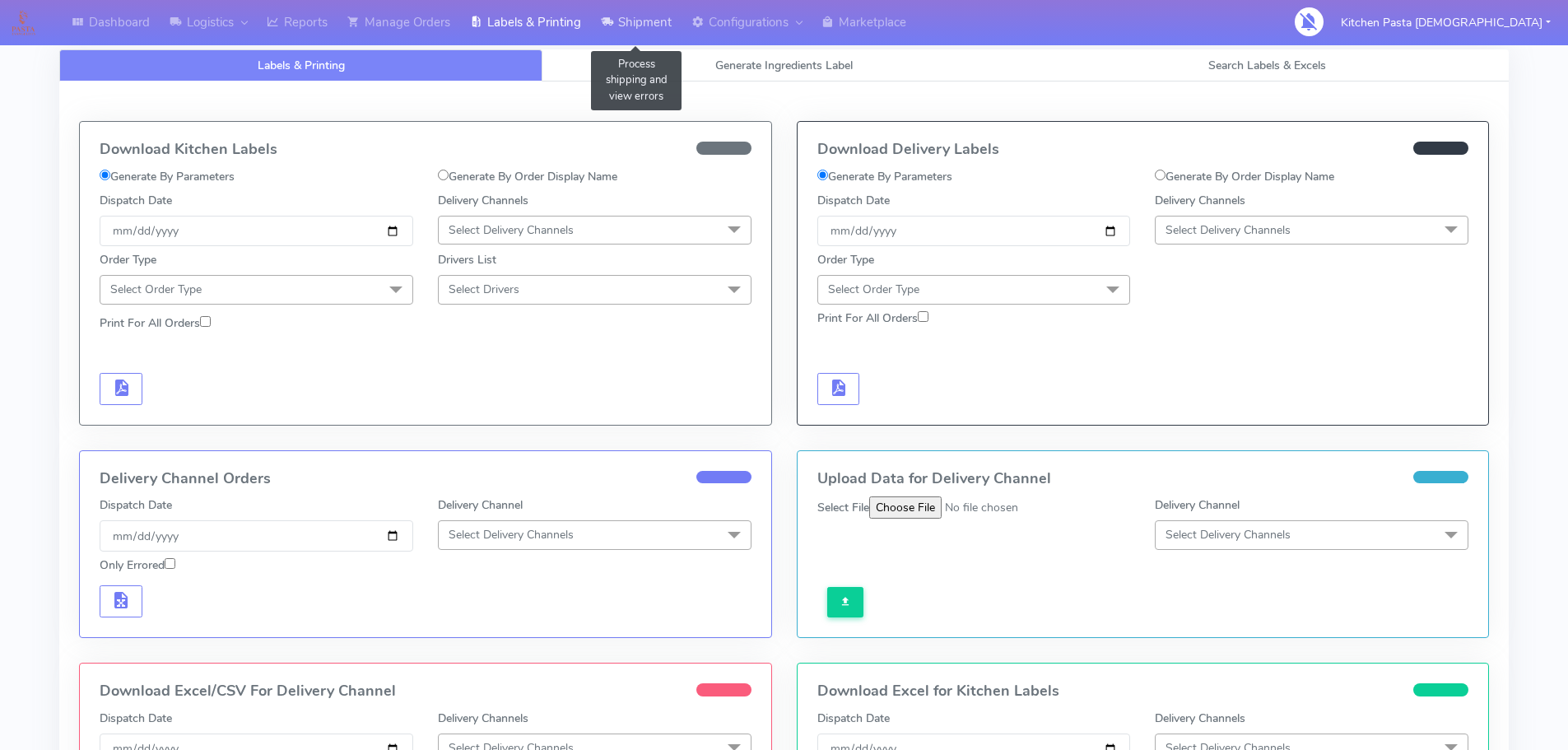
click at [676, 20] on link "Shipment" at bounding box center [635, 23] width 90 height 46
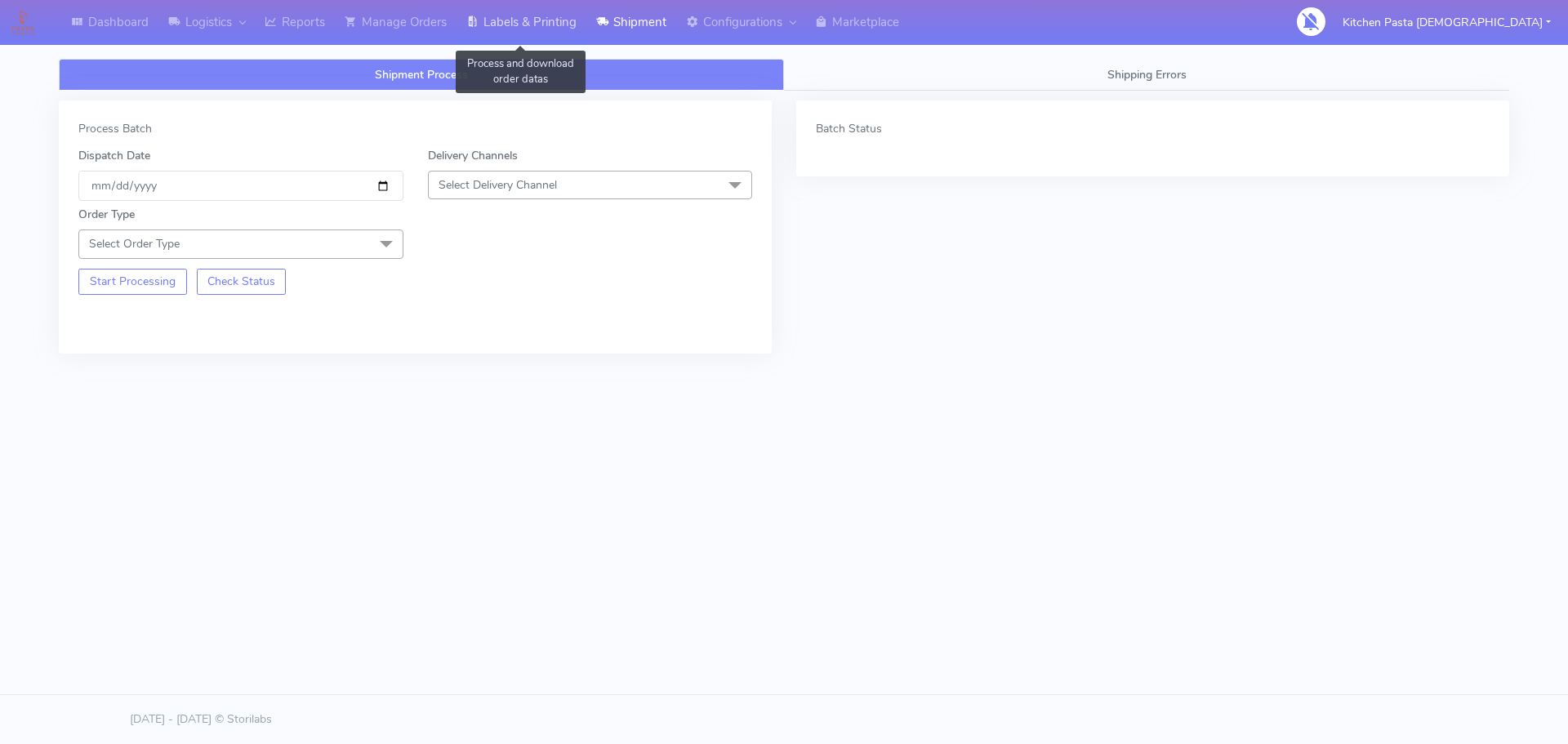
click at [547, 38] on link "Labels & Printing" at bounding box center [521, 23] width 130 height 45
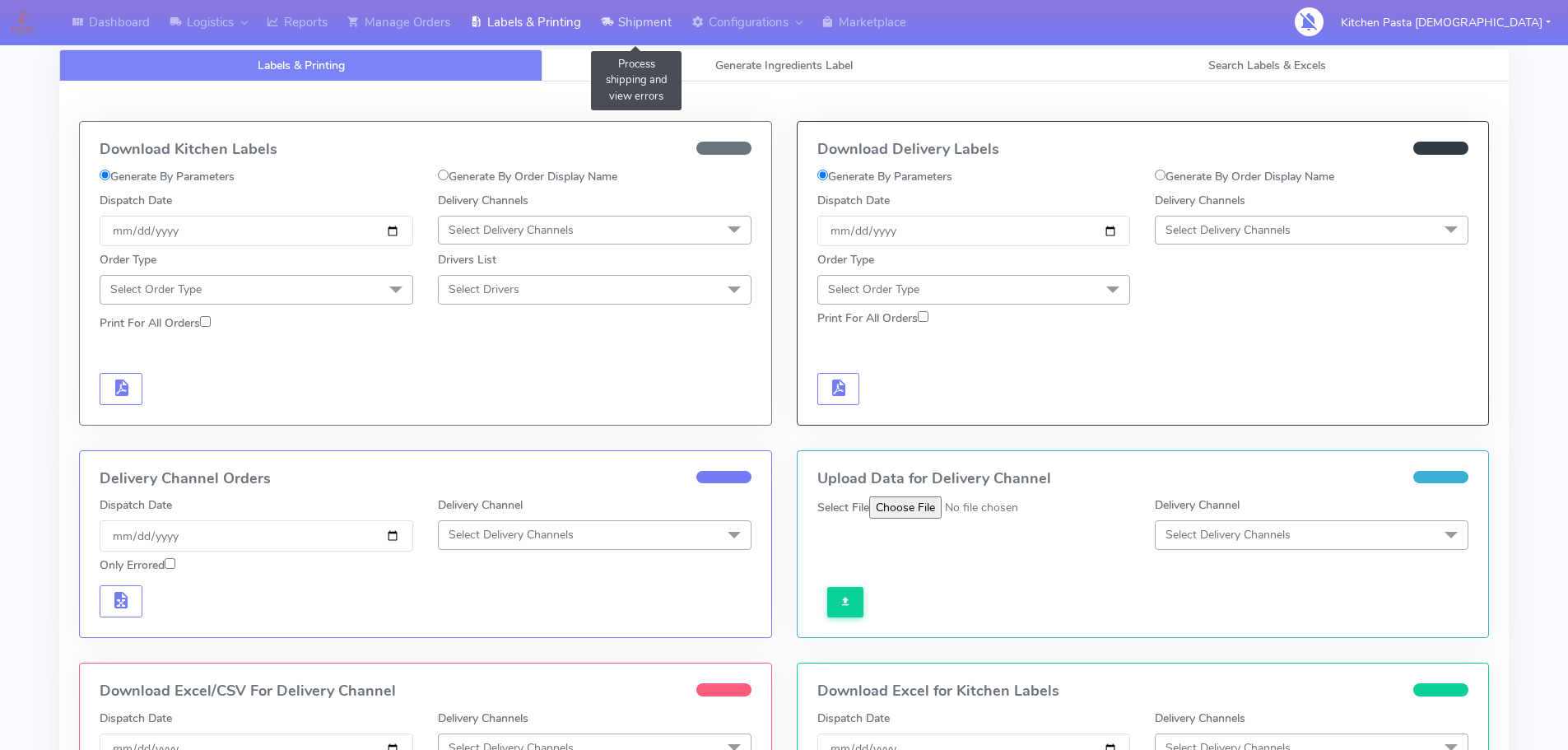
click at [674, 20] on link "Shipment" at bounding box center [635, 23] width 90 height 46
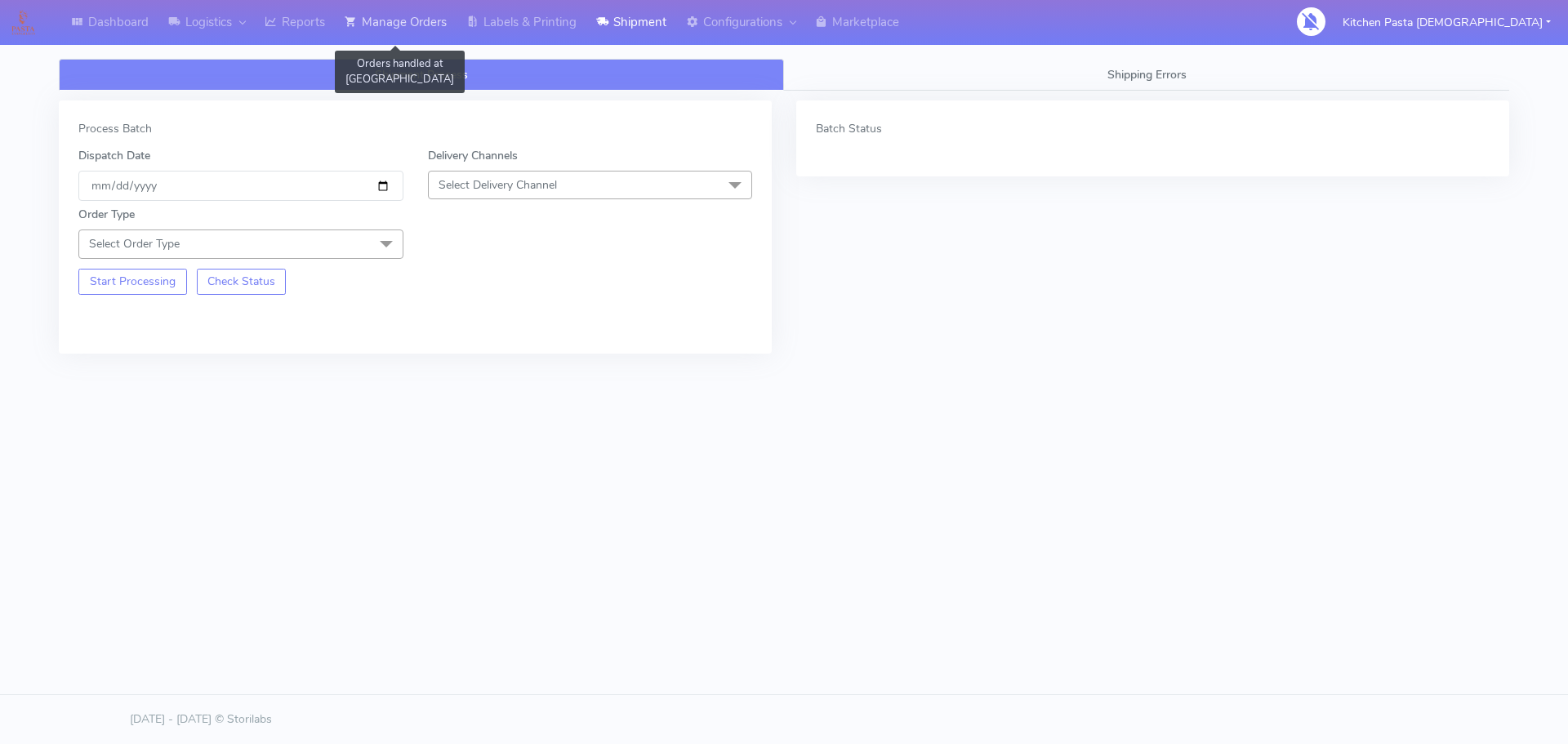
click at [422, 26] on link "Manage Orders" at bounding box center [395, 23] width 121 height 45
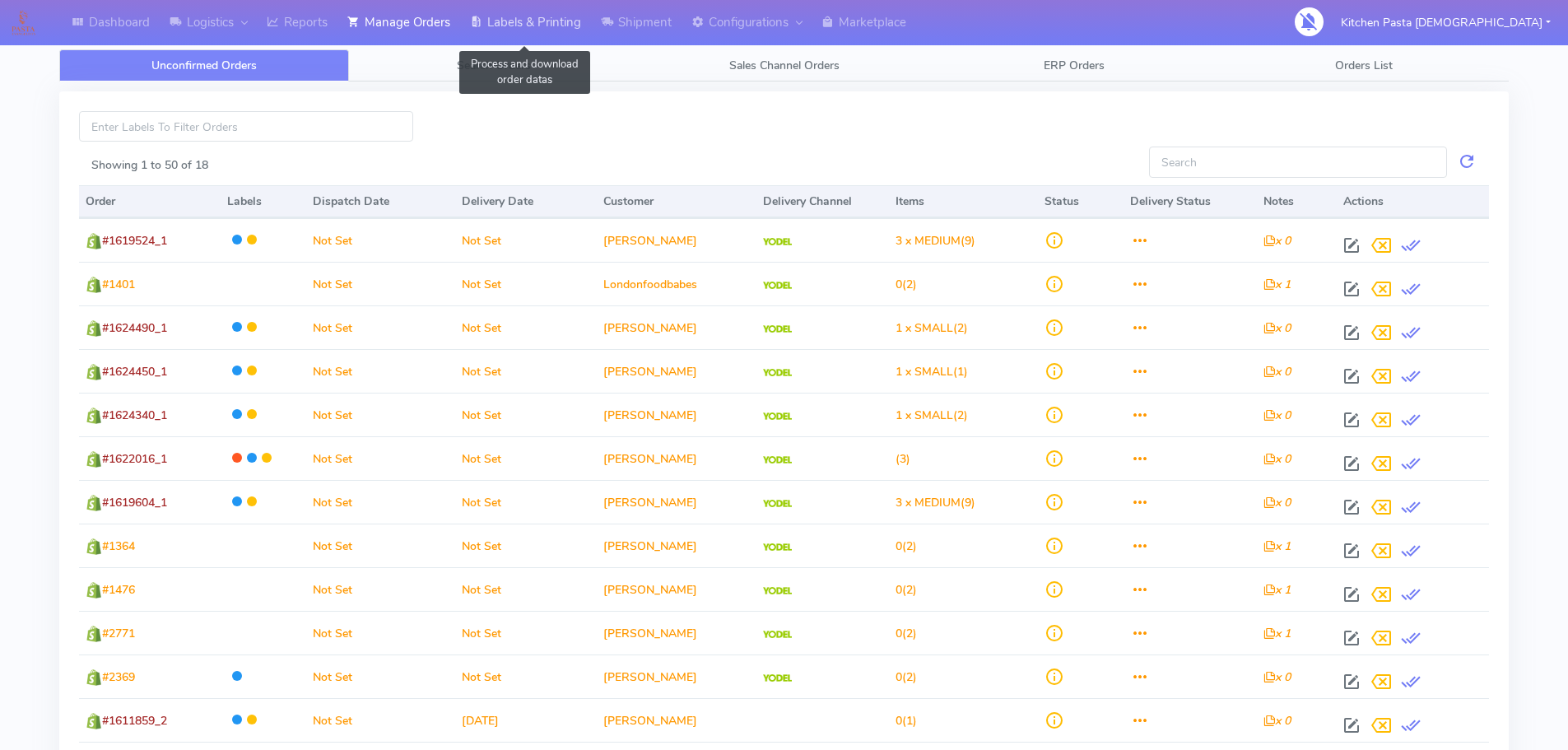
click at [519, 33] on link "Labels & Printing" at bounding box center [525, 23] width 131 height 46
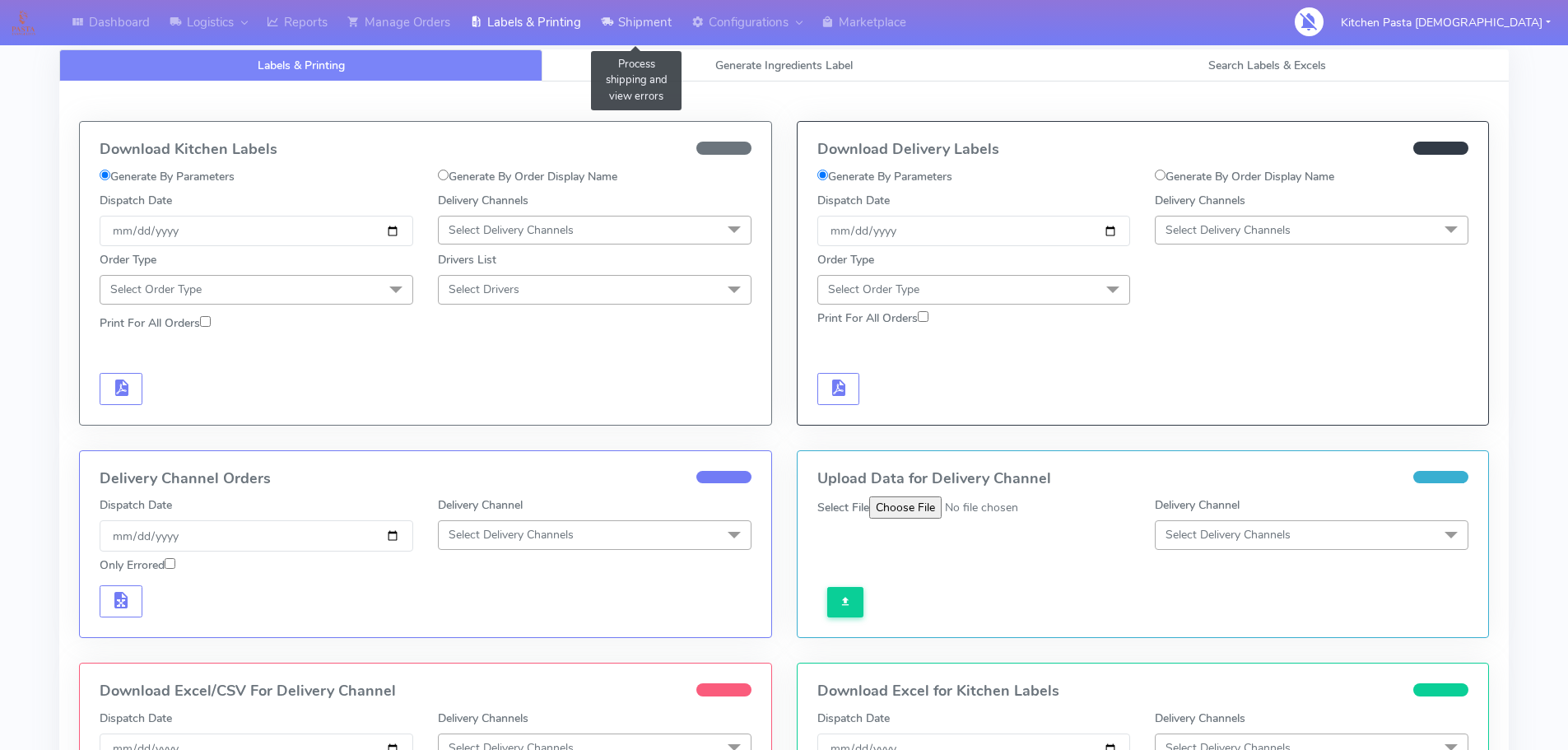
click at [630, 27] on link "Shipment" at bounding box center [635, 23] width 90 height 46
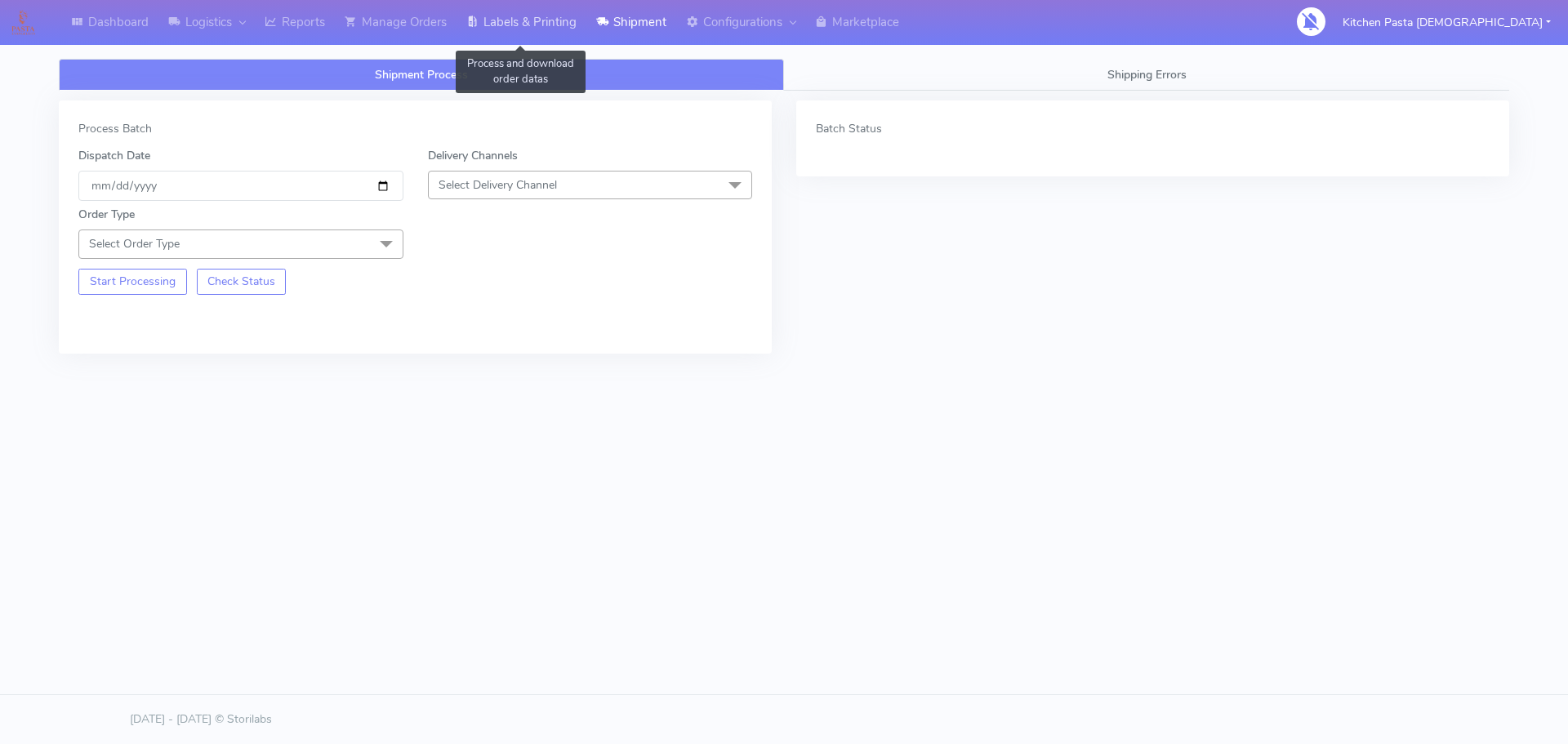
click at [566, 23] on link "Labels & Printing" at bounding box center [521, 23] width 130 height 45
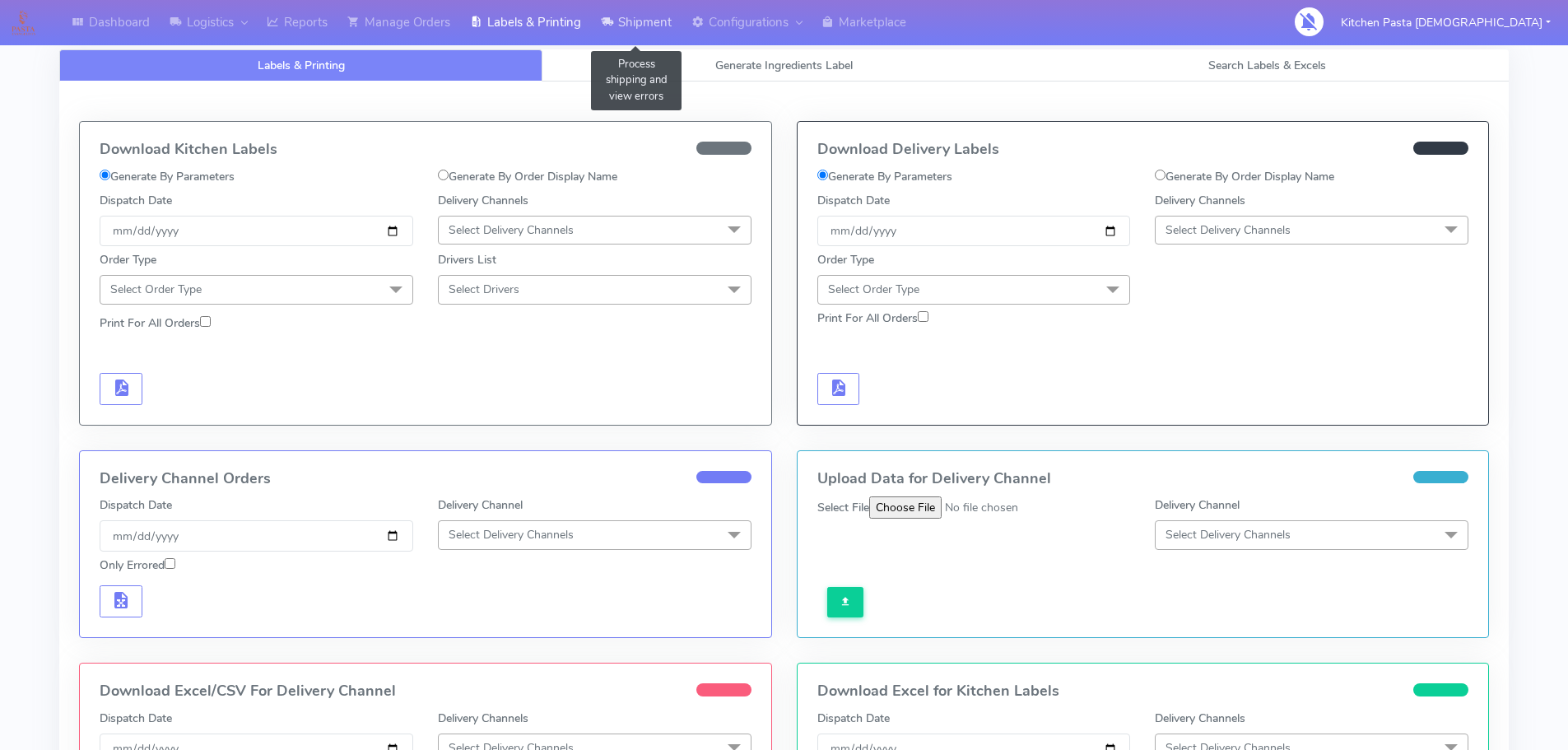
click at [606, 30] on icon at bounding box center [606, 23] width 13 height 17
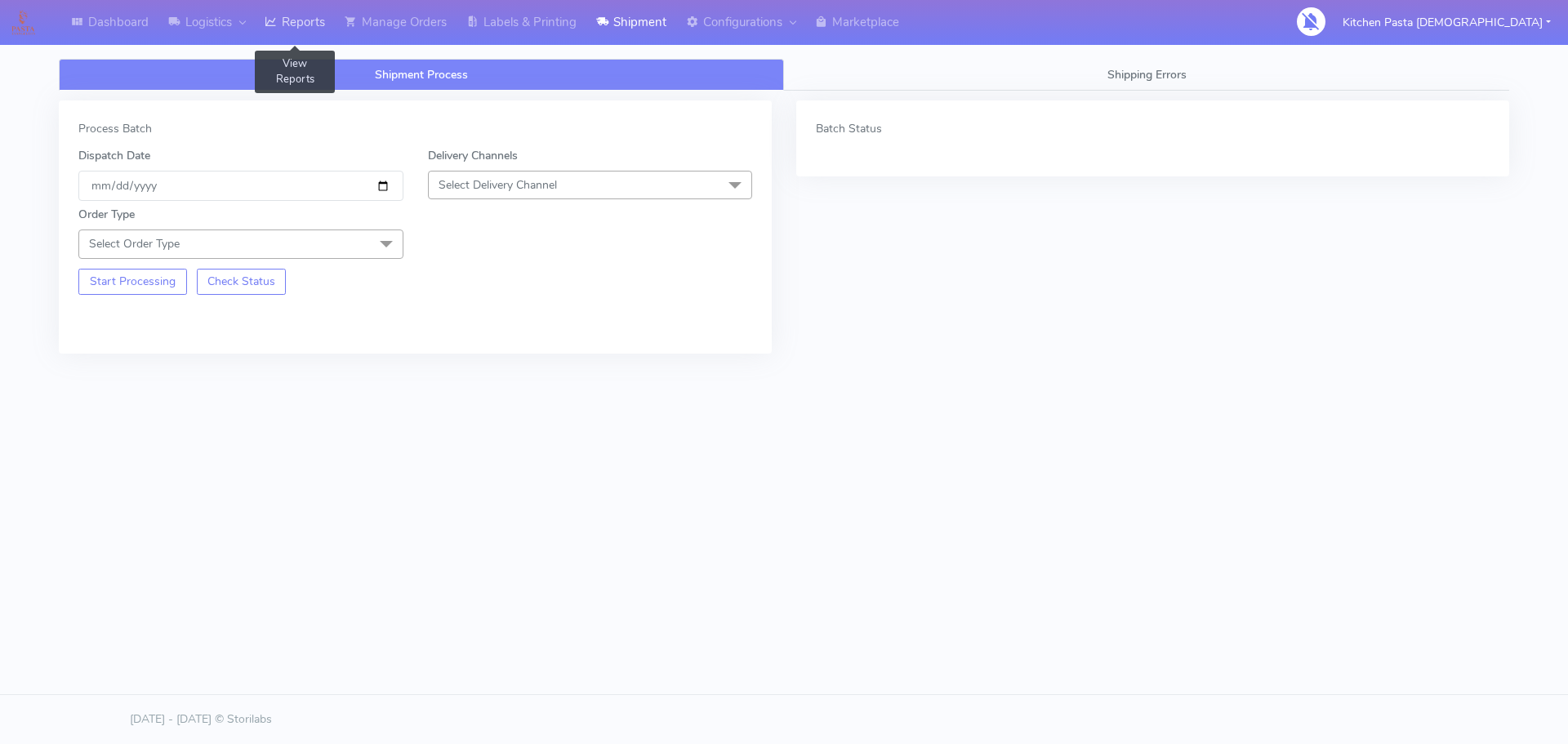
click at [326, 36] on link "Reports" at bounding box center [295, 23] width 80 height 45
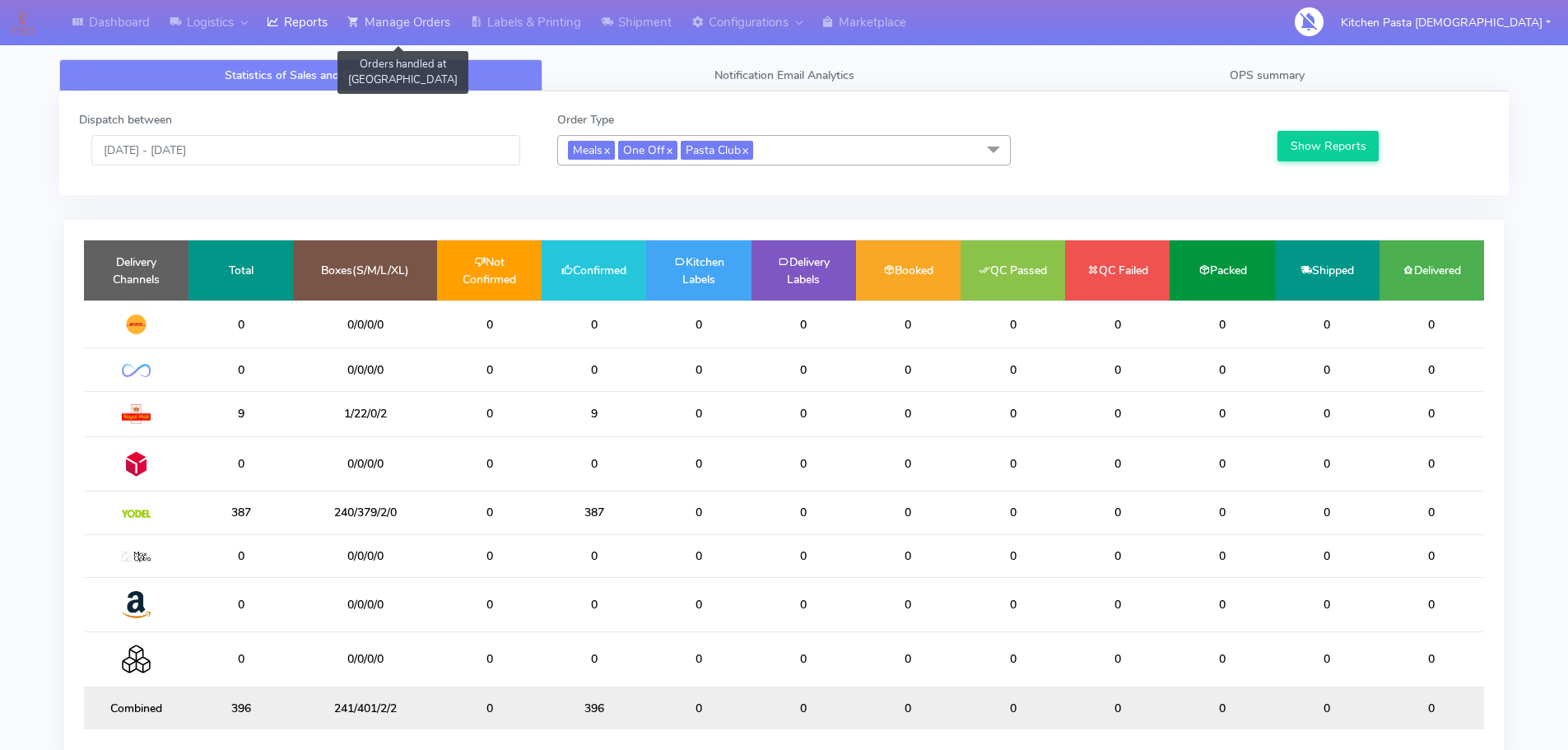
click at [373, 22] on link "Manage Orders" at bounding box center [398, 23] width 122 height 46
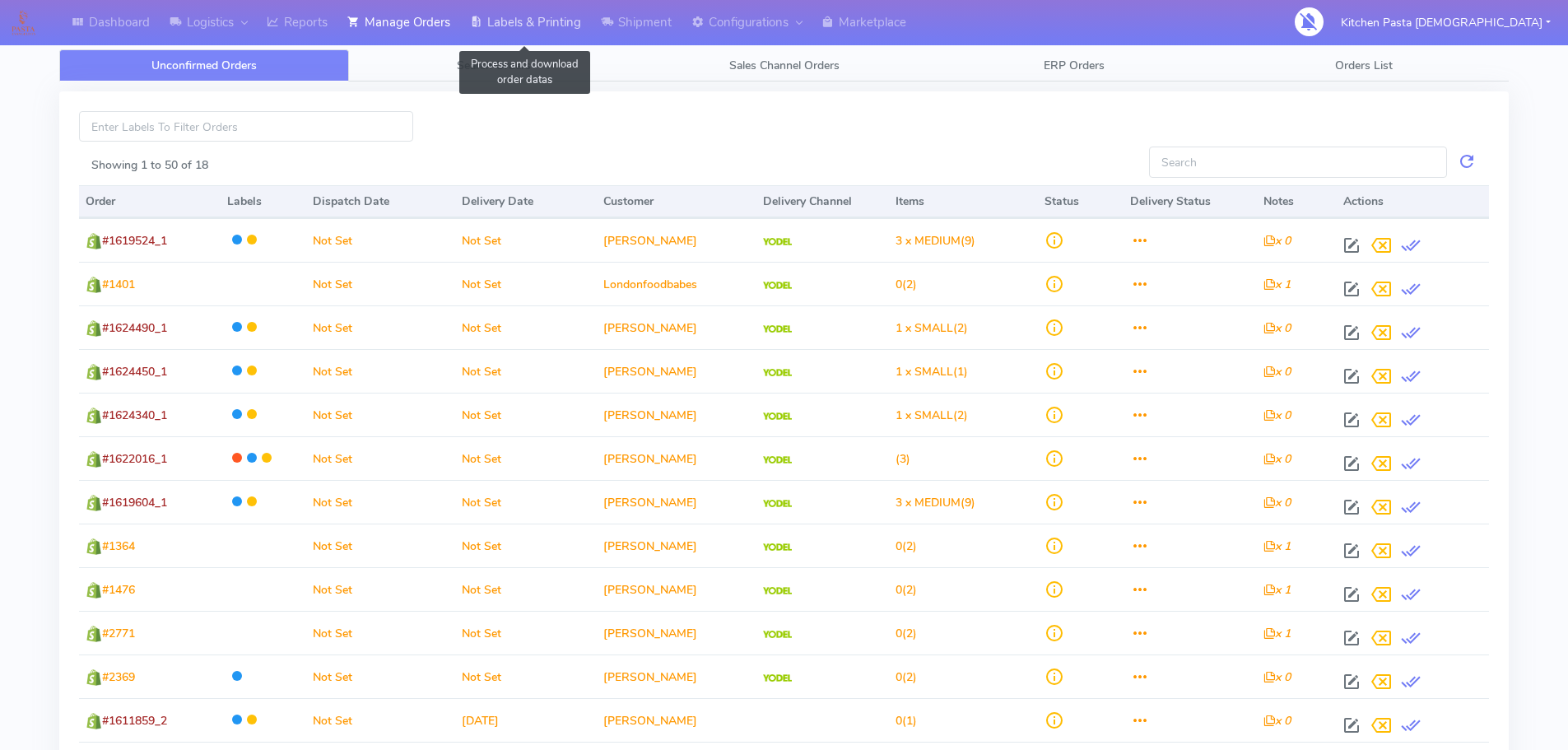
click at [541, 21] on link "Labels & Printing" at bounding box center [525, 23] width 131 height 46
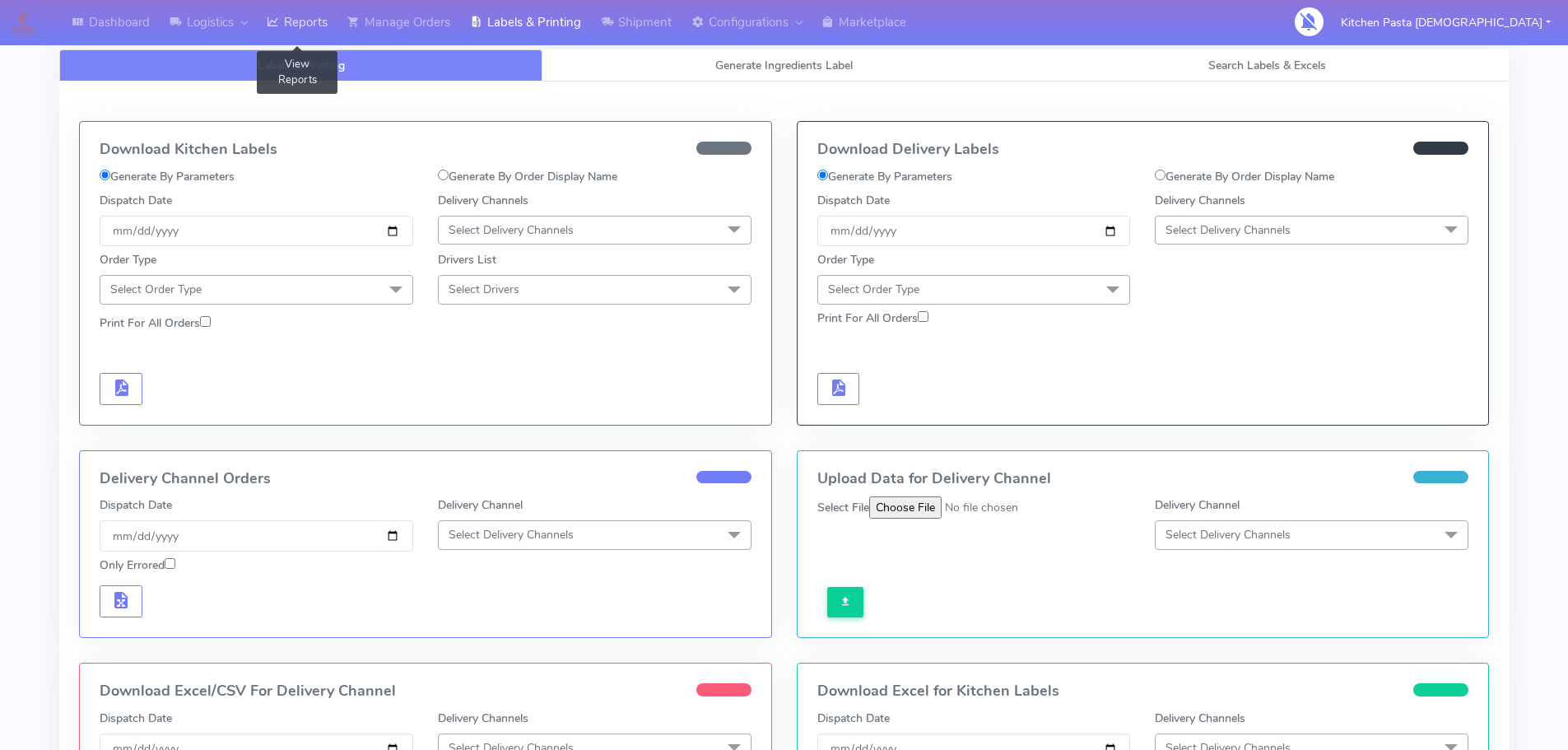
click at [312, 28] on link "Reports" at bounding box center [297, 23] width 81 height 46
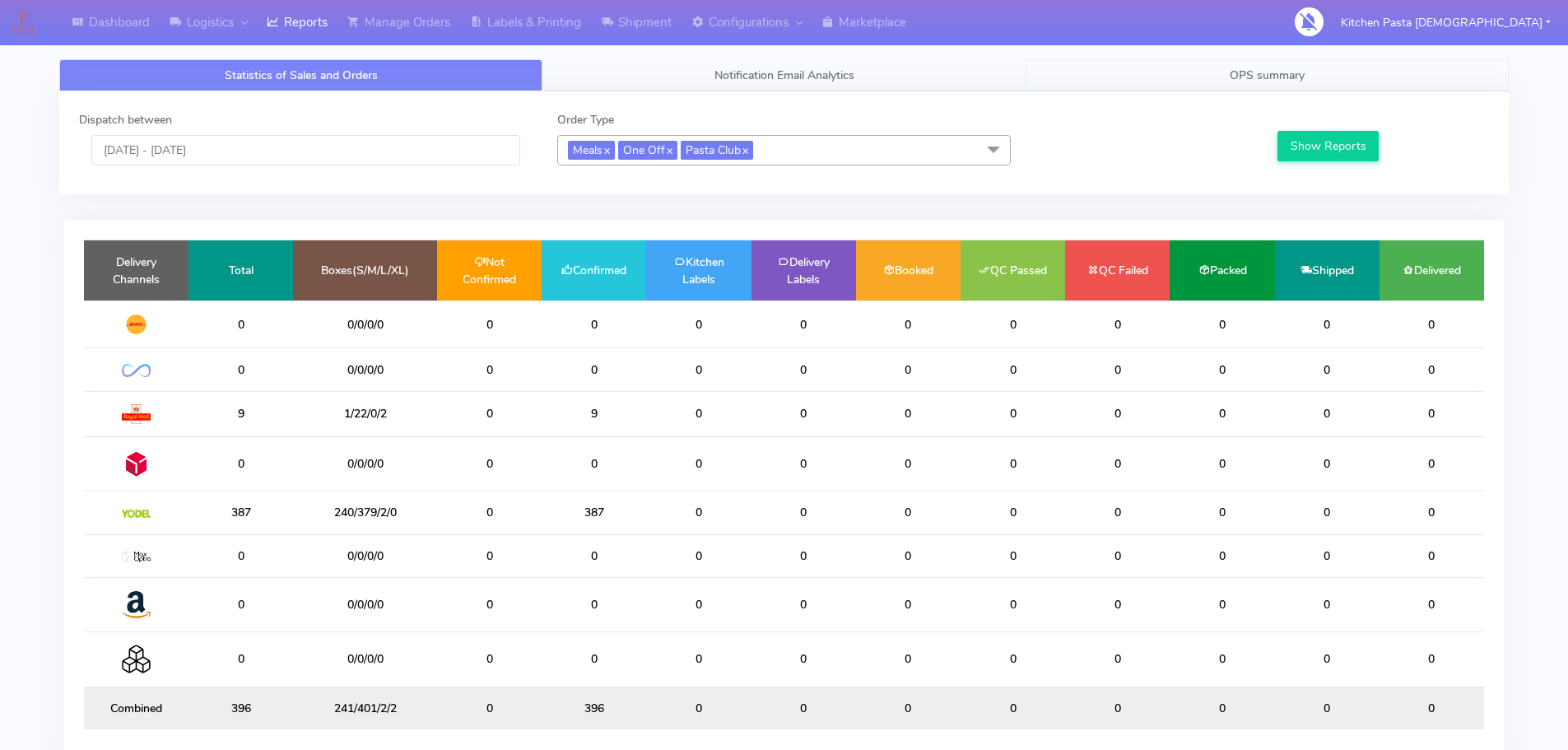
click at [1327, 67] on link "OPS summary" at bounding box center [1267, 75] width 483 height 32
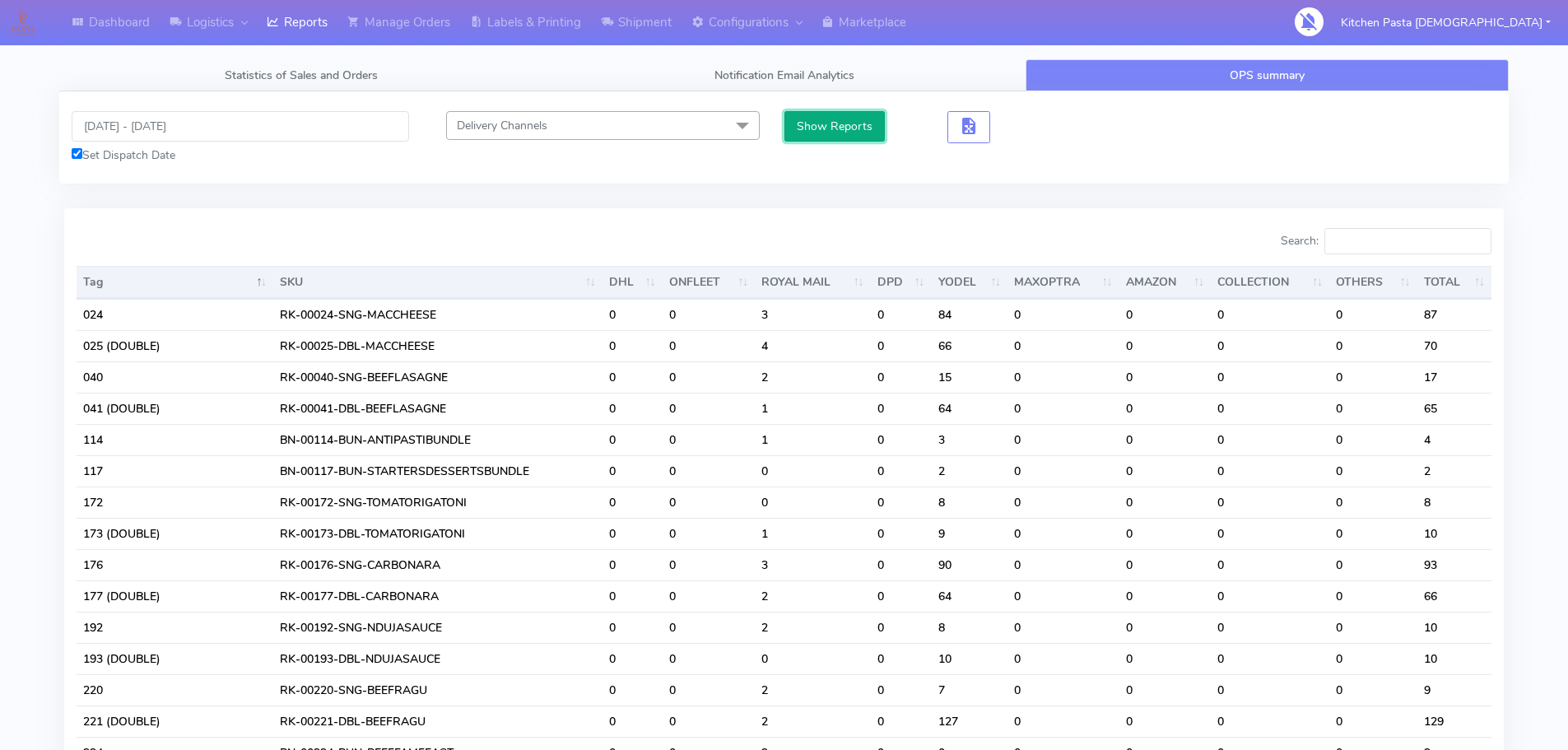
click at [823, 124] on button "Show Reports" at bounding box center [835, 127] width 101 height 30
click at [982, 138] on button "button" at bounding box center [968, 127] width 43 height 32
click at [968, 142] on button "button" at bounding box center [968, 127] width 43 height 32
click at [977, 121] on span "button" at bounding box center [968, 129] width 19 height 16
click at [970, 121] on span "button" at bounding box center [968, 129] width 19 height 16
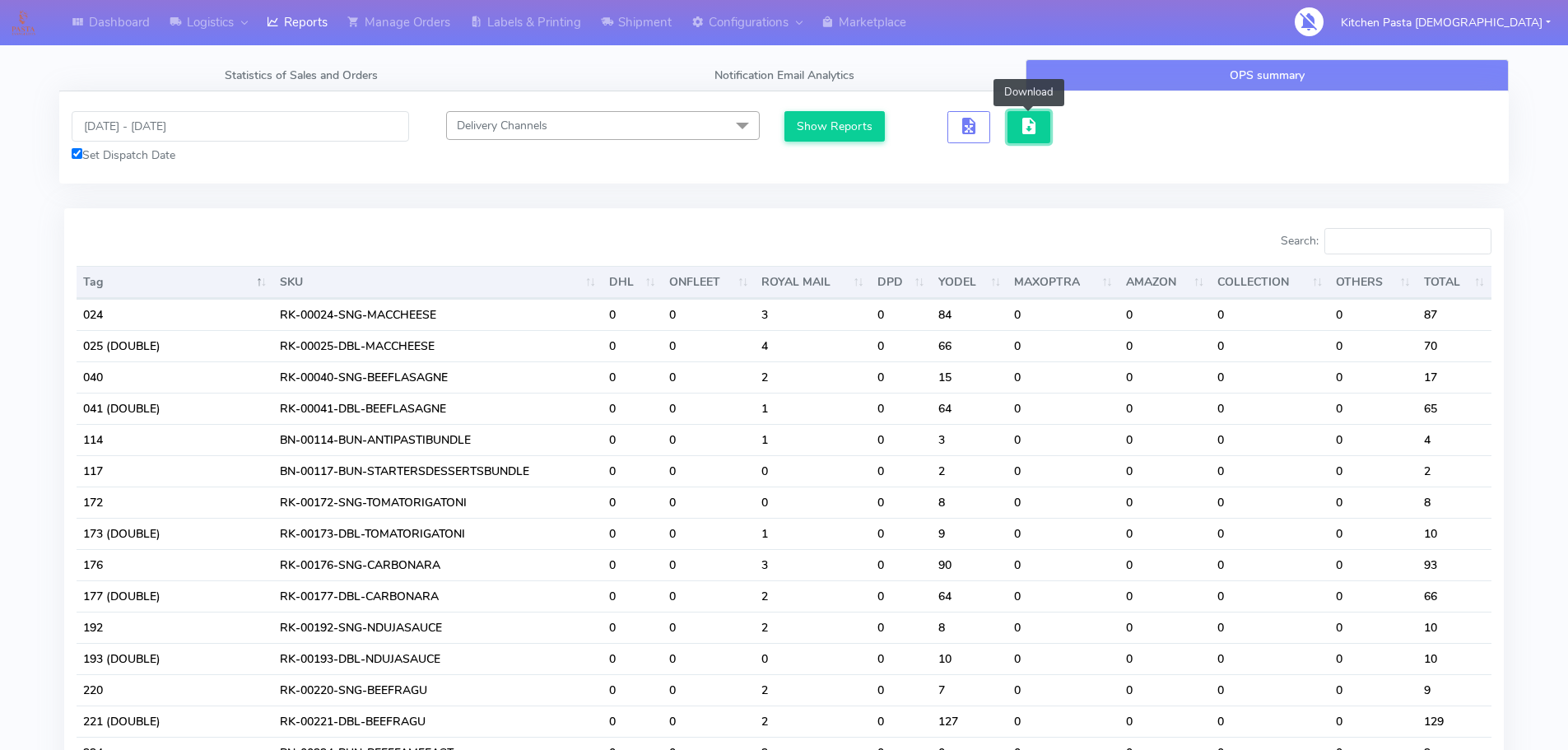
click at [1038, 121] on span "button" at bounding box center [1028, 129] width 19 height 16
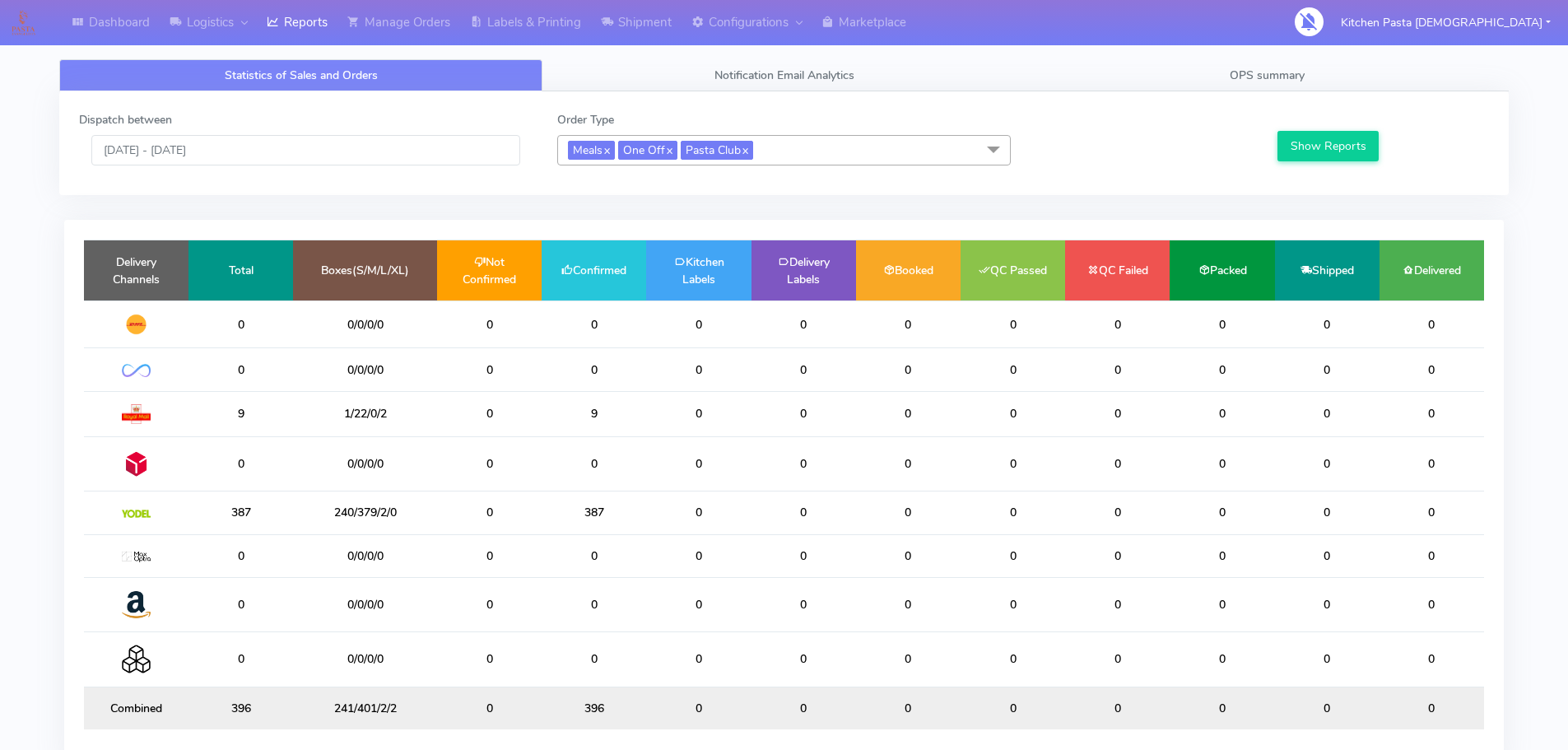
click at [815, 162] on span "Meals x One Off x Pasta Club x" at bounding box center [784, 150] width 454 height 30
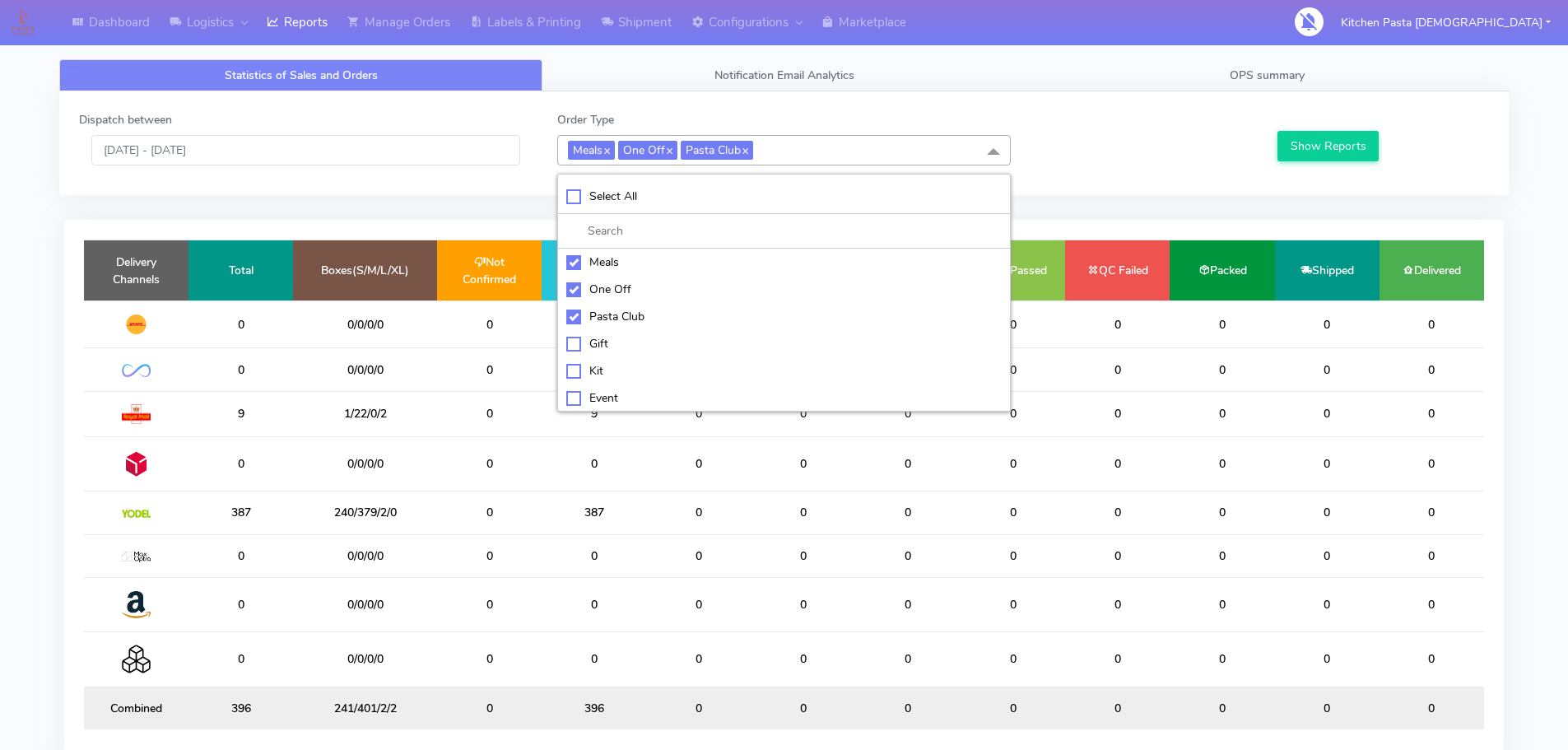
click at [611, 256] on div "Meals" at bounding box center [784, 262] width 435 height 17
checkbox input "false"
click at [613, 290] on div "One Off" at bounding box center [784, 289] width 435 height 17
checkbox input "false"
click at [624, 321] on div "Pasta Club" at bounding box center [784, 316] width 435 height 17
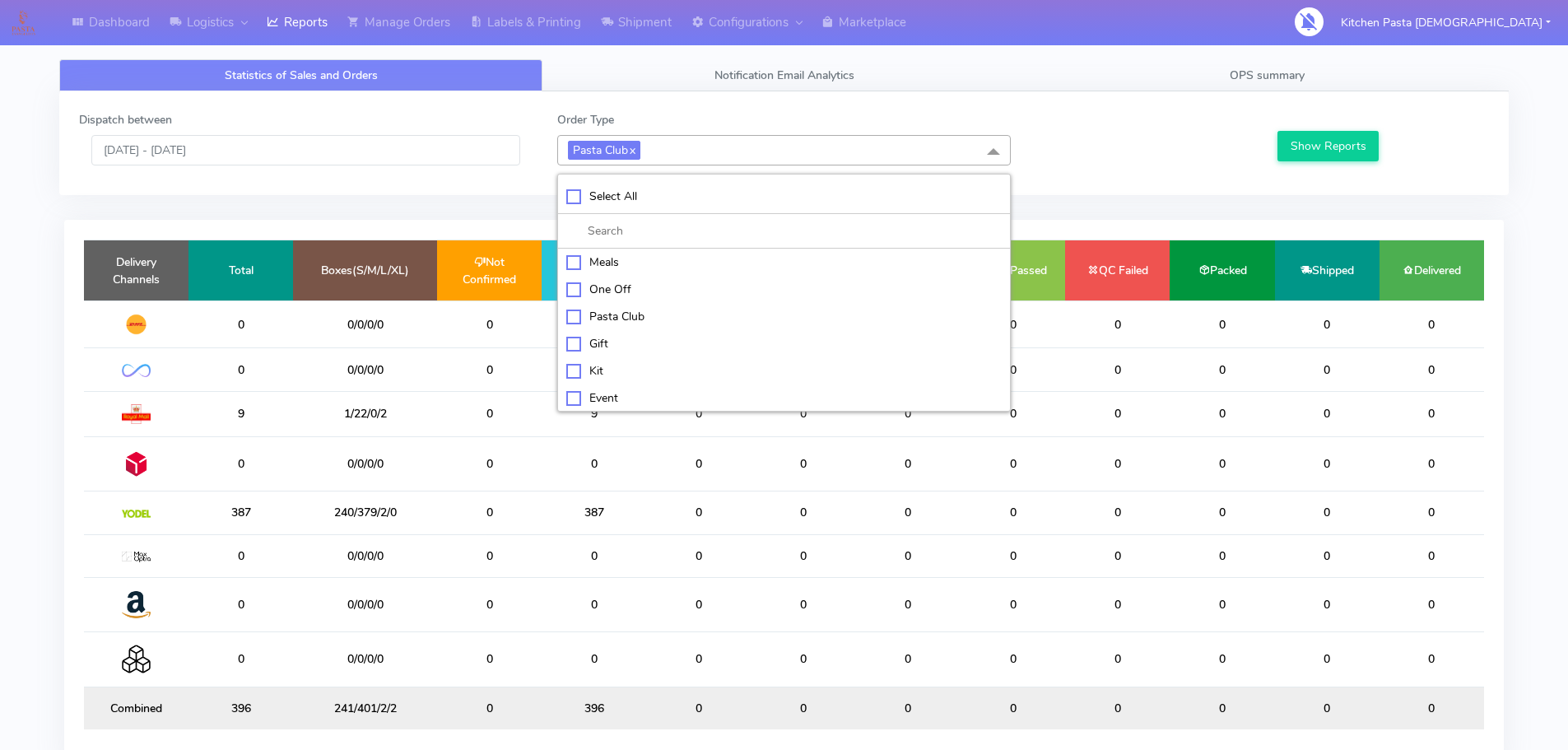
checkbox input "false"
click at [612, 367] on div "Kit" at bounding box center [784, 369] width 435 height 17
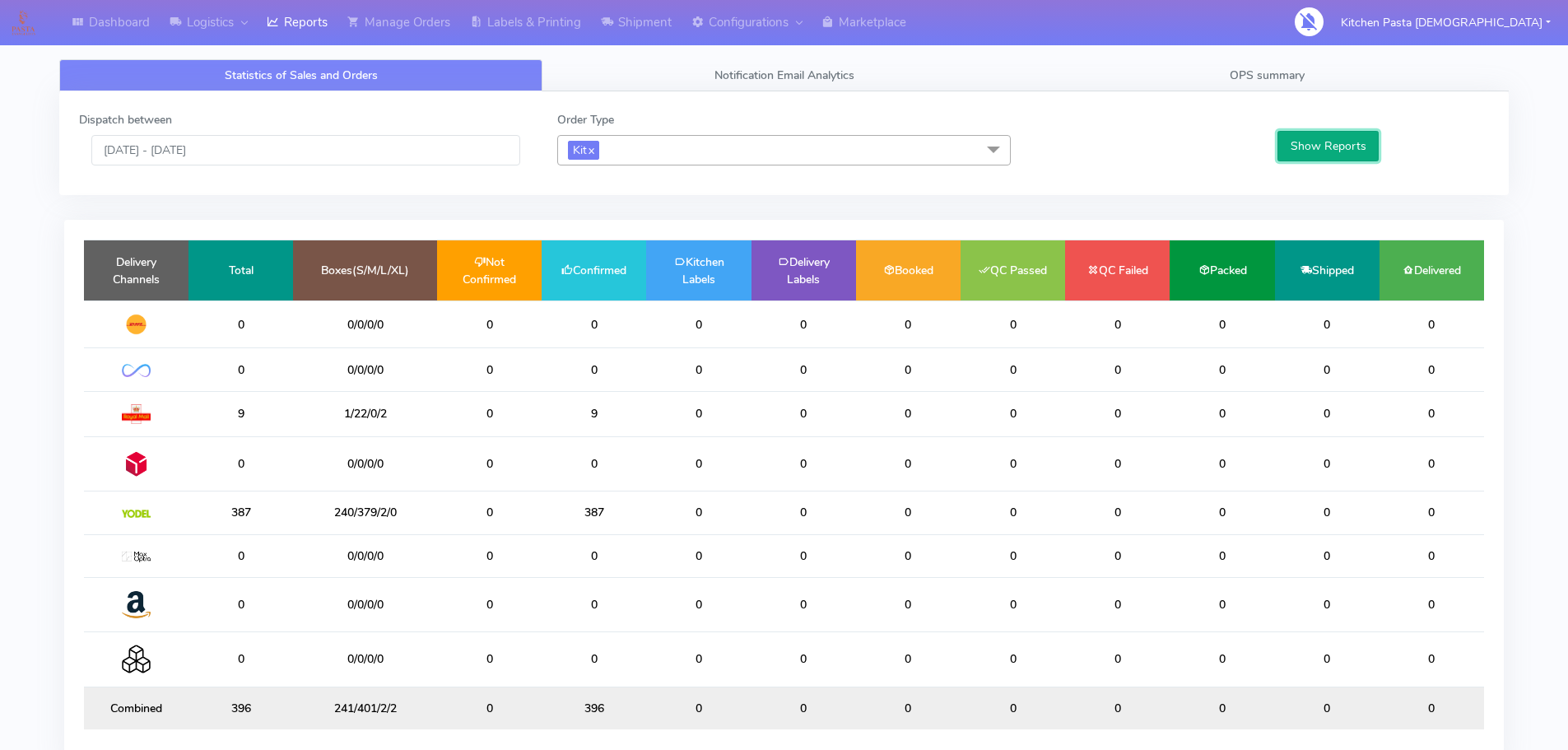
click at [1294, 156] on button "Show Reports" at bounding box center [1328, 146] width 101 height 30
click at [682, 138] on span "Kit x" at bounding box center [784, 150] width 454 height 30
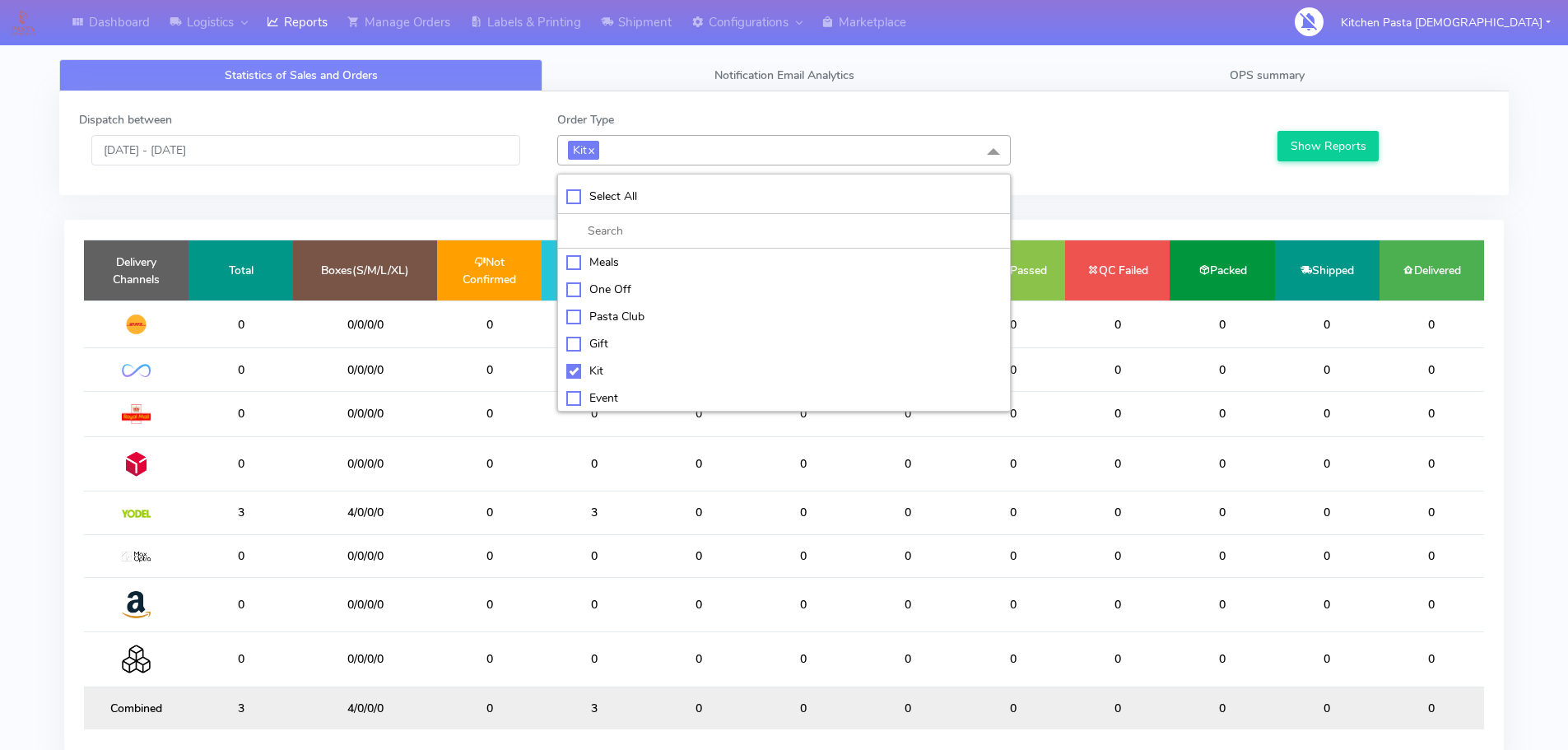
click at [609, 377] on div "Kit" at bounding box center [784, 370] width 435 height 17
checkbox input "false"
click at [612, 387] on div "ATAVI" at bounding box center [784, 396] width 435 height 17
checkbox input "true"
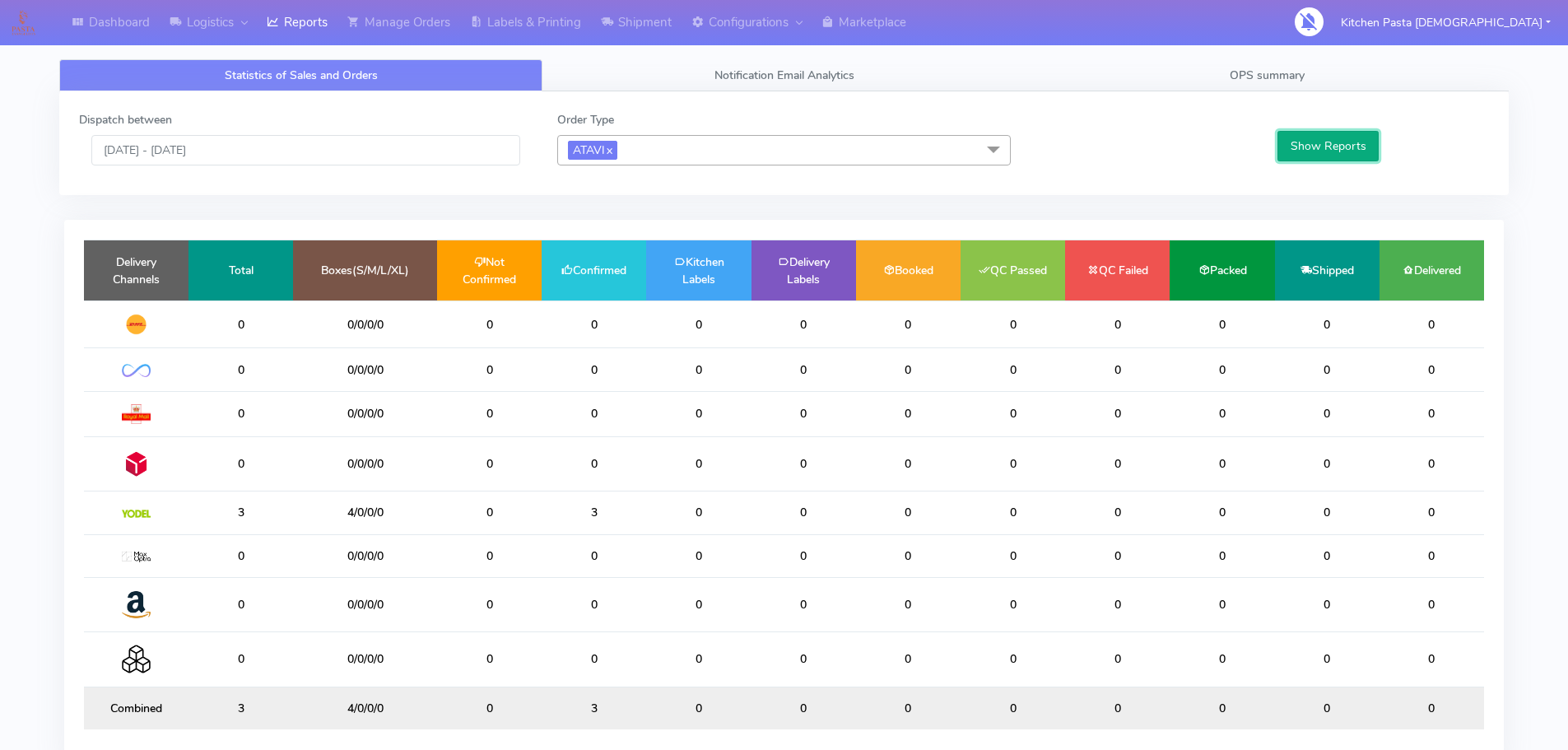
click at [1297, 158] on button "Show Reports" at bounding box center [1328, 146] width 101 height 30
click at [1315, 62] on link "OPS summary" at bounding box center [1267, 75] width 483 height 32
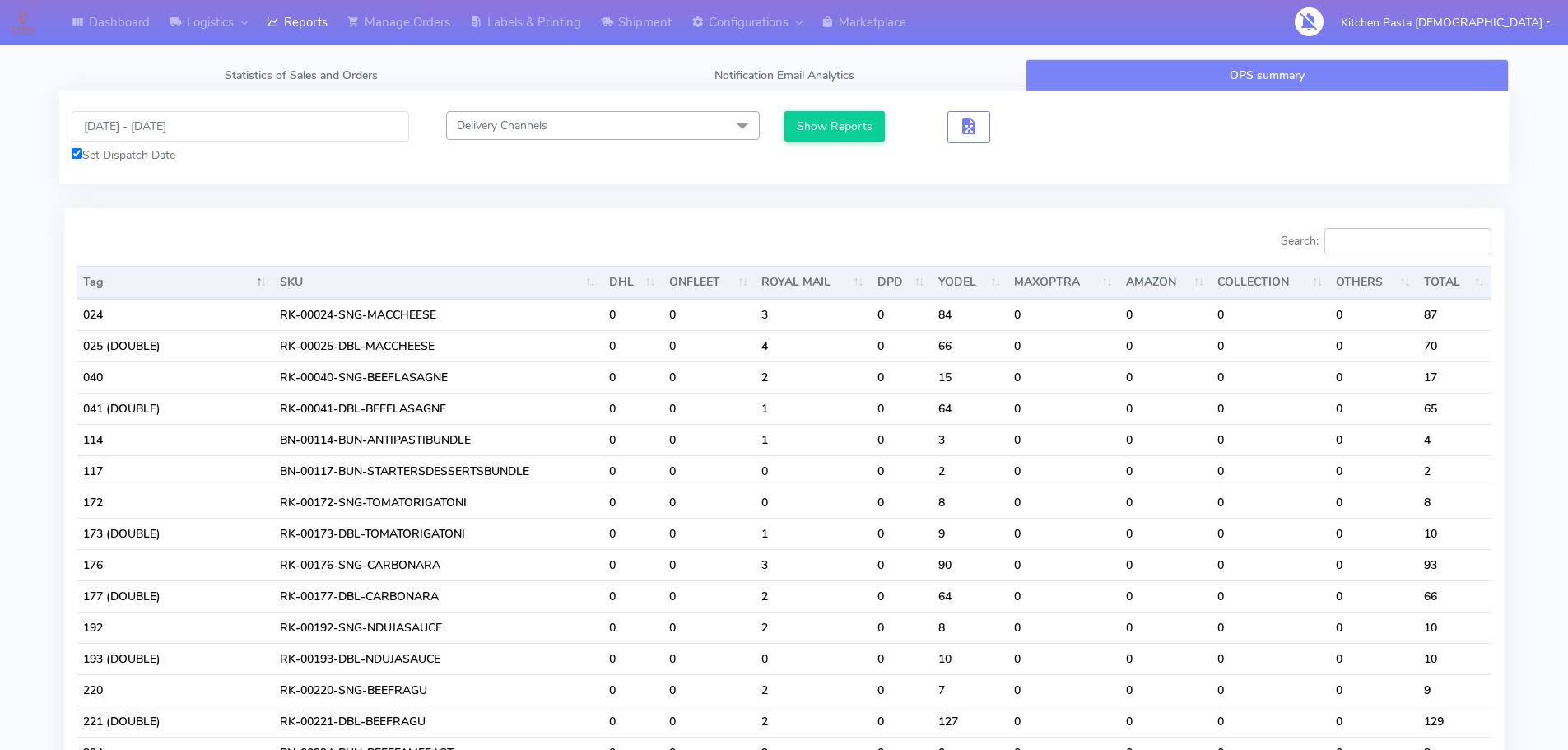
click at [1411, 252] on input "Search:" at bounding box center [1408, 240] width 167 height 26
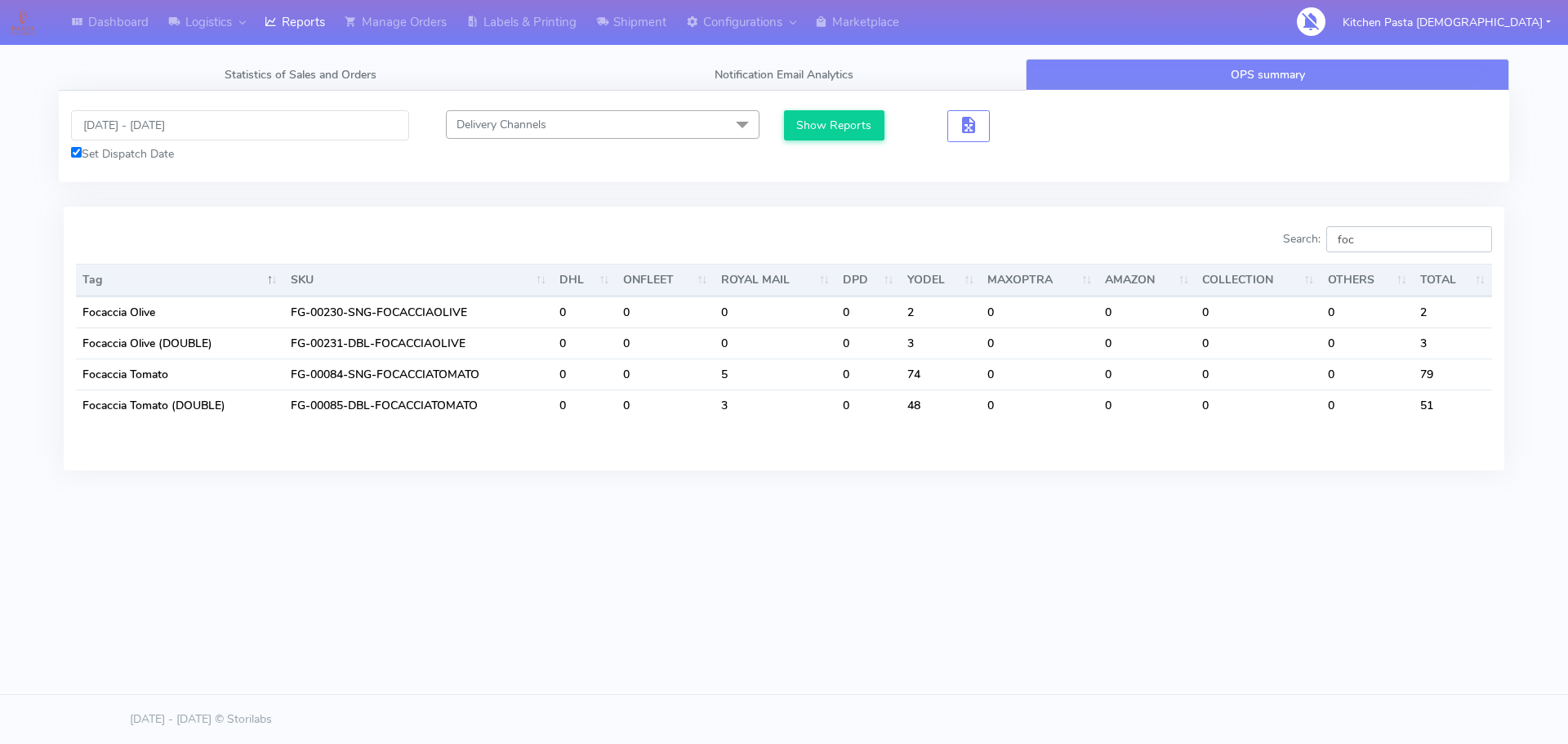
type input "foc"
click at [514, 20] on link "Labels & Printing" at bounding box center [521, 23] width 130 height 45
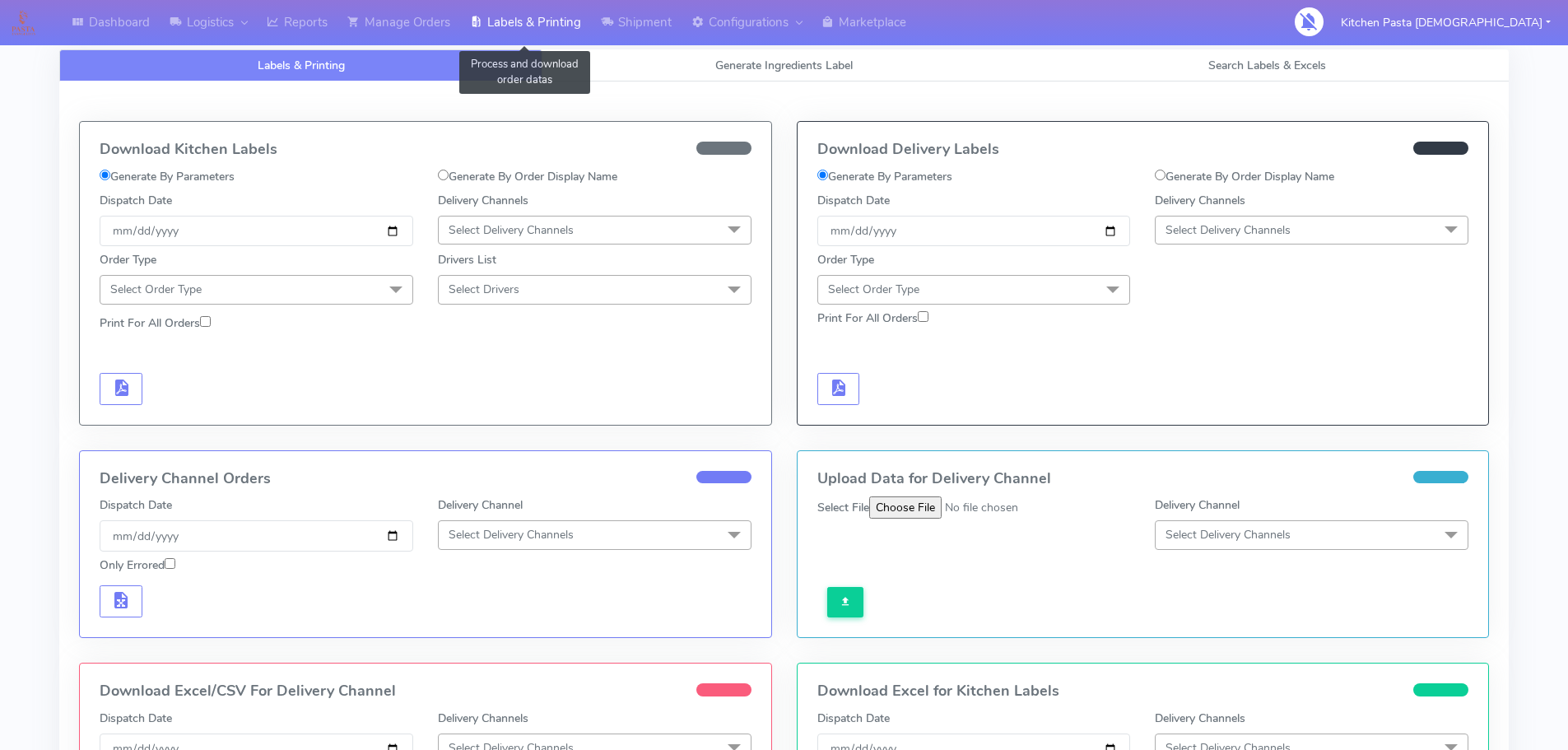
click at [585, 18] on link "Labels & Printing" at bounding box center [525, 23] width 131 height 46
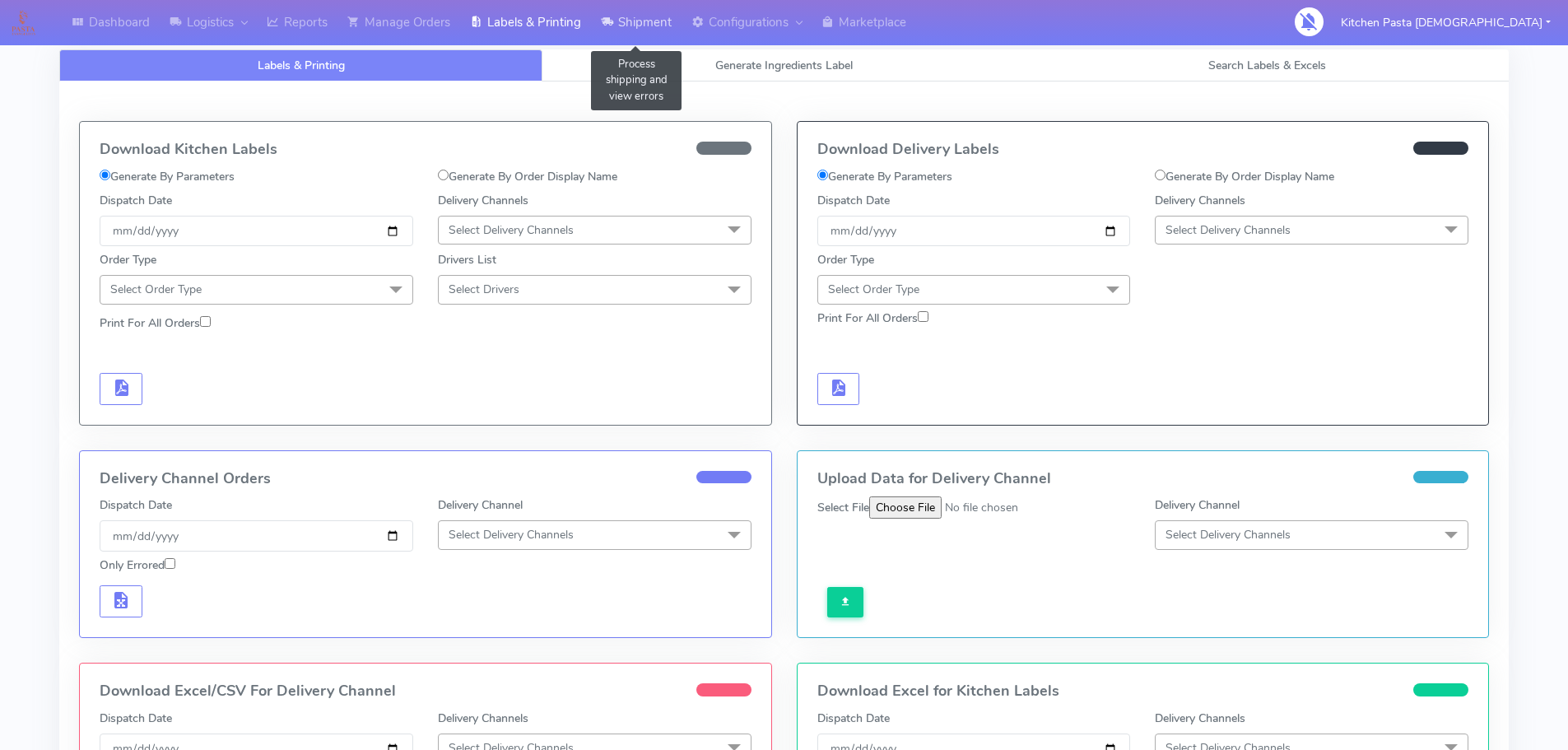
click at [619, 19] on link "Shipment" at bounding box center [635, 23] width 90 height 46
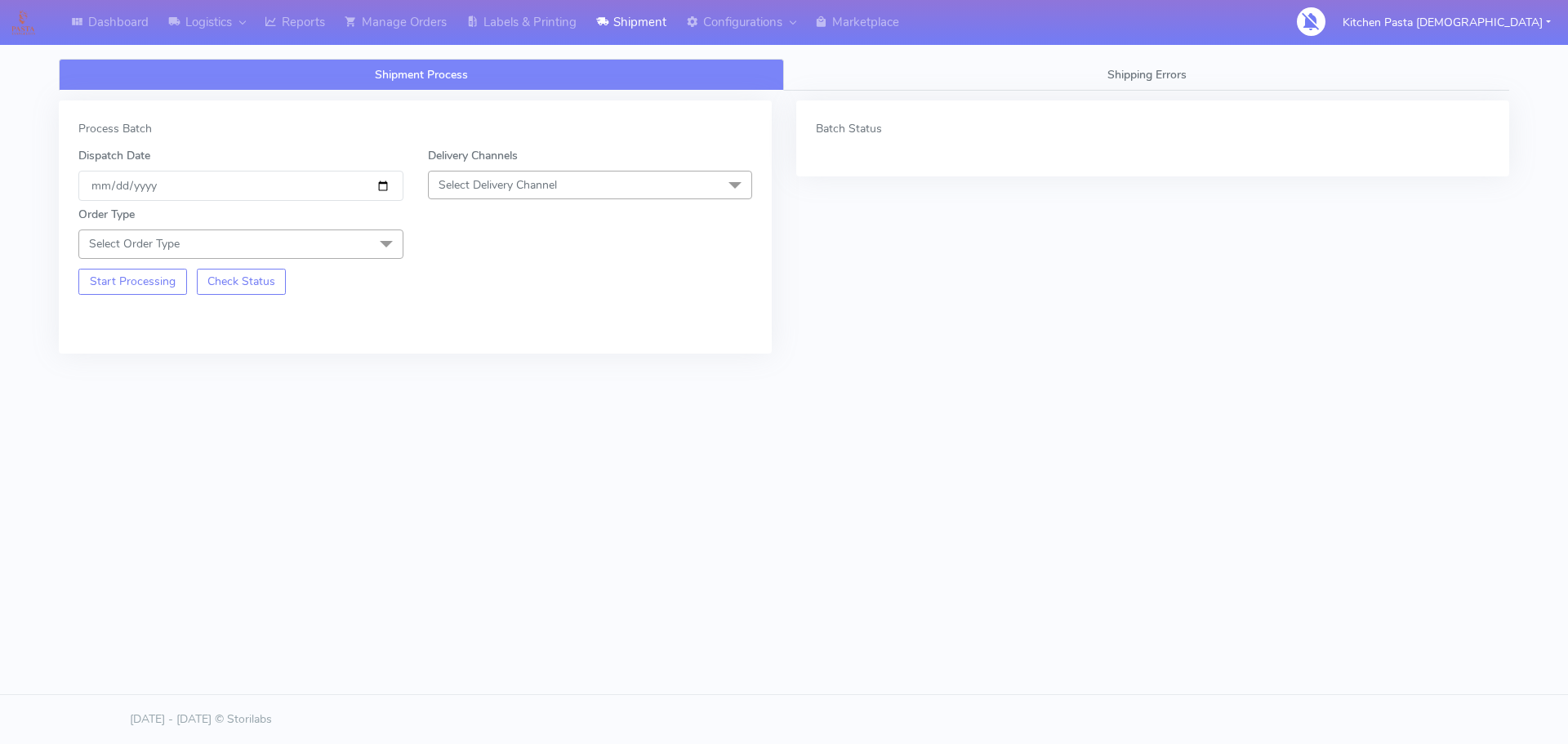
click at [546, 182] on span "Select Delivery Channel" at bounding box center [497, 185] width 118 height 16
click at [468, 362] on div "Yodel" at bounding box center [590, 368] width 307 height 17
click at [374, 253] on span at bounding box center [386, 244] width 33 height 31
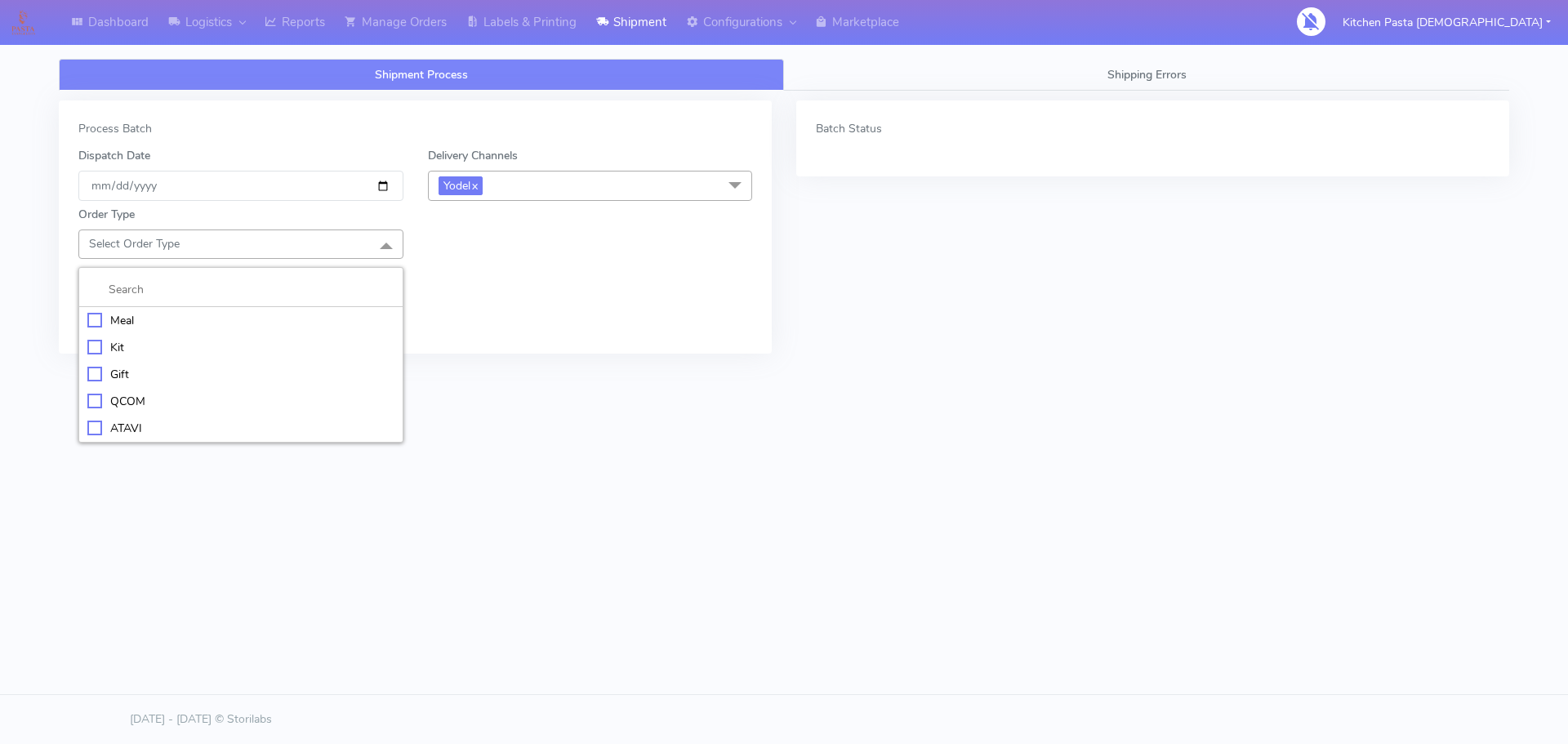
click at [208, 312] on div "Meal" at bounding box center [240, 321] width 307 height 17
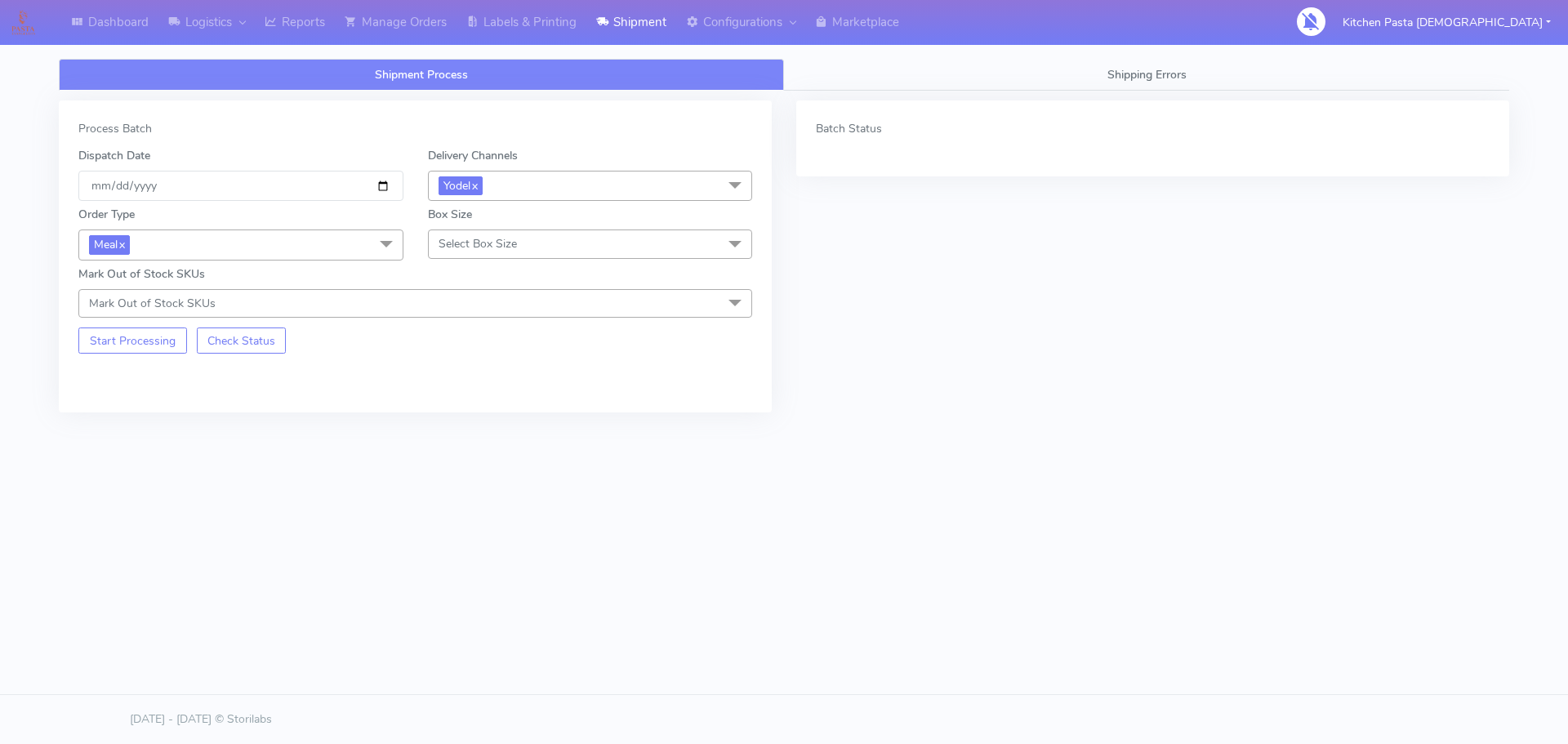
click at [474, 248] on span "Select Box Size" at bounding box center [478, 244] width 79 height 16
click at [468, 428] on div "Mega" at bounding box center [590, 428] width 307 height 17
checkbox input "true"
click at [165, 350] on button "Start Processing" at bounding box center [133, 340] width 109 height 26
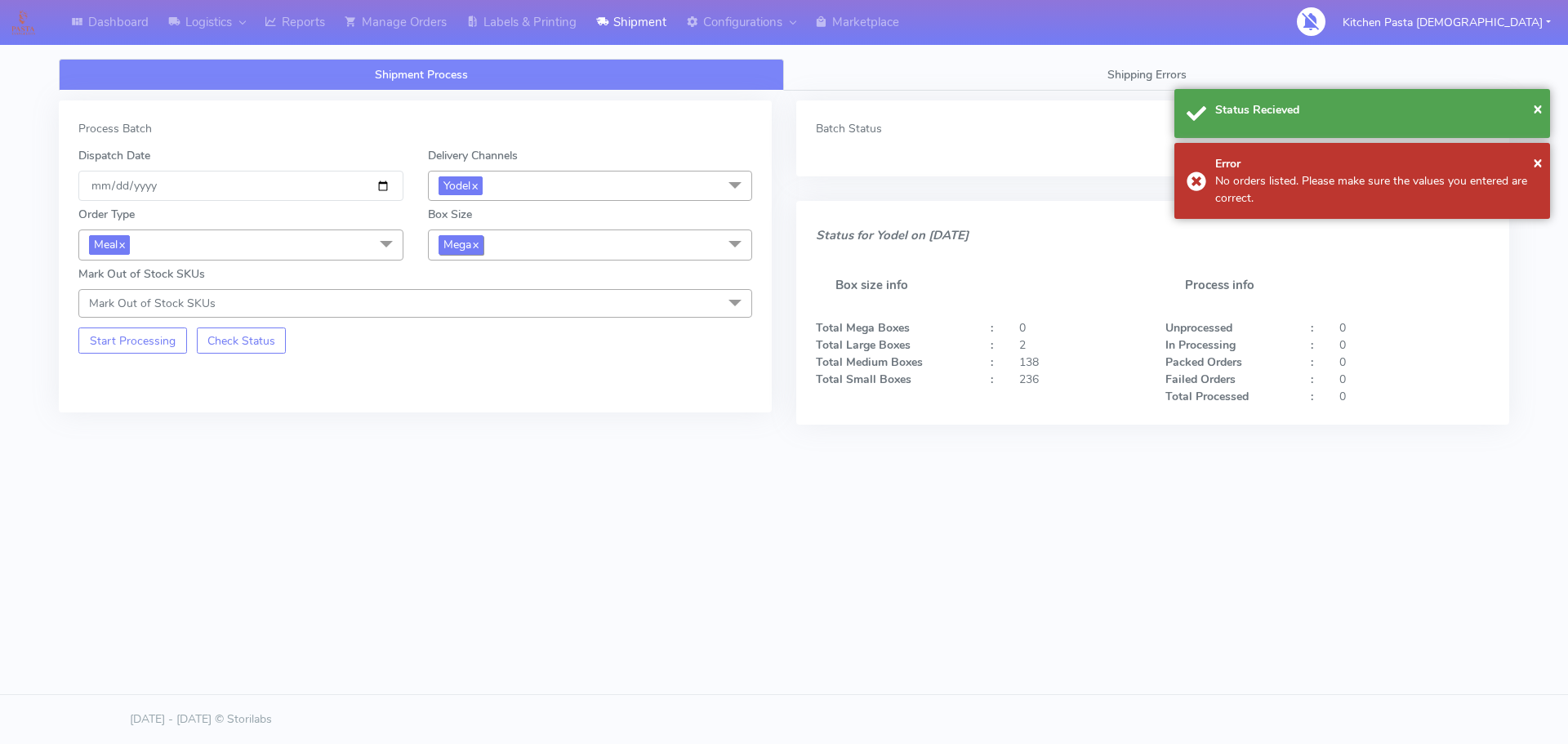
click at [484, 252] on span "Mega x" at bounding box center [461, 244] width 45 height 18
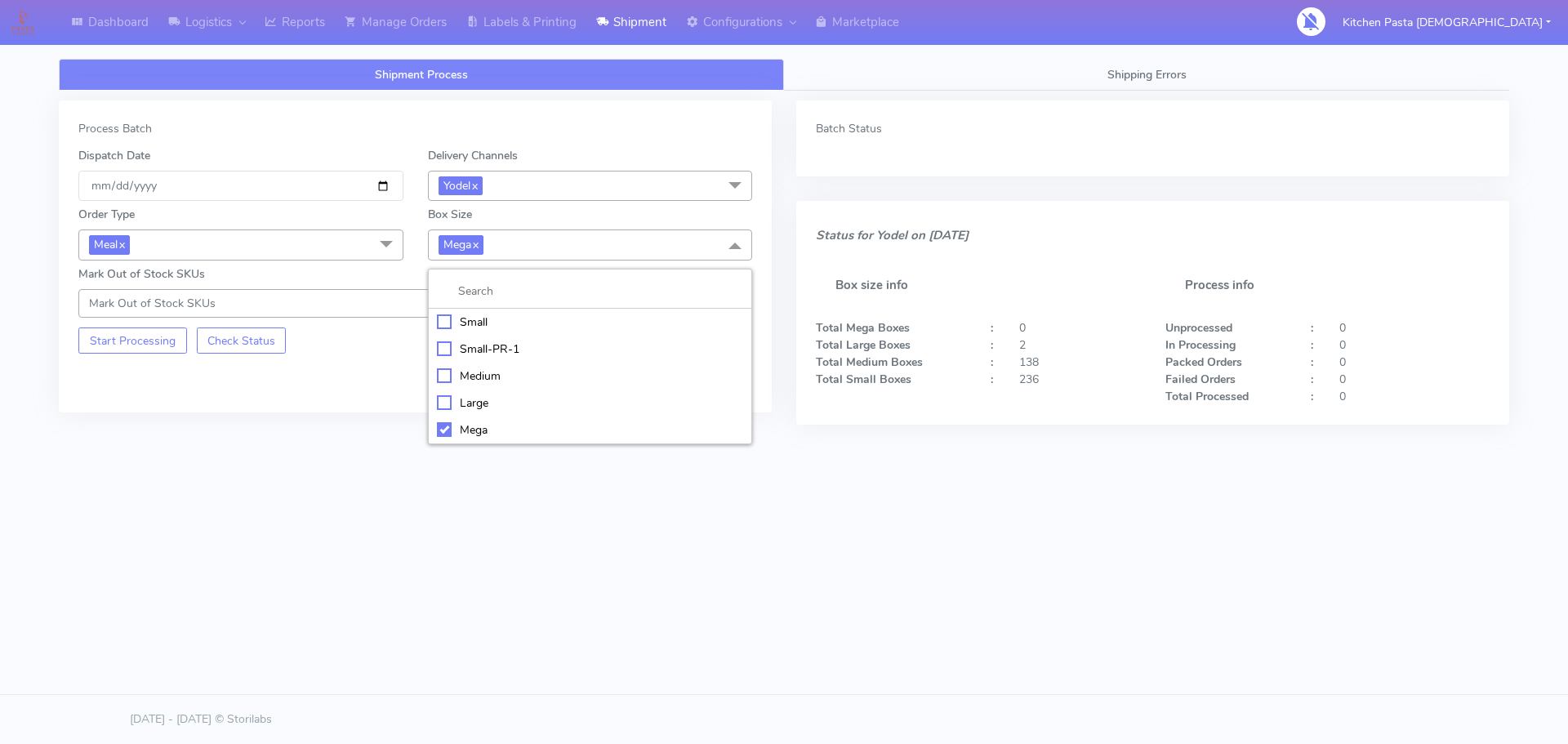
click at [474, 401] on div "Large" at bounding box center [590, 403] width 307 height 17
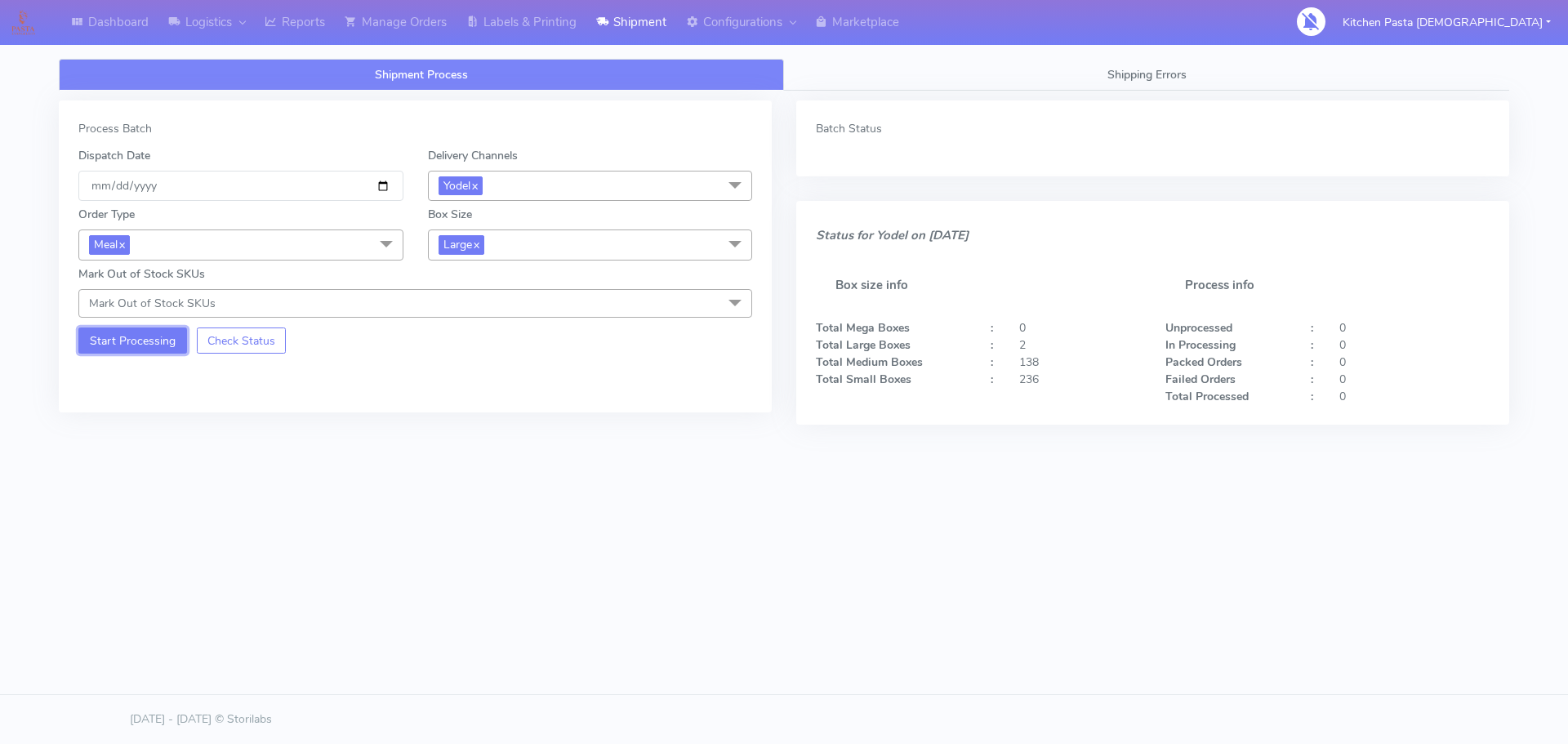
click at [163, 346] on button "Start Processing" at bounding box center [133, 340] width 109 height 26
